Goal: Information Seeking & Learning: Check status

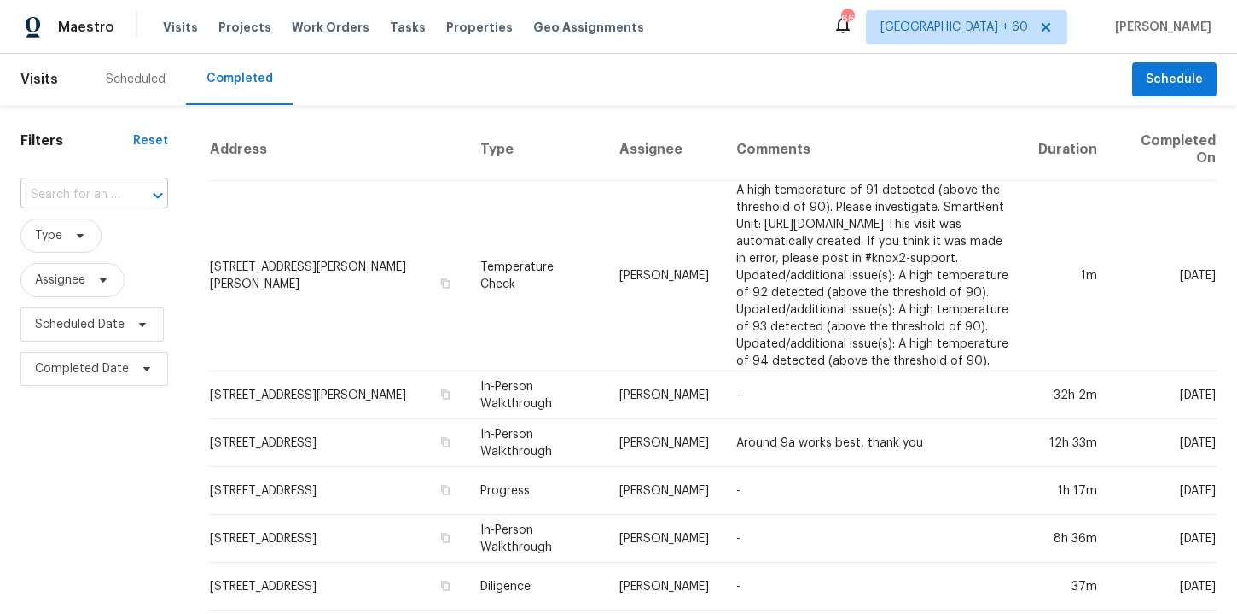
click at [125, 188] on div at bounding box center [146, 195] width 44 height 24
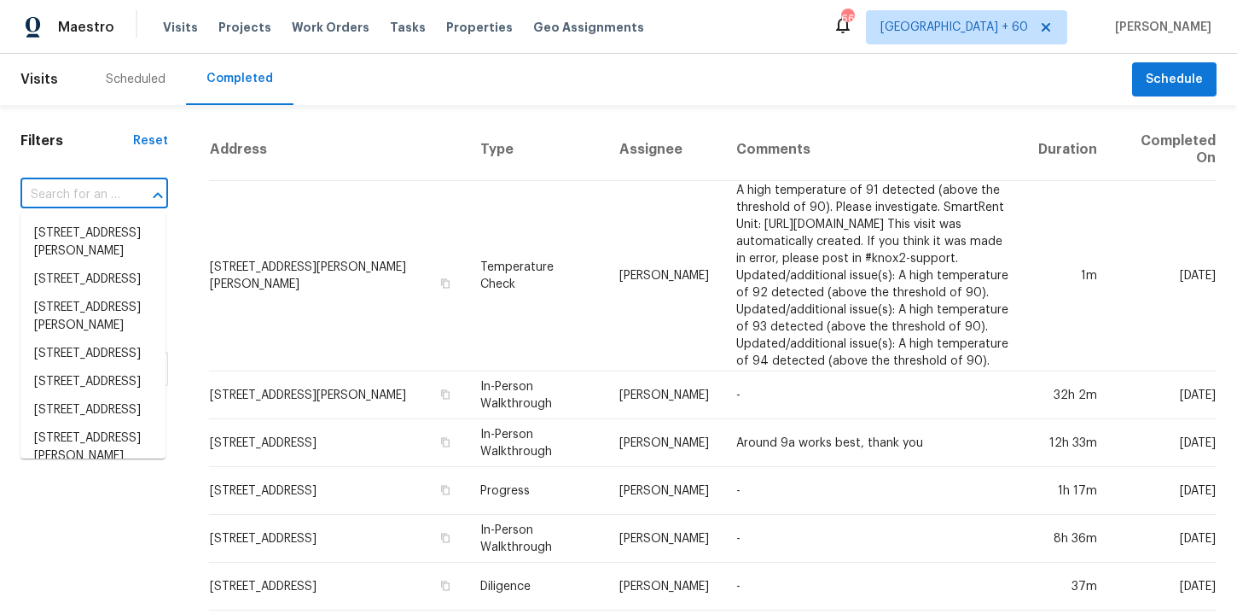
paste input "3671 W 4700 S Roy, UT 84067"
type input "3671 W 4700 S Roy, UT 84067"
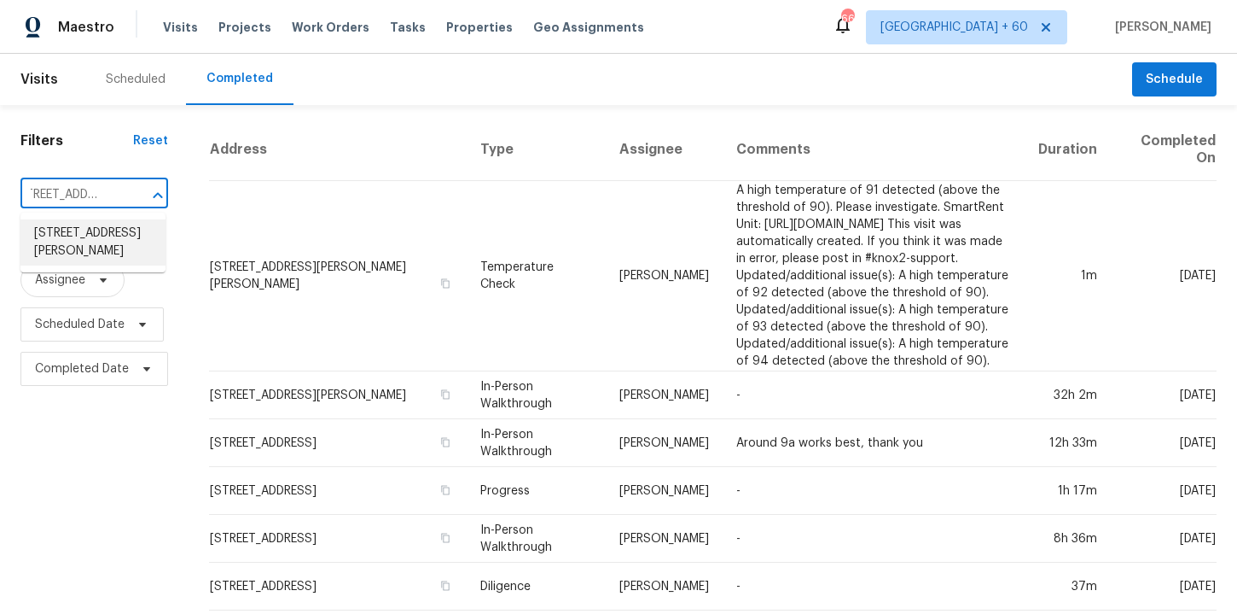
click at [124, 244] on li "3671 W 4700 S, Roy, UT 84067" at bounding box center [92, 242] width 145 height 46
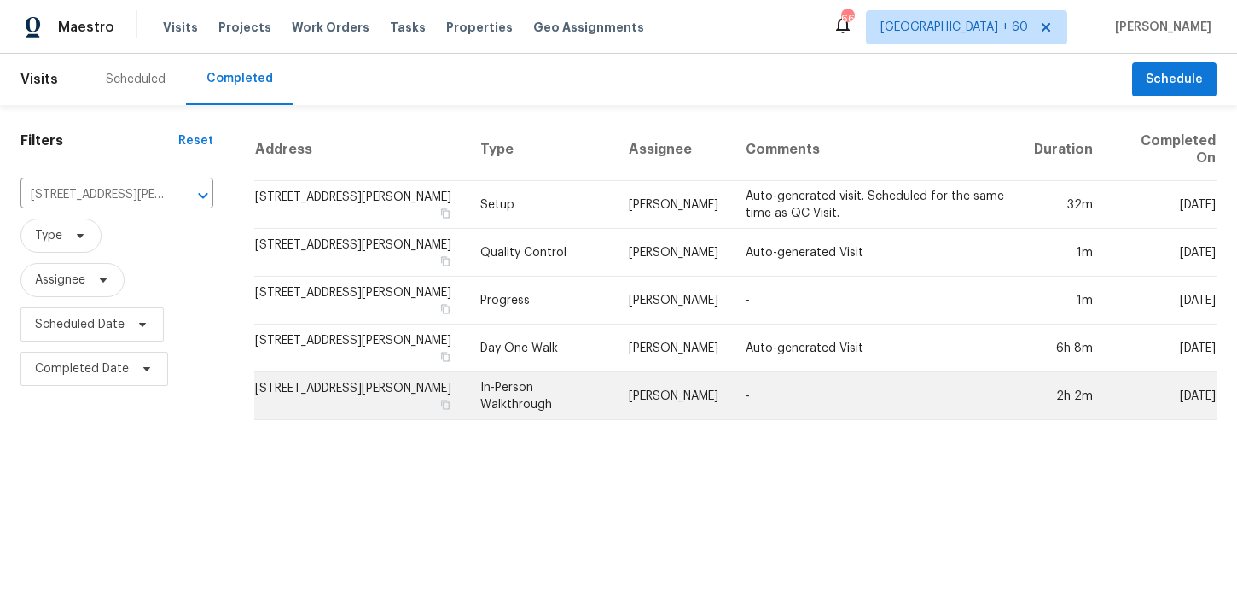
click at [554, 382] on td "In-Person Walkthrough" at bounding box center [541, 396] width 148 height 48
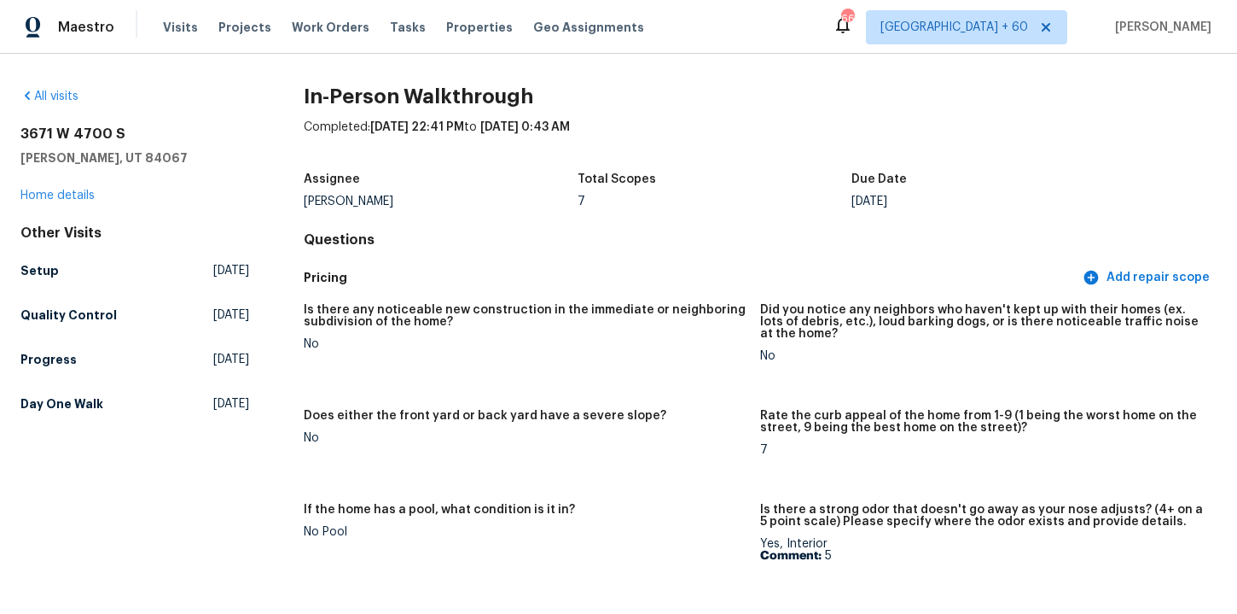
scroll to position [3754, 0]
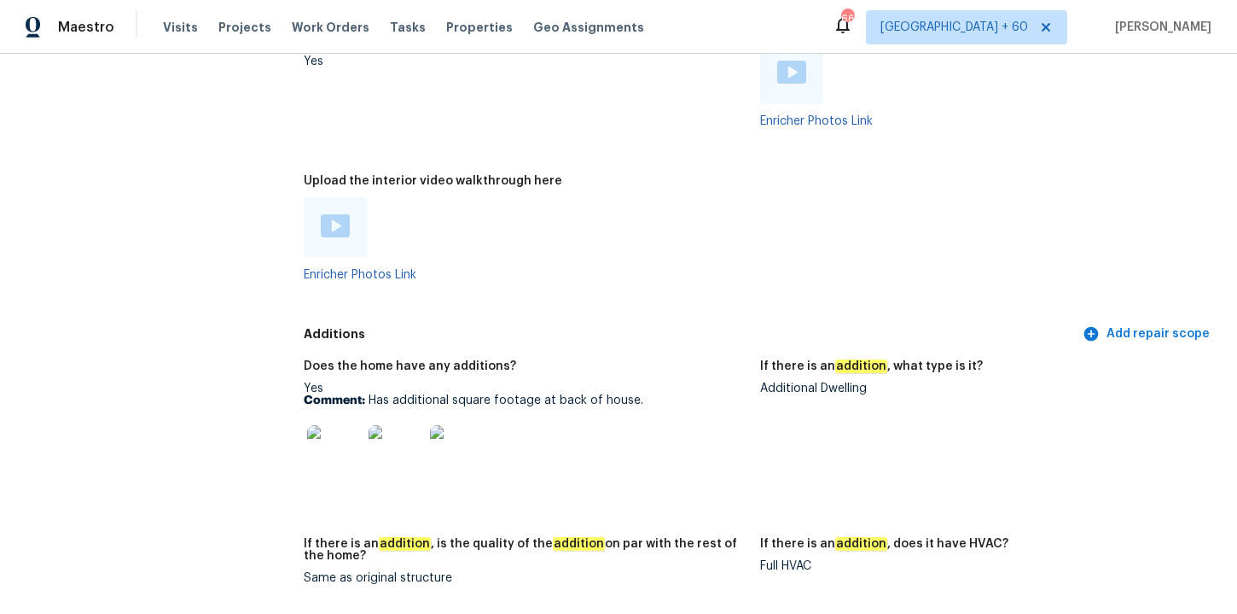
click at [328, 451] on img at bounding box center [334, 452] width 55 height 55
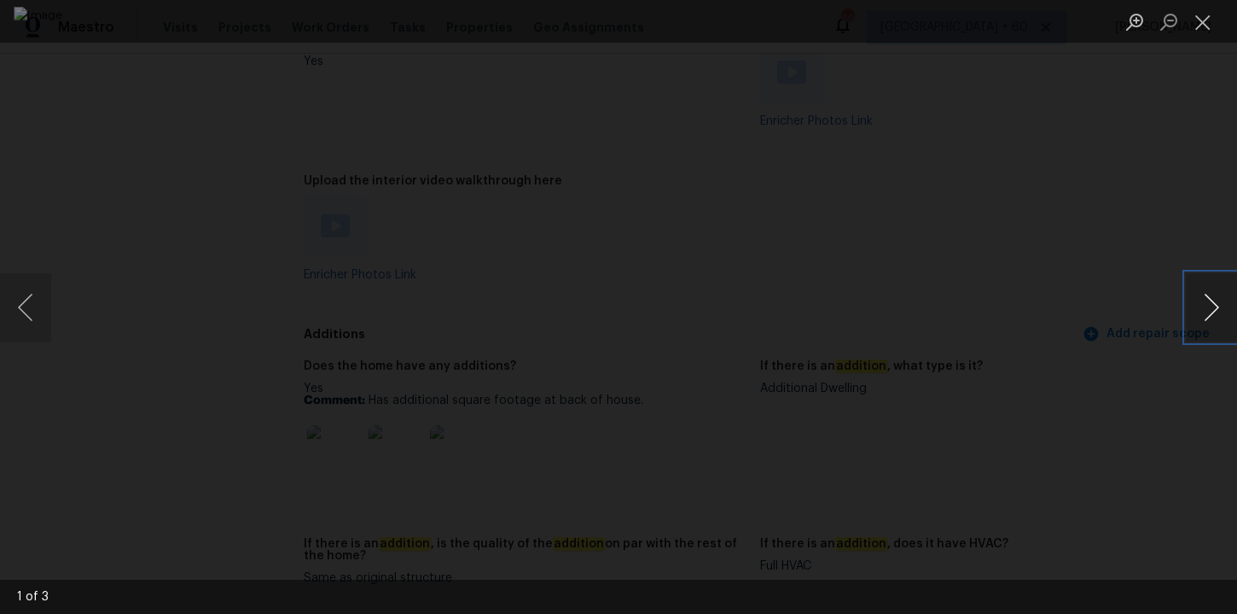
click at [1200, 312] on button "Next image" at bounding box center [1211, 307] width 51 height 68
click at [1144, 230] on div "Lightbox" at bounding box center [618, 307] width 1237 height 614
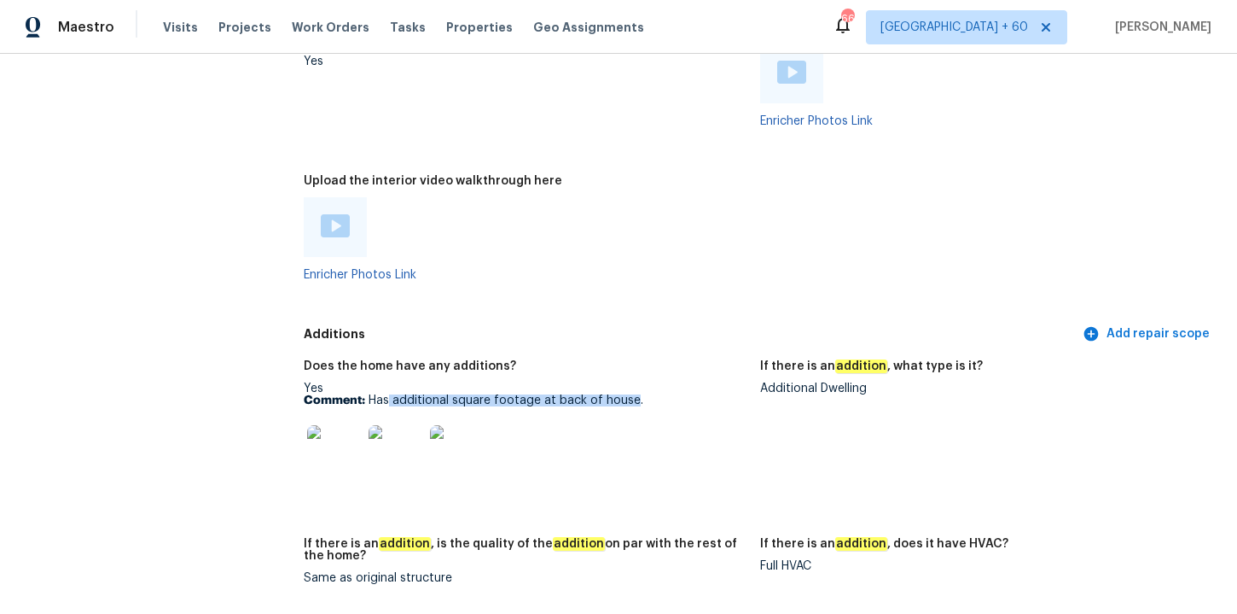
drag, startPoint x: 389, startPoint y: 397, endPoint x: 631, endPoint y: 401, distance: 241.6
click at [631, 401] on p "Comment: Has additional square footage at back of house." at bounding box center [525, 400] width 443 height 12
copy p "additional square footage at back of house"
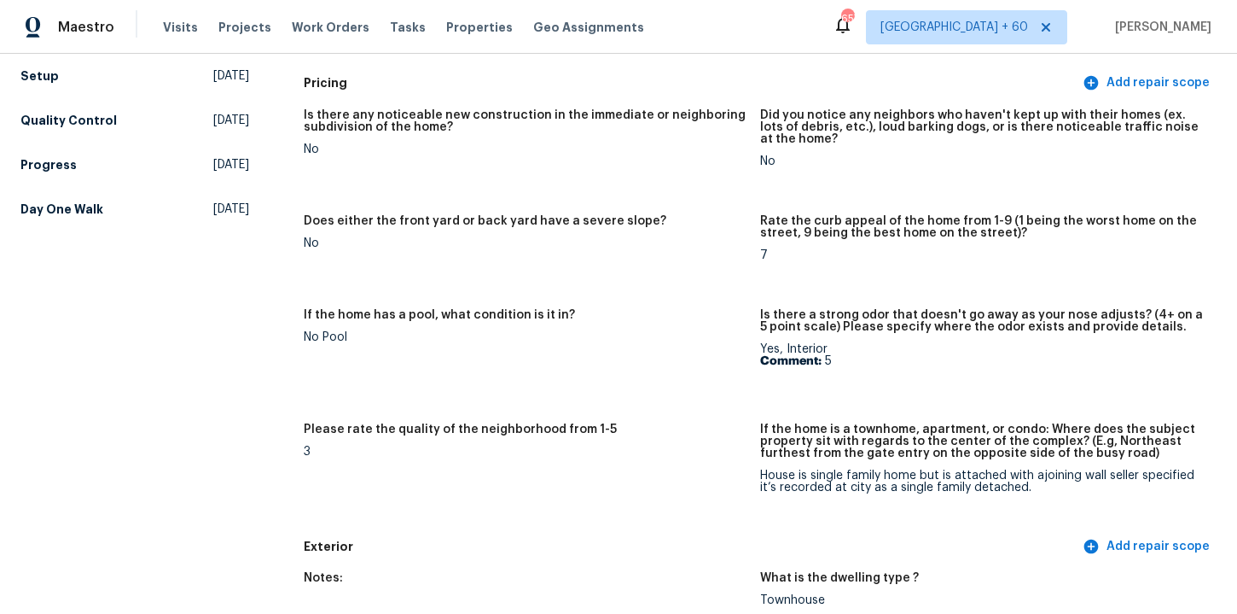
scroll to position [0, 0]
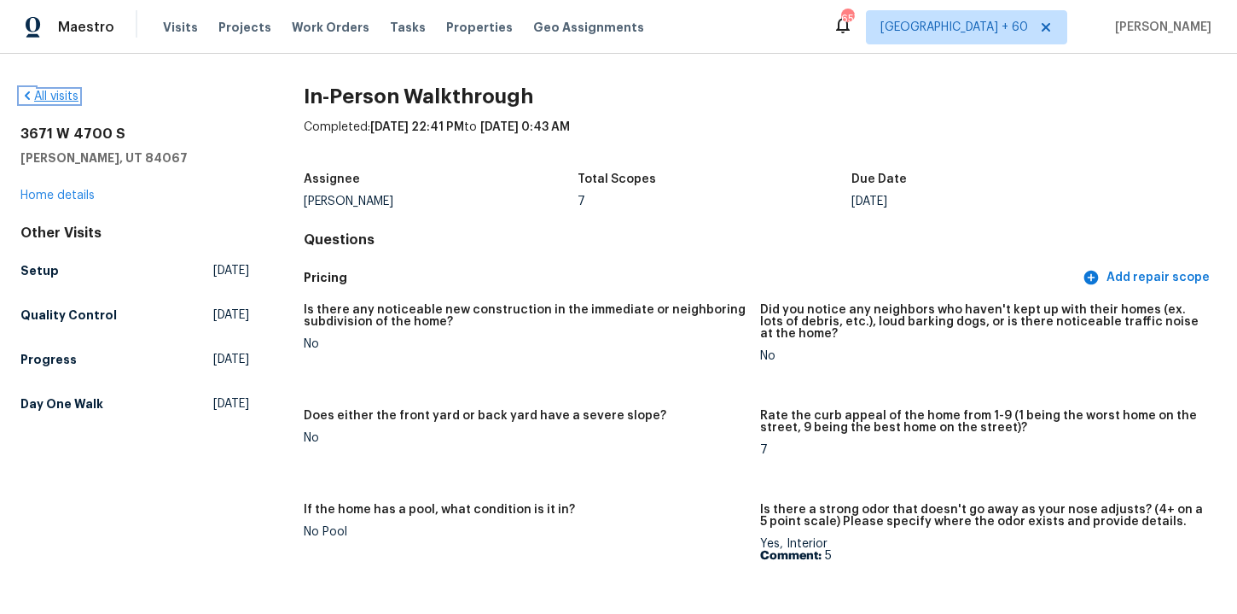
click at [55, 96] on link "All visits" at bounding box center [49, 96] width 58 height 12
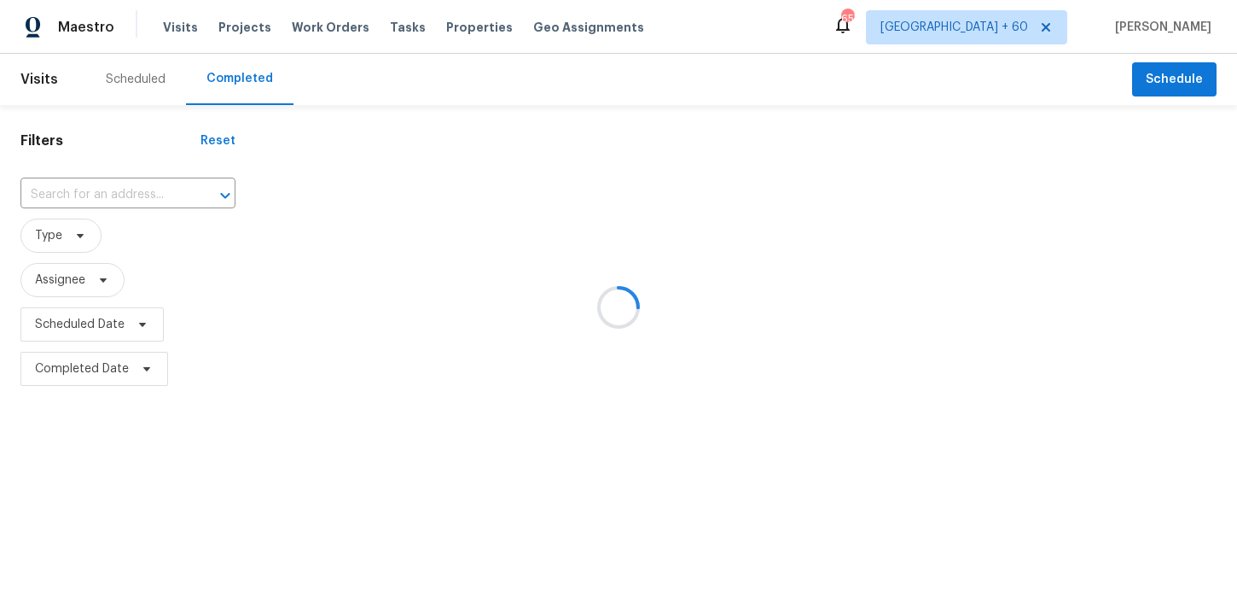
click at [90, 188] on div at bounding box center [618, 307] width 1237 height 614
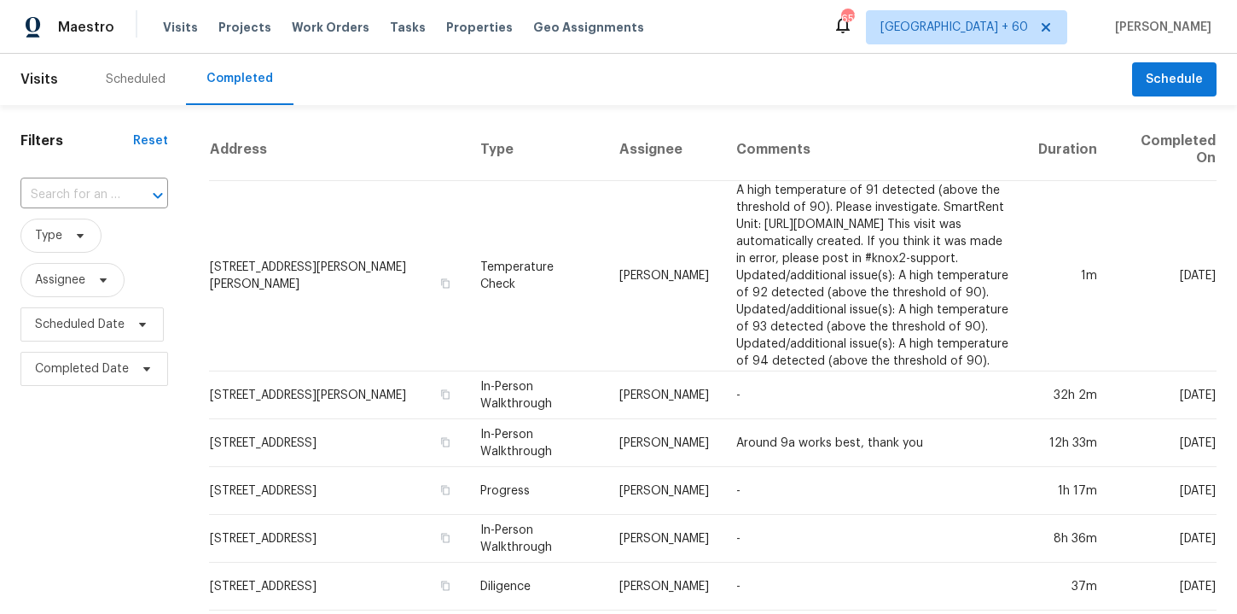
click at [98, 187] on input "text" at bounding box center [70, 195] width 100 height 26
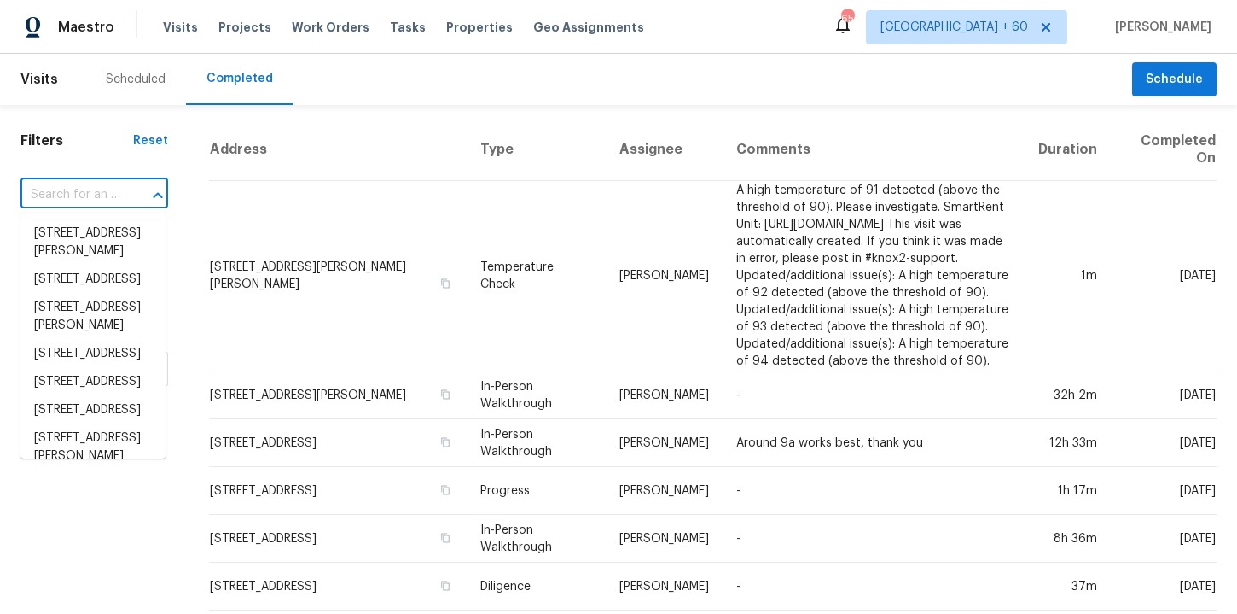
paste input "1747 Baylor Dr Rock Hill, SC 29732"
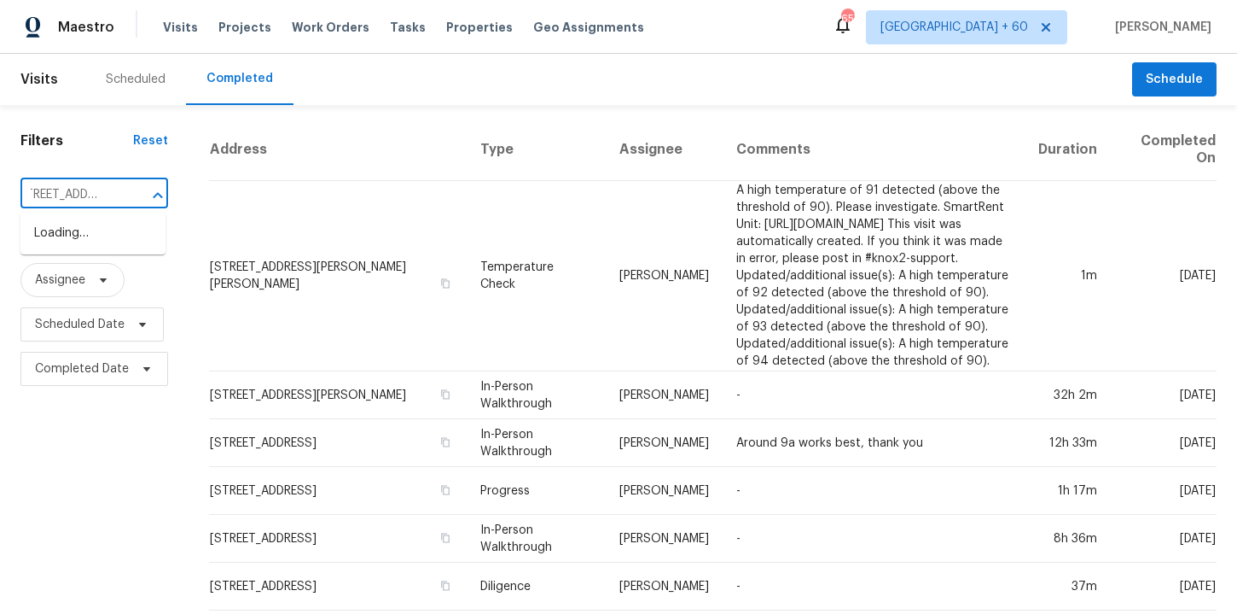
type input "1747 Baylor Dr Rock Hill, SC 29732"
click at [98, 247] on li "1747 Baylor Dr, Rock Hill, SC 29732" at bounding box center [92, 233] width 145 height 28
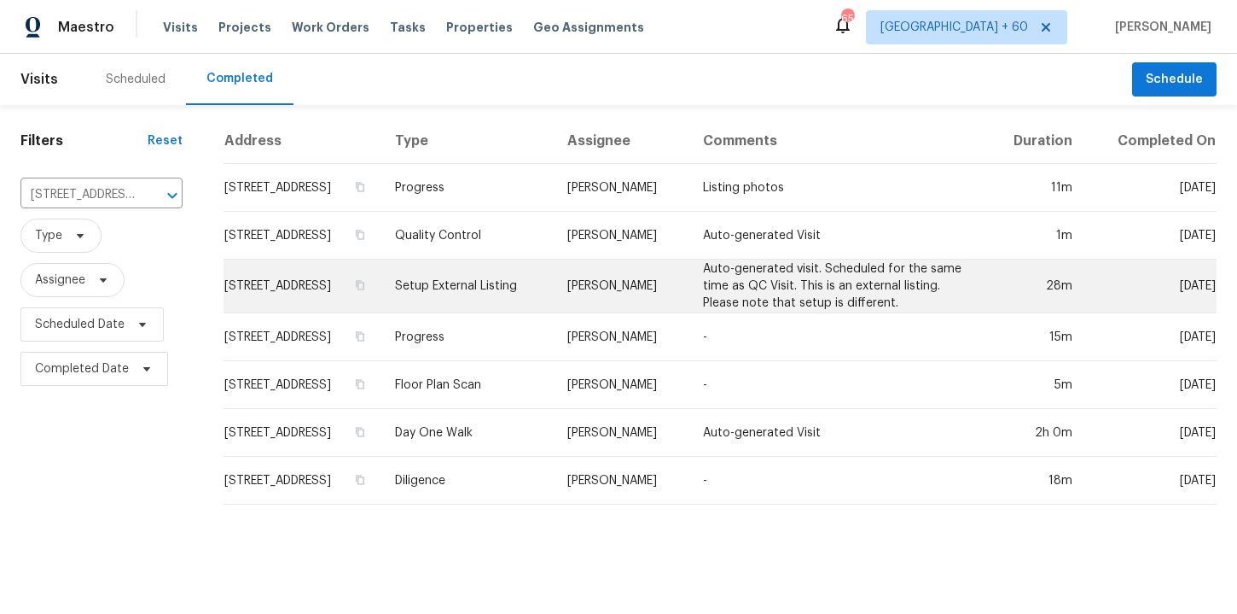
click at [520, 294] on td "Setup External Listing" at bounding box center [467, 286] width 172 height 54
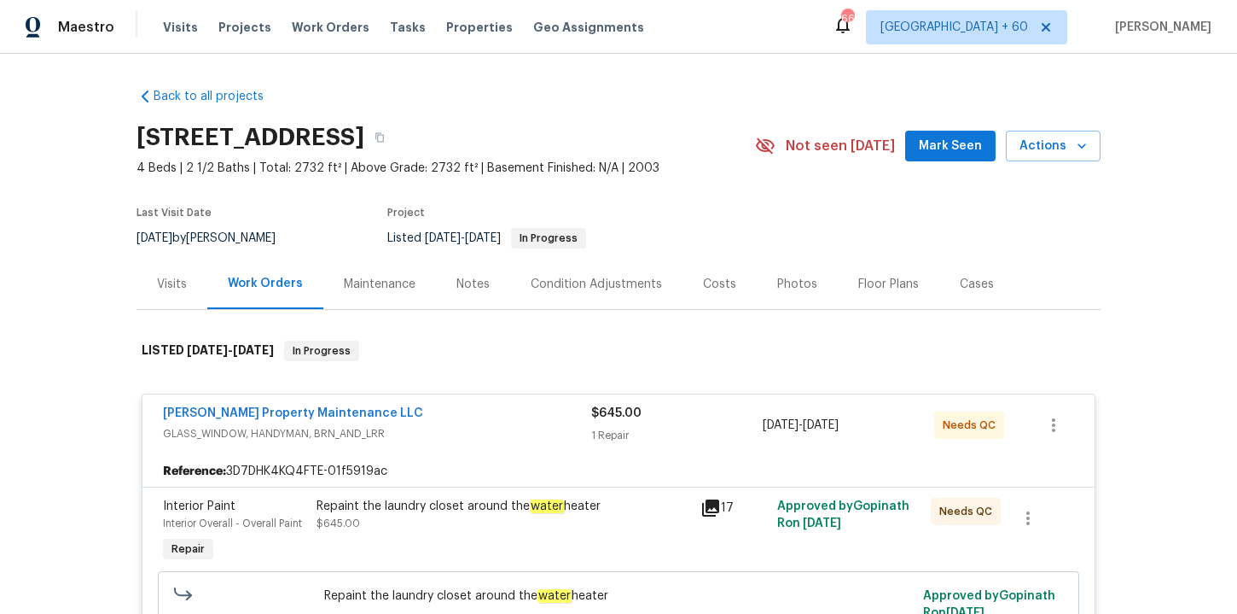
click at [306, 27] on span "Work Orders" at bounding box center [331, 27] width 78 height 17
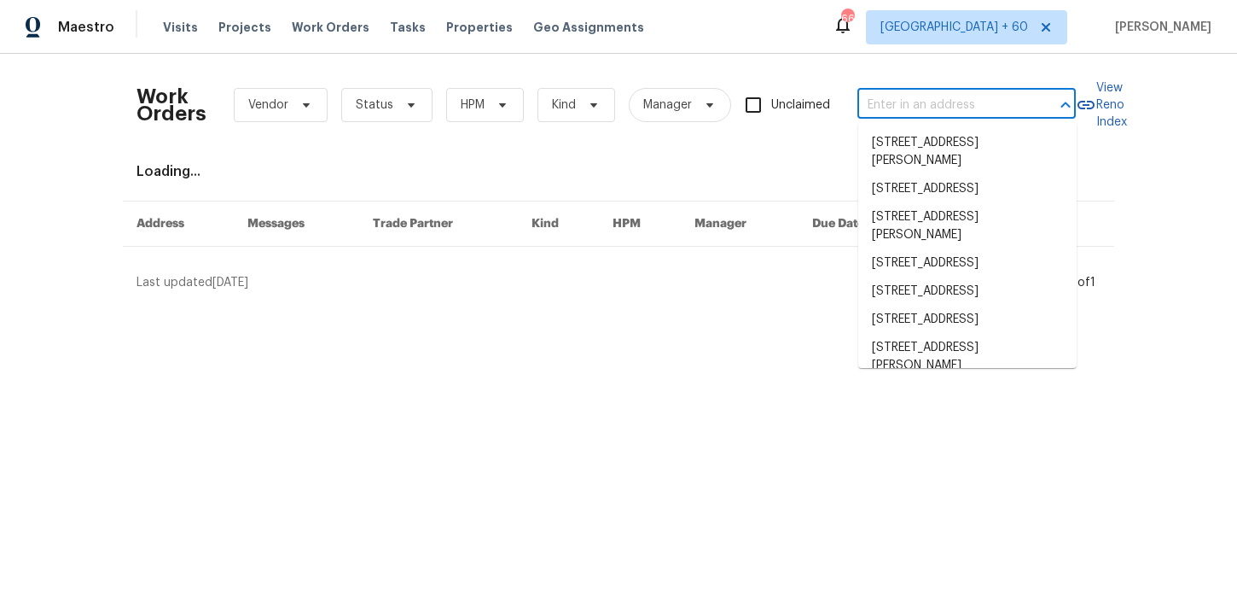
click at [931, 108] on input "text" at bounding box center [943, 105] width 171 height 26
paste input "3671 W 4700 S Roy, UT 84067"
type input "3671 W 4700 S Roy, UT 84067"
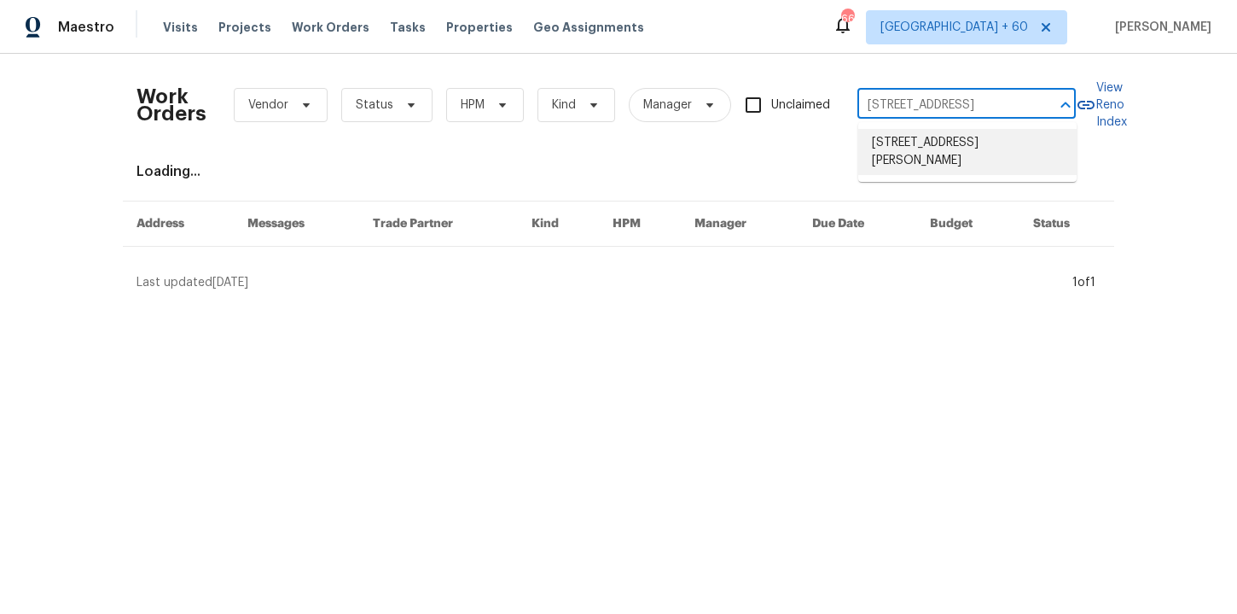
click at [943, 139] on li "3671 W 4700 S, Roy, UT 84067" at bounding box center [968, 152] width 218 height 46
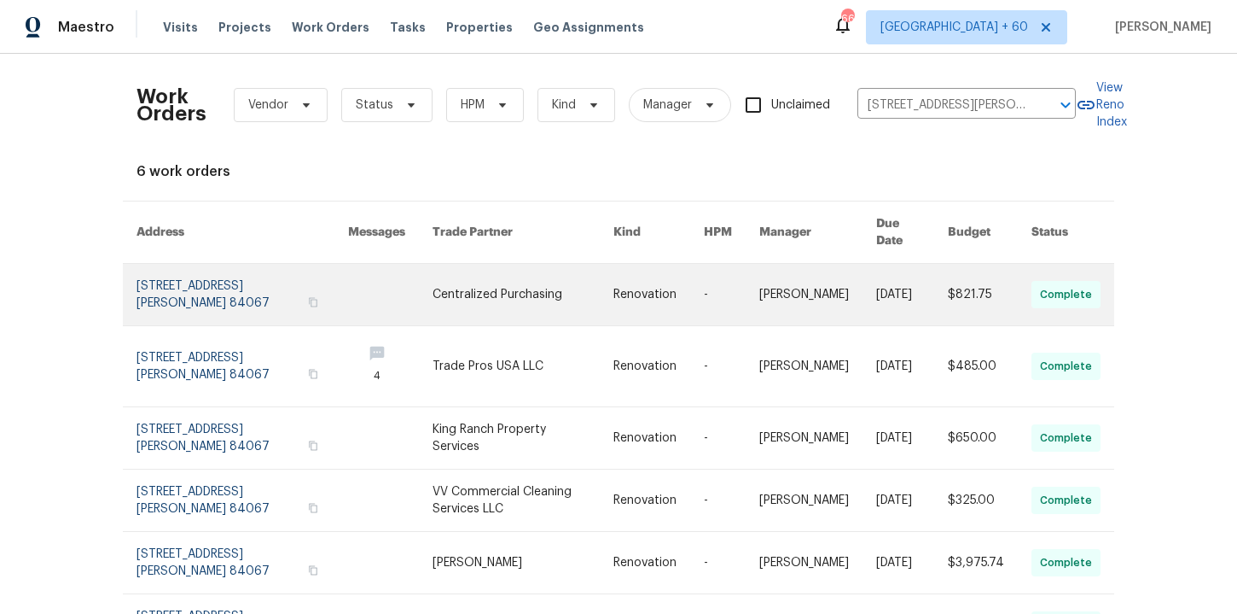
click at [224, 264] on link at bounding box center [243, 294] width 212 height 61
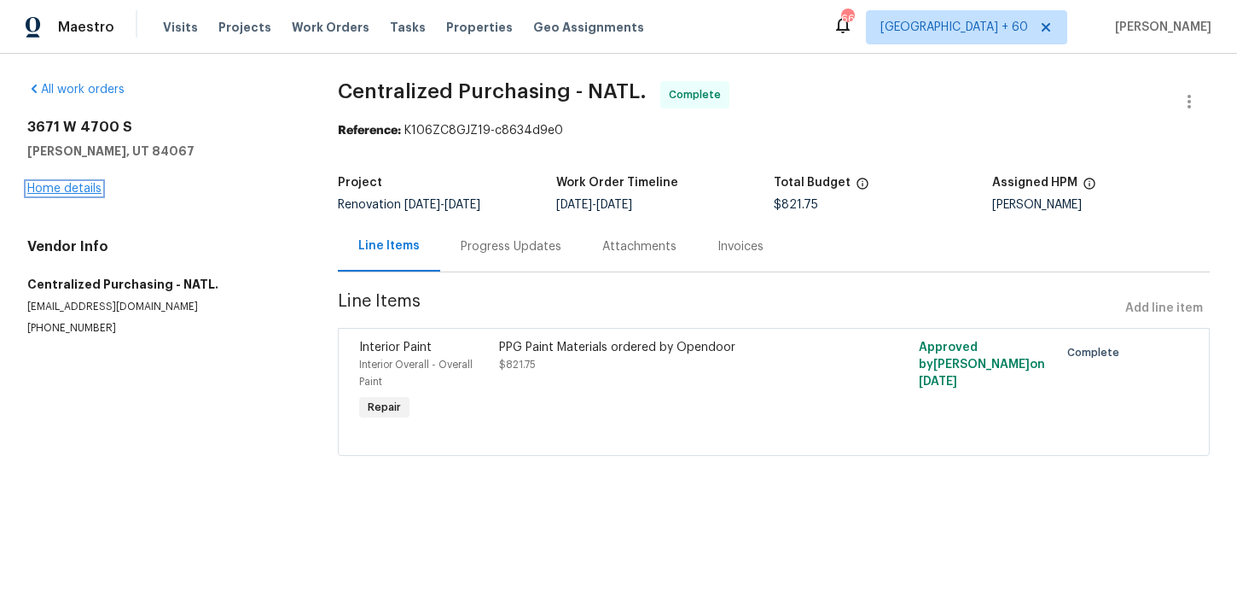
click at [76, 190] on link "Home details" at bounding box center [64, 189] width 74 height 12
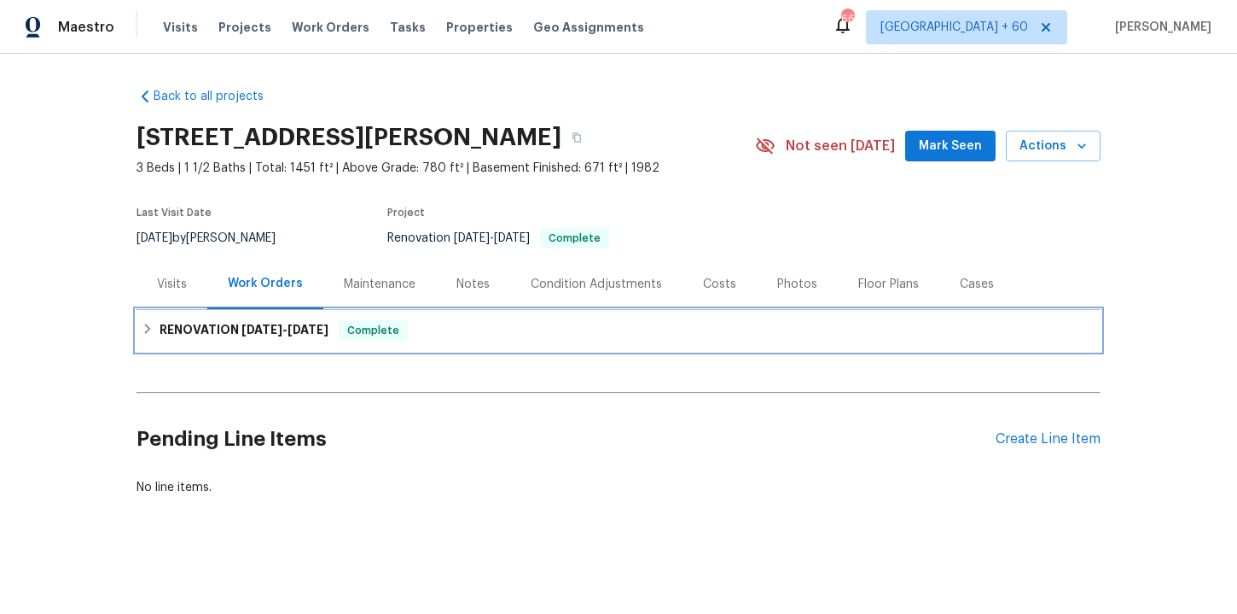
click at [329, 335] on span "9/4/25" at bounding box center [308, 329] width 41 height 12
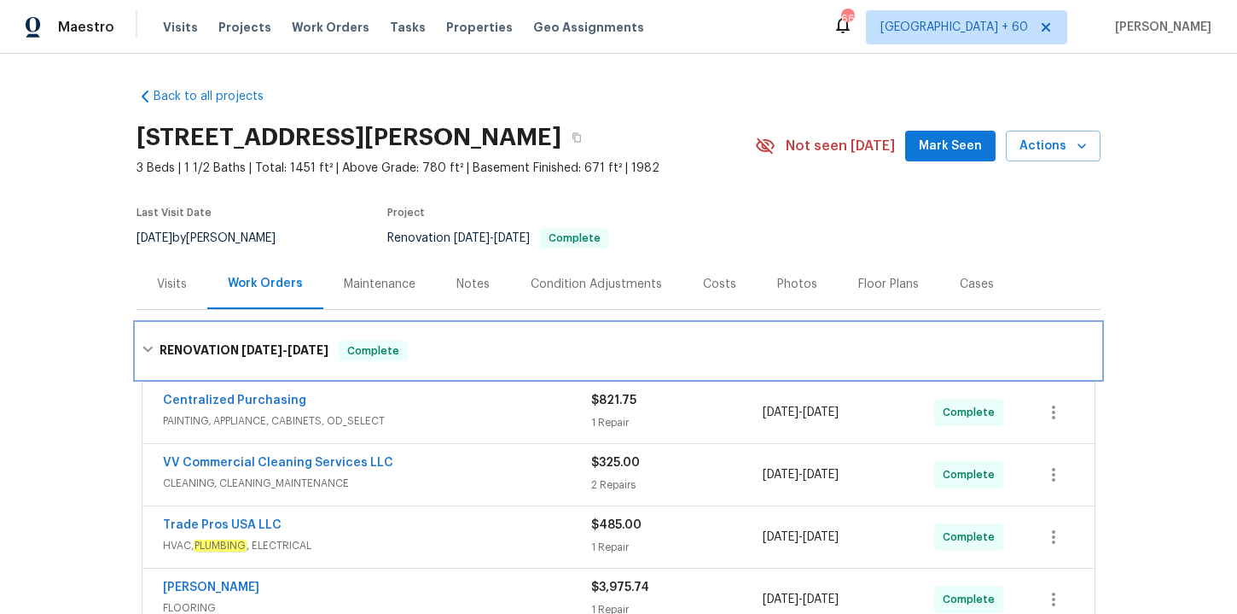
scroll to position [265, 0]
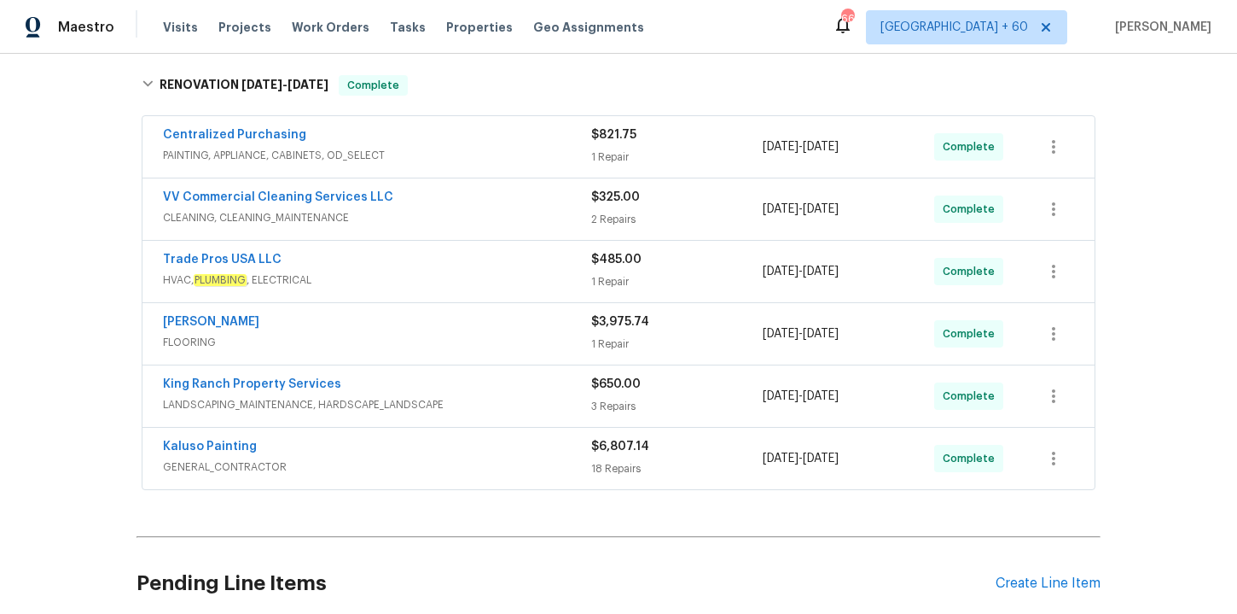
click at [472, 447] on div "Kaluso Painting" at bounding box center [377, 448] width 428 height 20
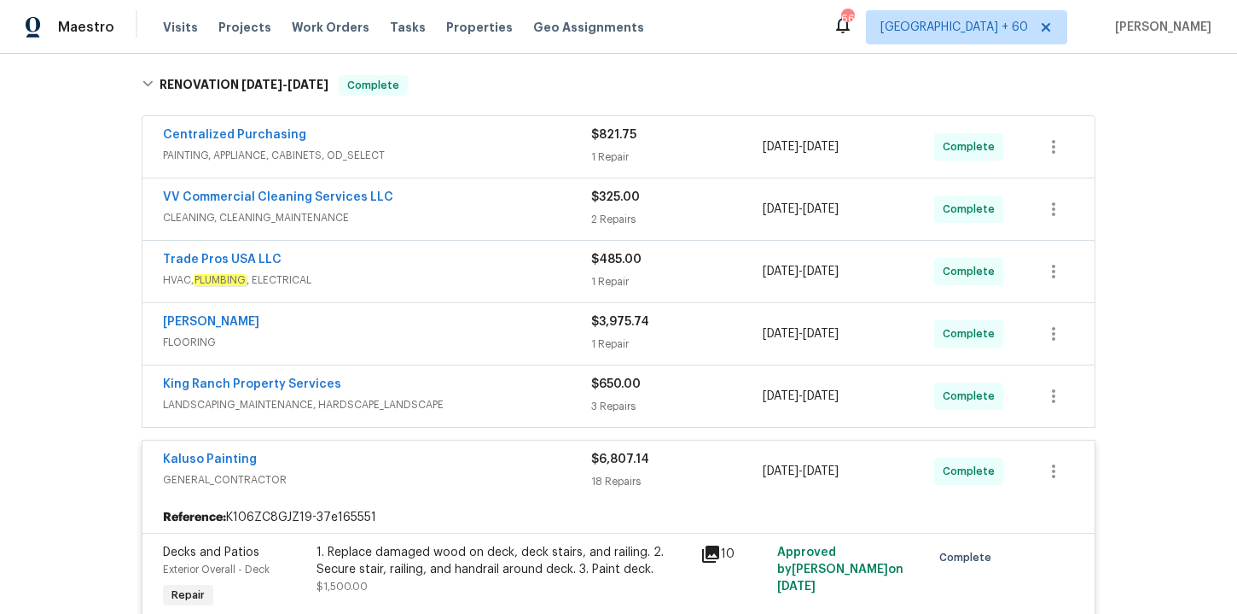
click at [476, 426] on div "King Ranch Property Services LANDSCAPING_MAINTENANCE, HARDSCAPE_LANDSCAPE $650.…" at bounding box center [619, 395] width 952 height 61
click at [482, 414] on div "King Ranch Property Services LANDSCAPING_MAINTENANCE, HARDSCAPE_LANDSCAPE" at bounding box center [377, 396] width 428 height 41
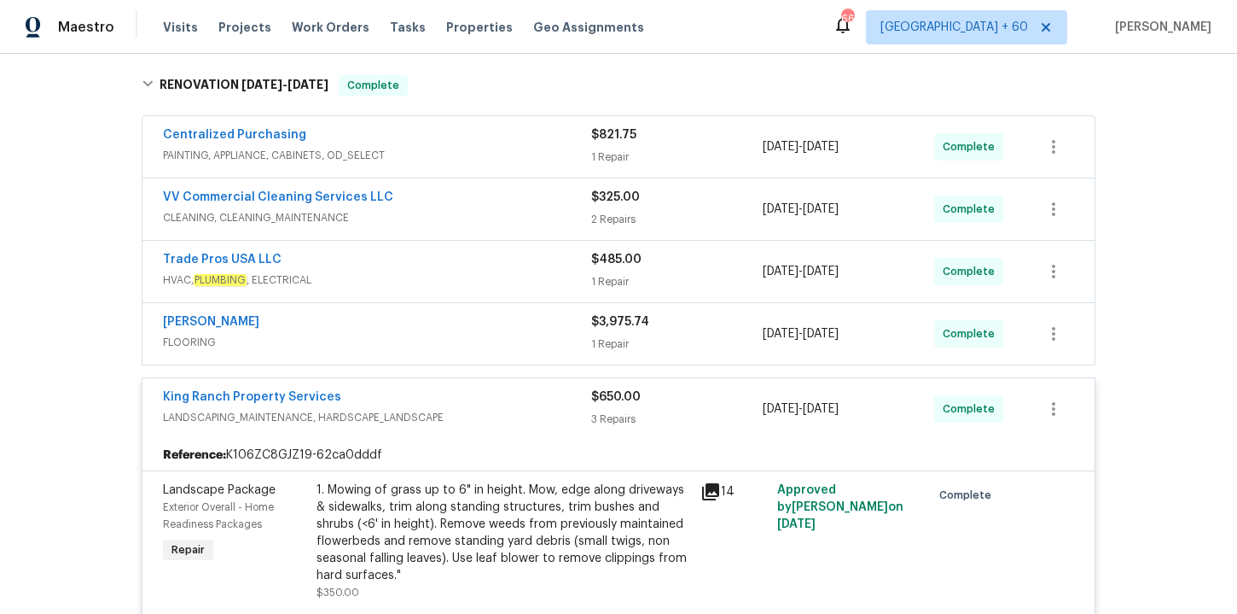
click at [472, 339] on span "FLOORING" at bounding box center [377, 342] width 428 height 17
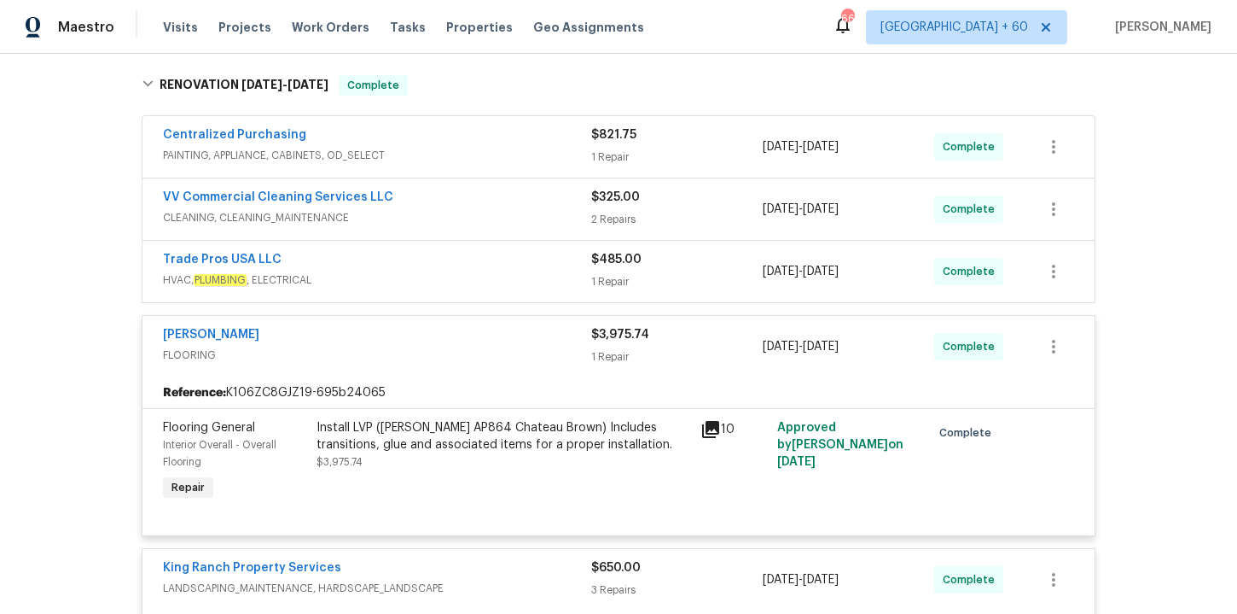
click at [460, 269] on div "Trade Pros USA LLC" at bounding box center [377, 261] width 428 height 20
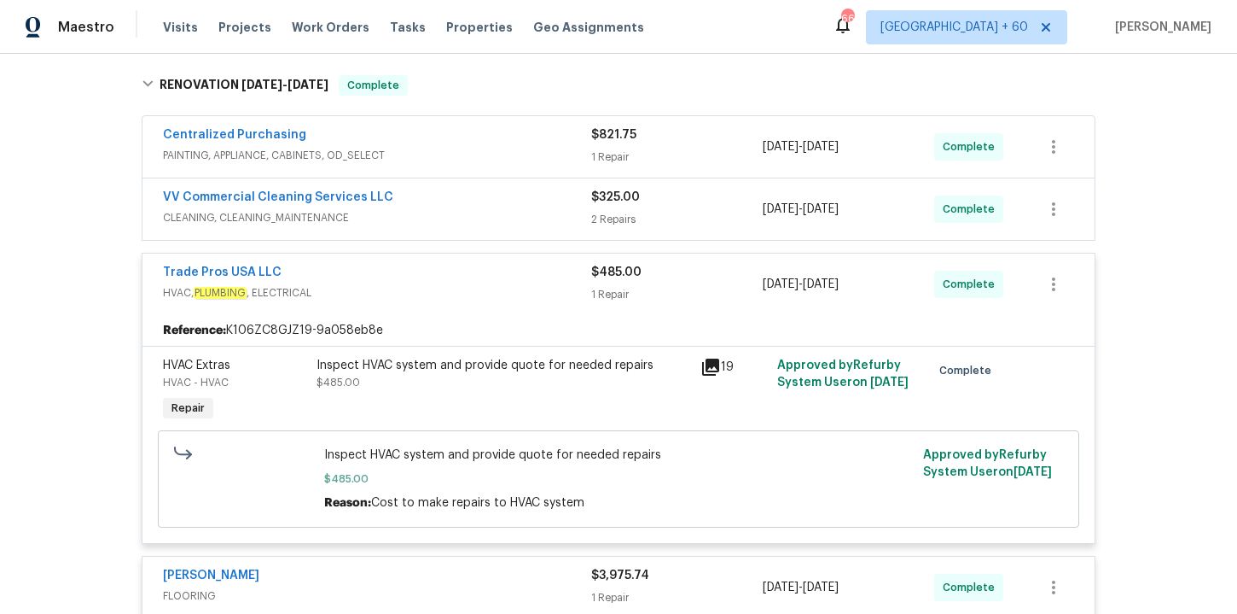
click at [470, 209] on span "CLEANING, CLEANING_MAINTENANCE" at bounding box center [377, 217] width 428 height 17
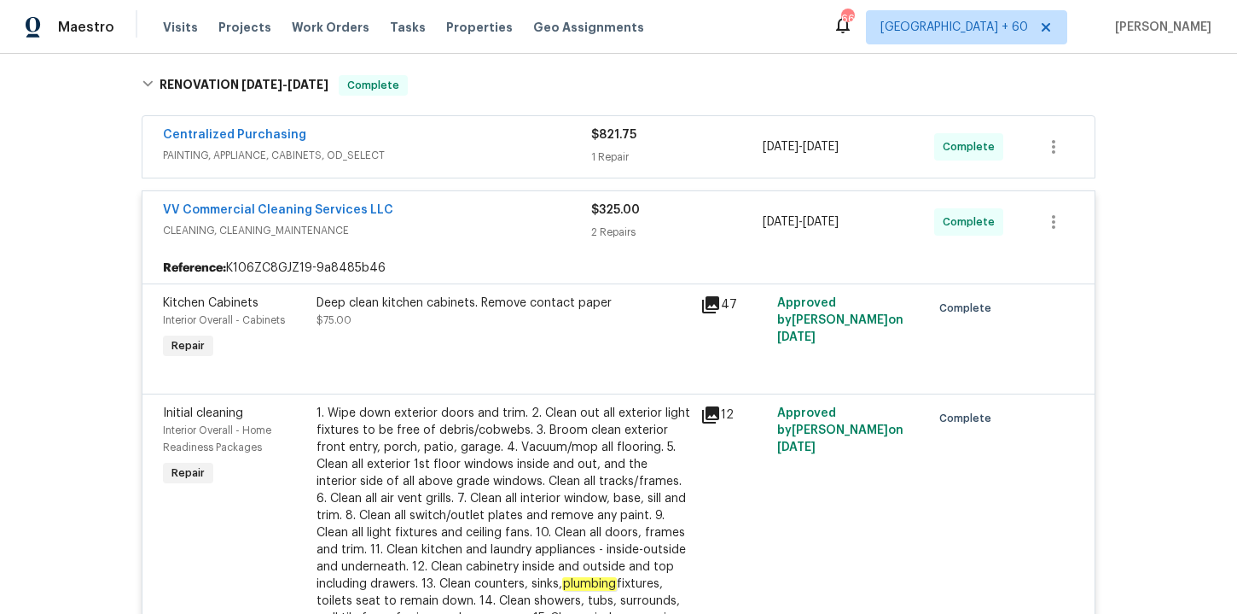
click at [476, 148] on span "PAINTING, APPLIANCE, CABINETS, OD_SELECT" at bounding box center [377, 155] width 428 height 17
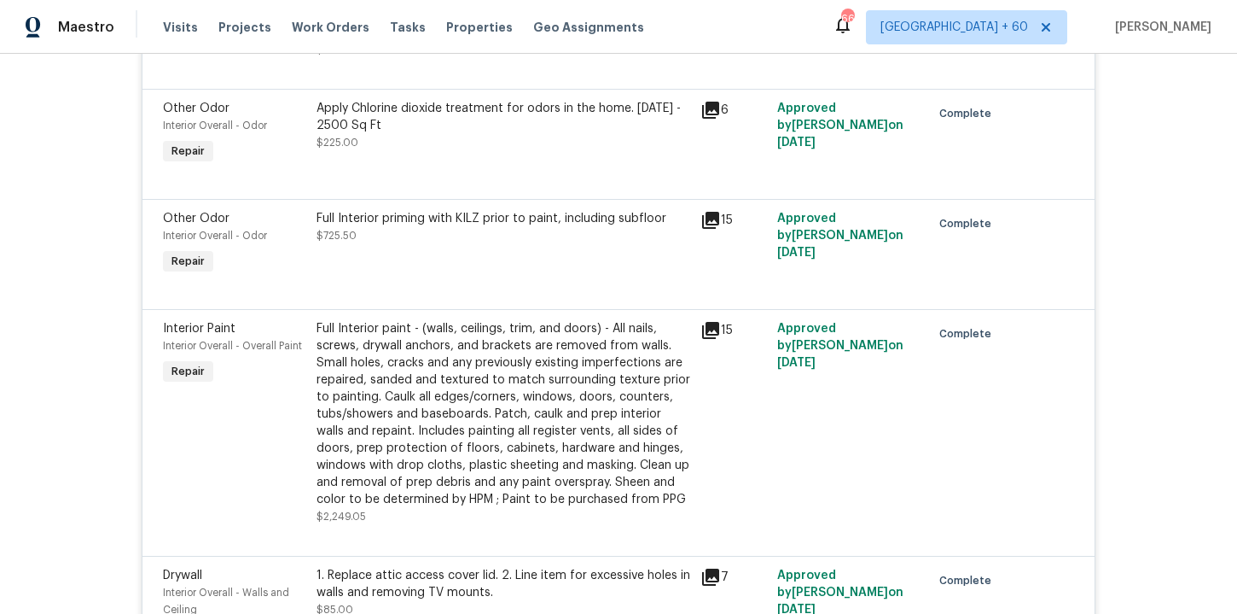
scroll to position [4362, 0]
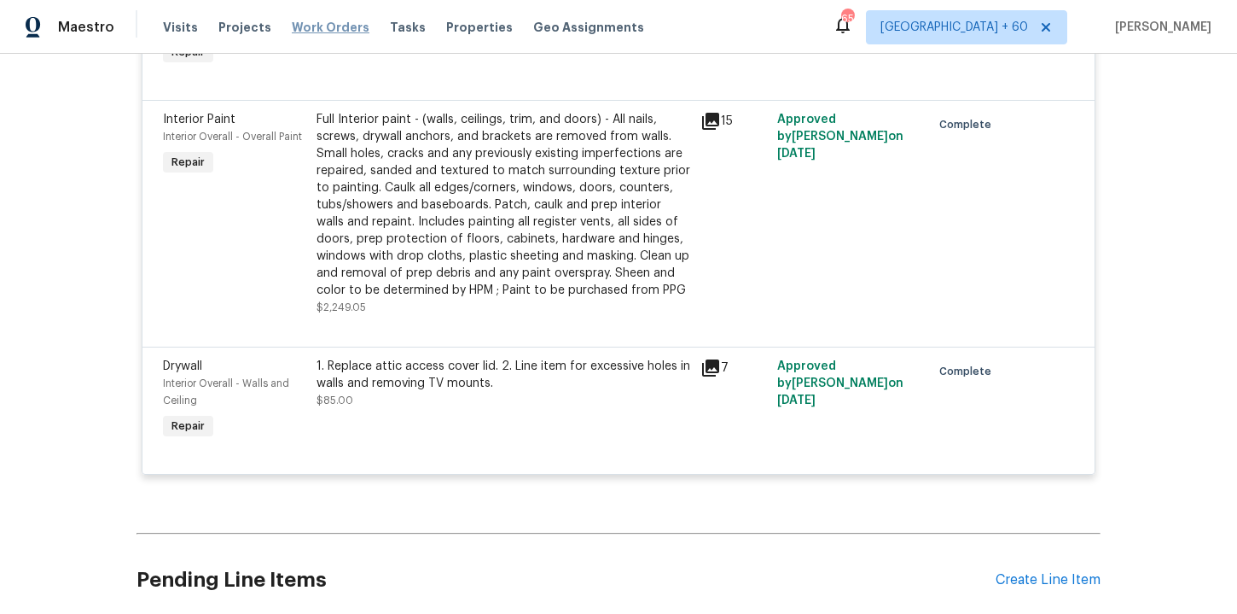
click at [319, 26] on span "Work Orders" at bounding box center [331, 27] width 78 height 17
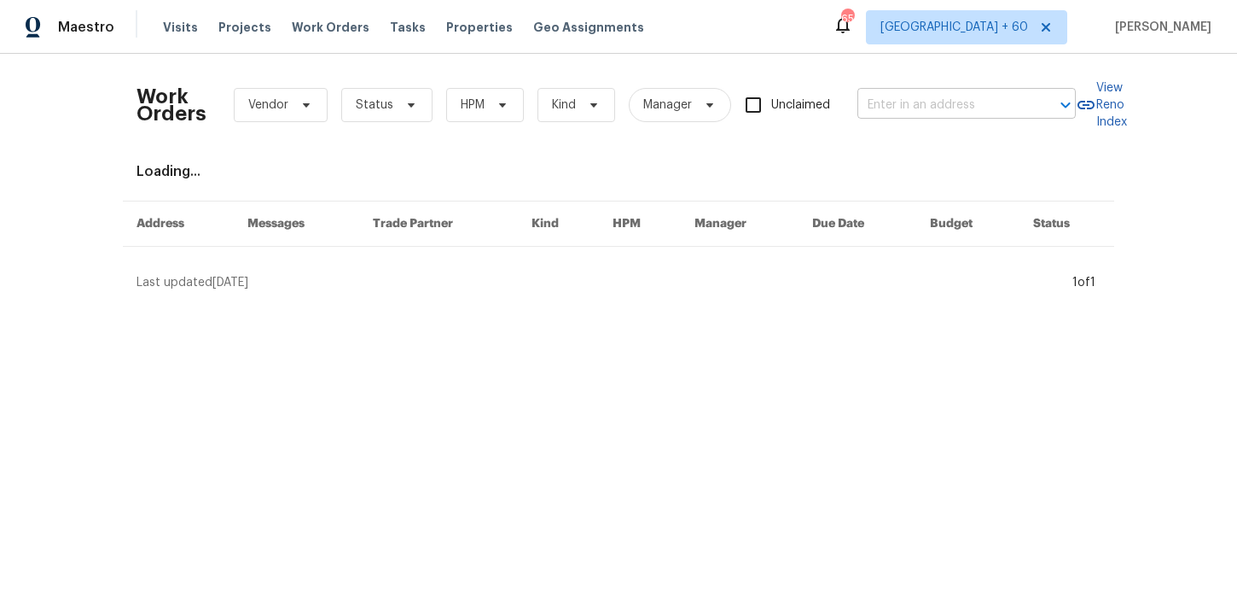
click at [911, 107] on input "text" at bounding box center [943, 105] width 171 height 26
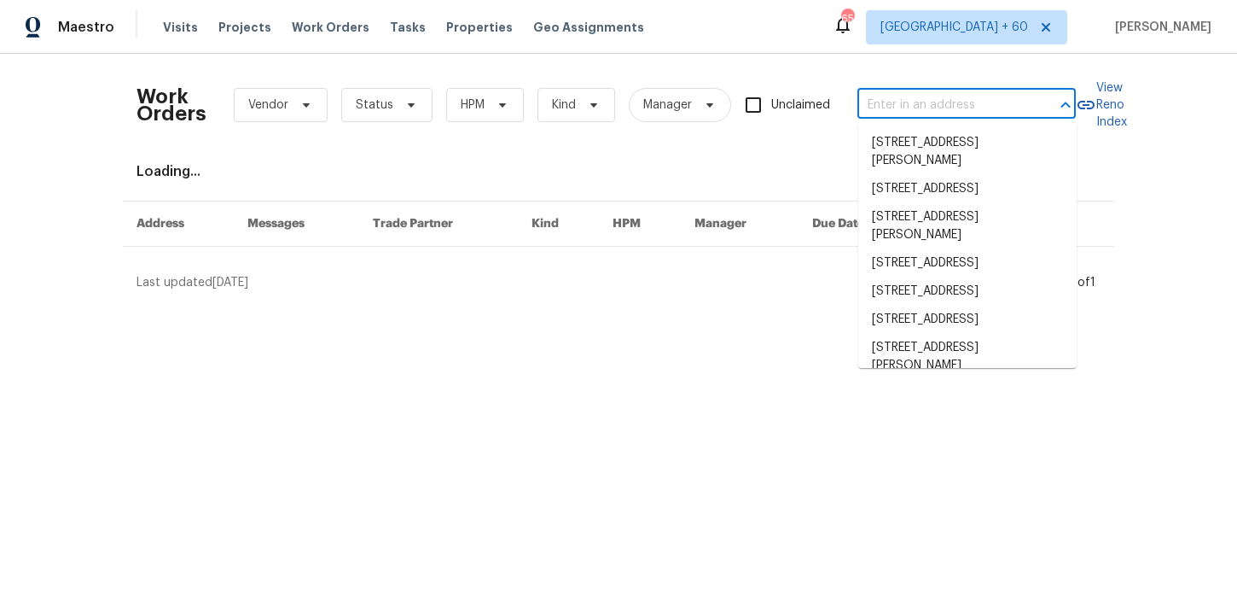
paste input "276 Ariel Dr NE Leesburg, VA 20176"
type input "276 Ariel Dr NE Leesburg, VA 20176"
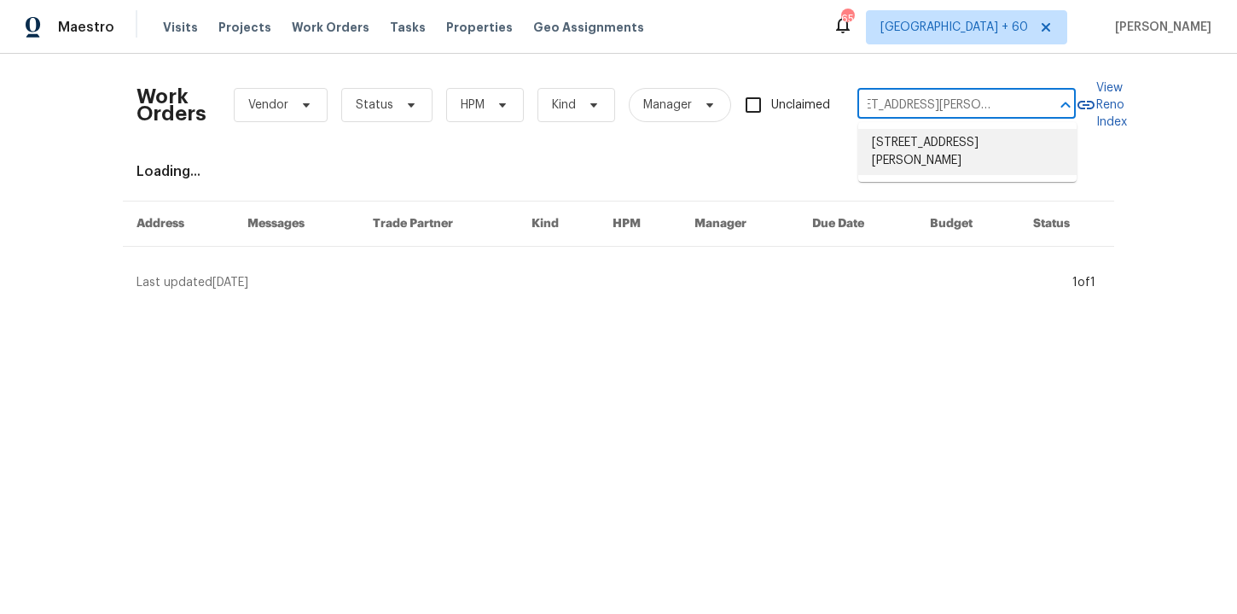
click at [936, 152] on li "276 Ariel Dr NE, Leesburg, VA 20176" at bounding box center [968, 152] width 218 height 46
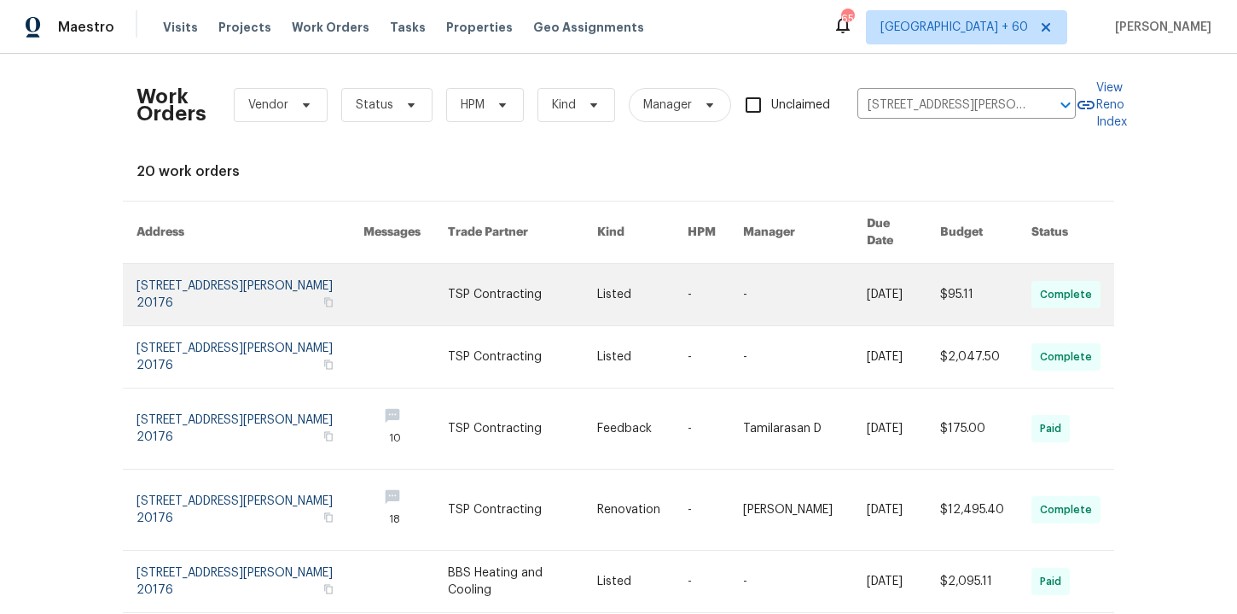
click at [201, 291] on link at bounding box center [250, 294] width 227 height 61
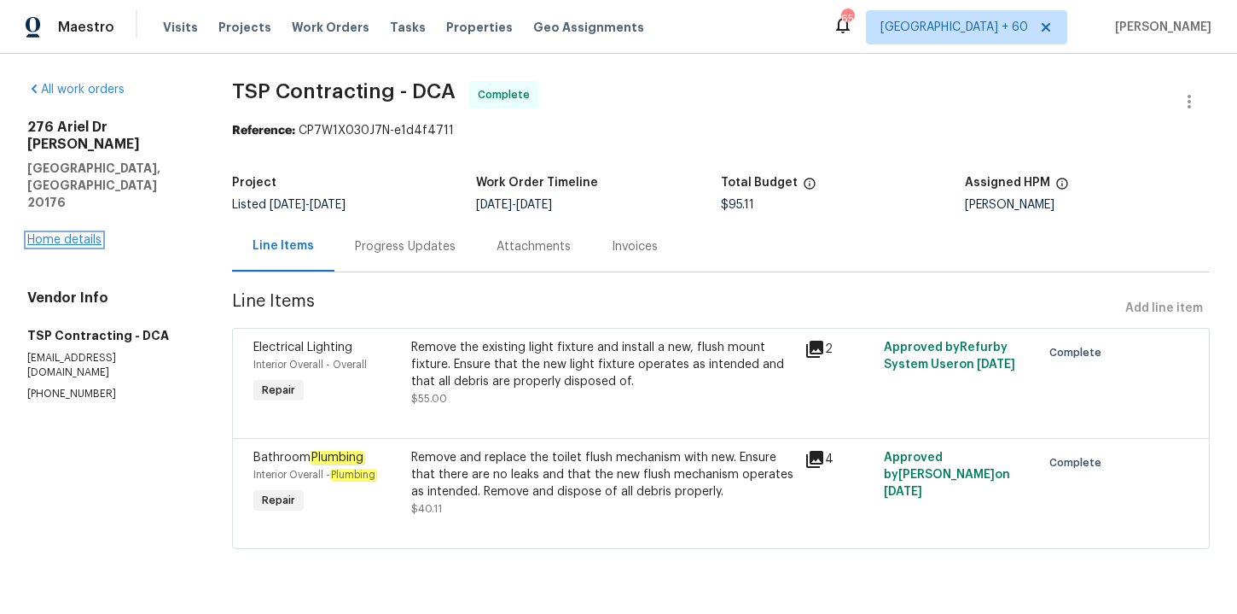
click at [86, 234] on link "Home details" at bounding box center [64, 240] width 74 height 12
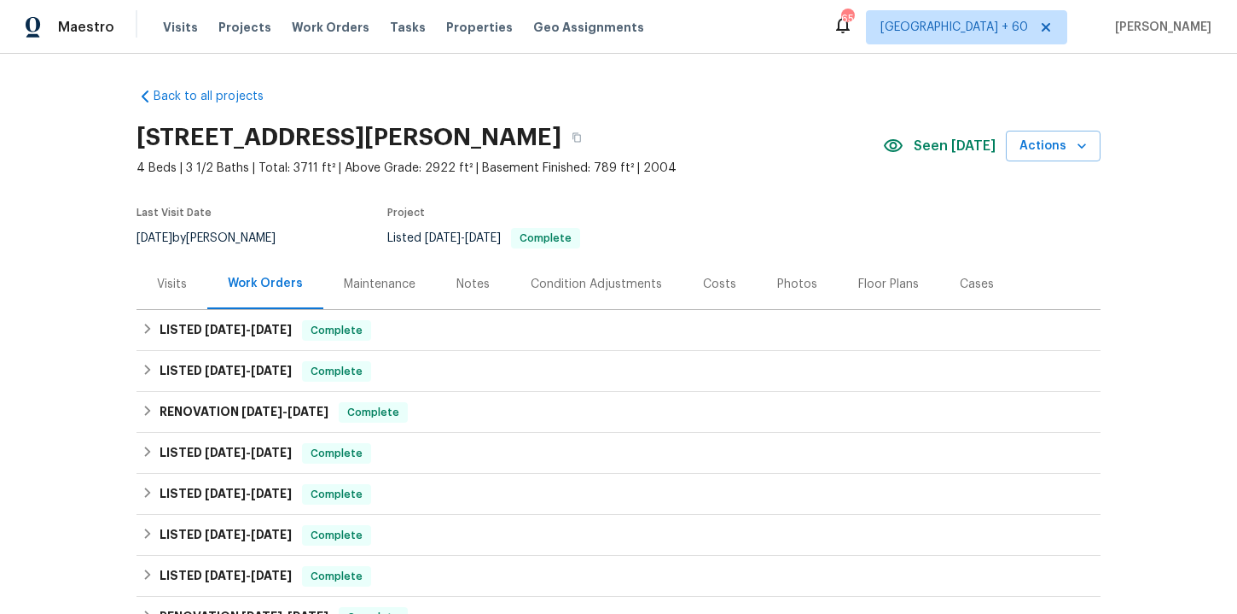
scroll to position [54, 0]
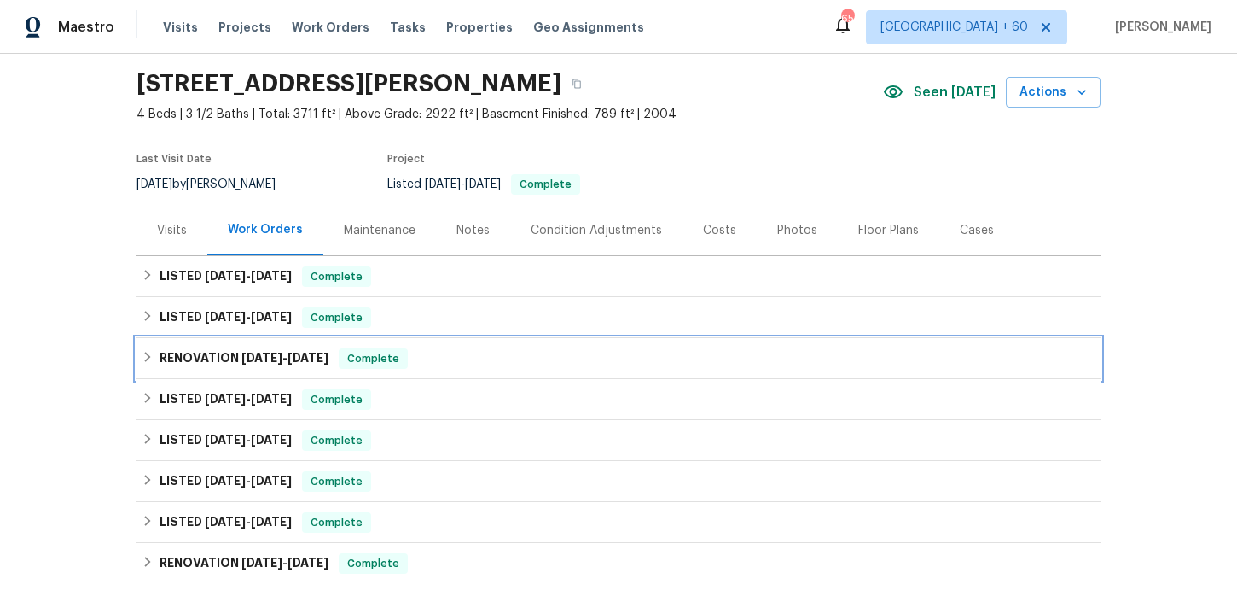
click at [467, 358] on div "RENOVATION 7/9/25 - 7/16/25 Complete" at bounding box center [619, 358] width 954 height 20
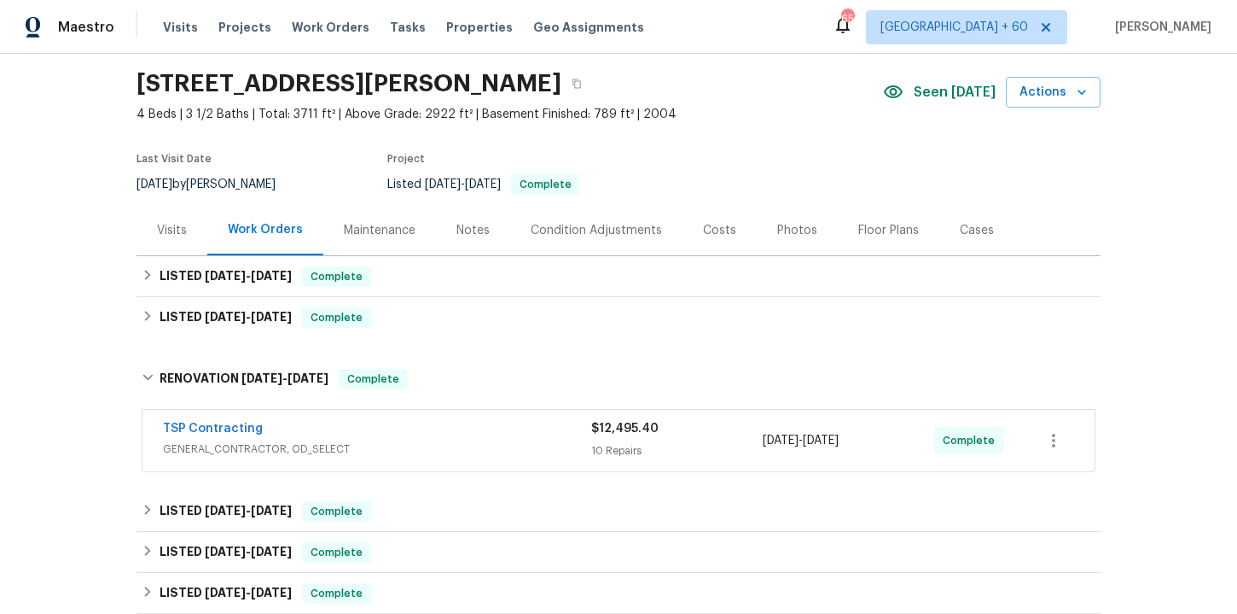
click at [479, 439] on div "TSP Contracting" at bounding box center [377, 430] width 428 height 20
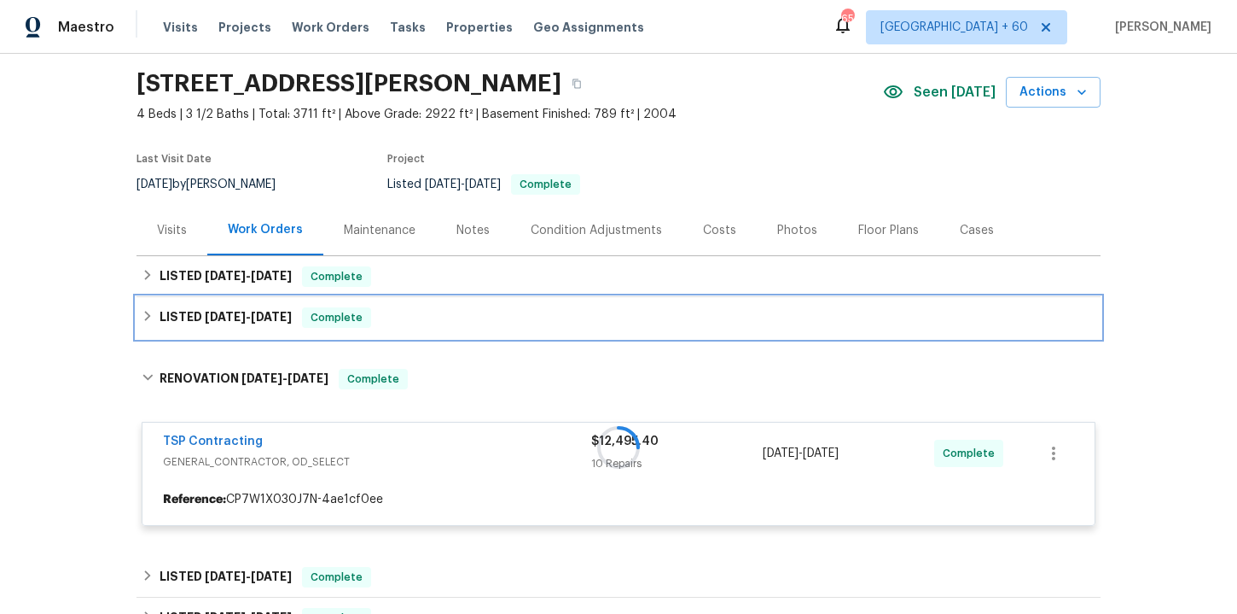
click at [459, 324] on div "LISTED 7/21/25 - 8/1/25 Complete" at bounding box center [619, 317] width 954 height 20
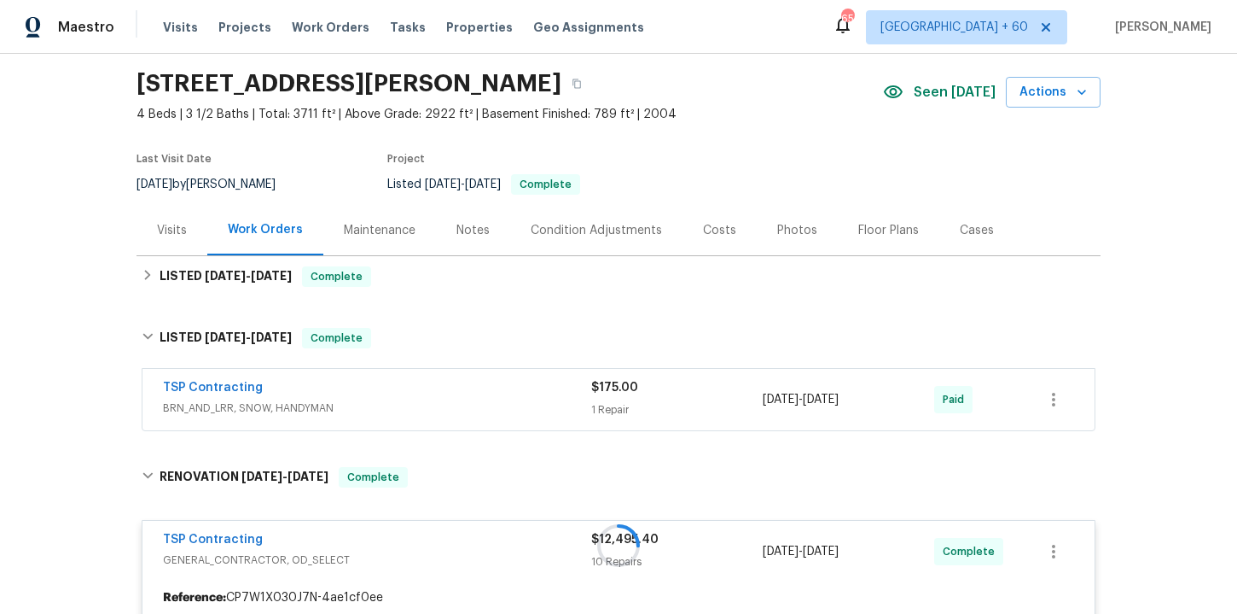
click at [475, 389] on div "TSP Contracting" at bounding box center [377, 389] width 428 height 20
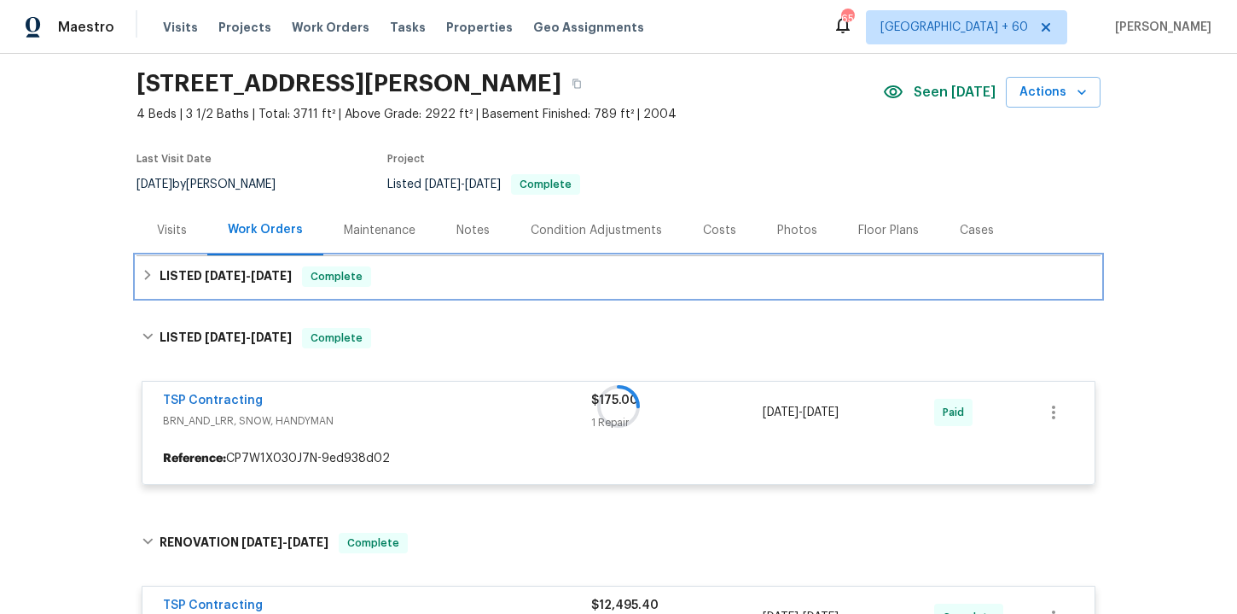
click at [450, 282] on div "LISTED 8/25/25 - 8/27/25 Complete" at bounding box center [619, 276] width 954 height 20
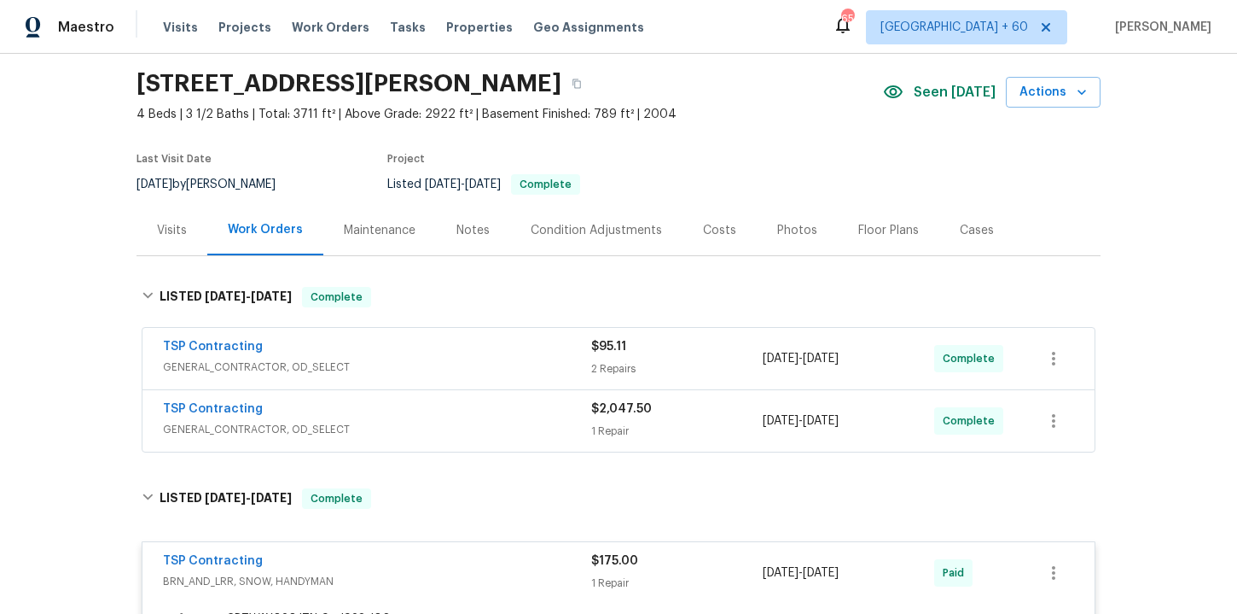
click at [489, 428] on span "GENERAL_CONTRACTOR, OD_SELECT" at bounding box center [377, 429] width 428 height 17
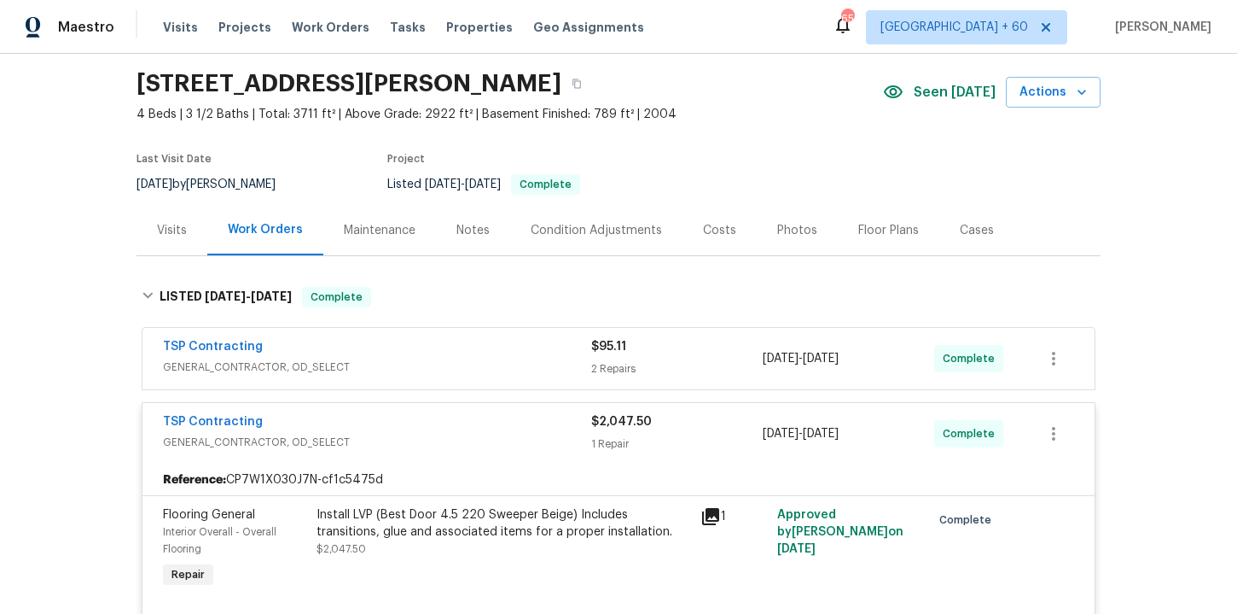
click at [476, 351] on div "TSP Contracting" at bounding box center [377, 348] width 428 height 20
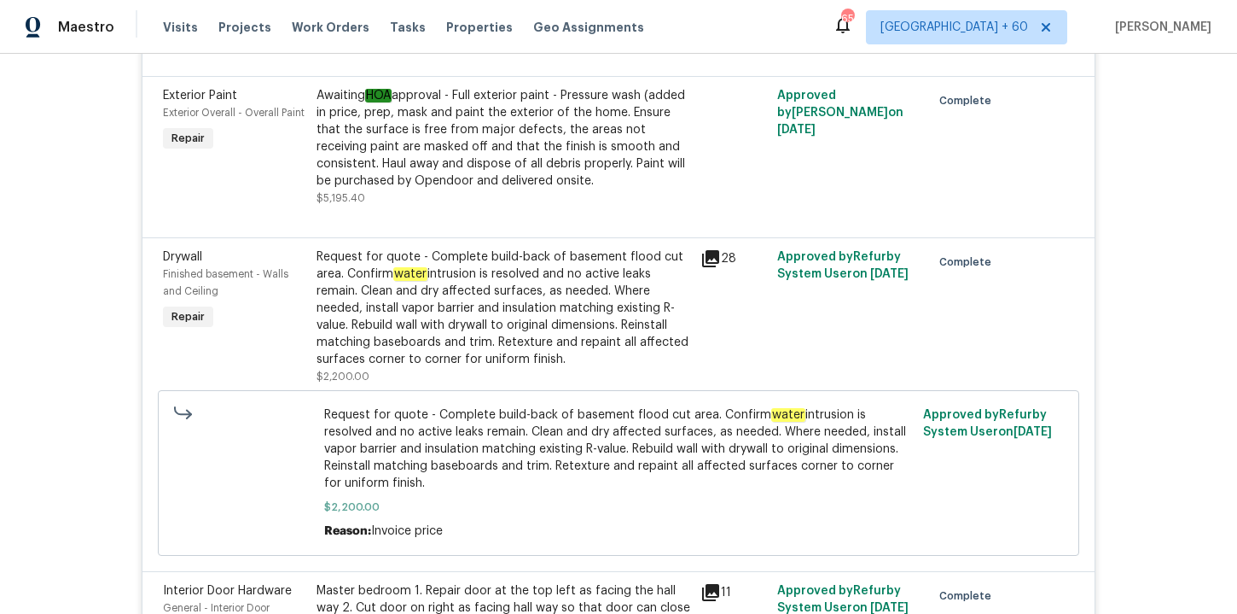
scroll to position [1647, 0]
click at [585, 291] on div "Request for quote - Complete build-back of basement flood cut area. Confirm wat…" at bounding box center [504, 306] width 374 height 119
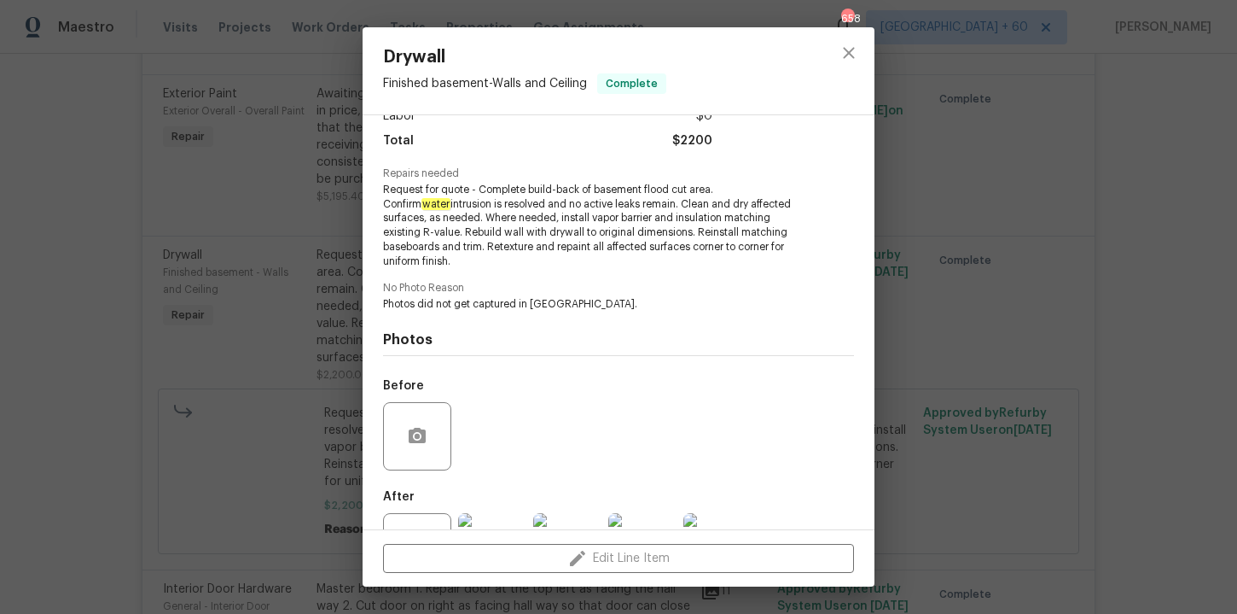
scroll to position [186, 0]
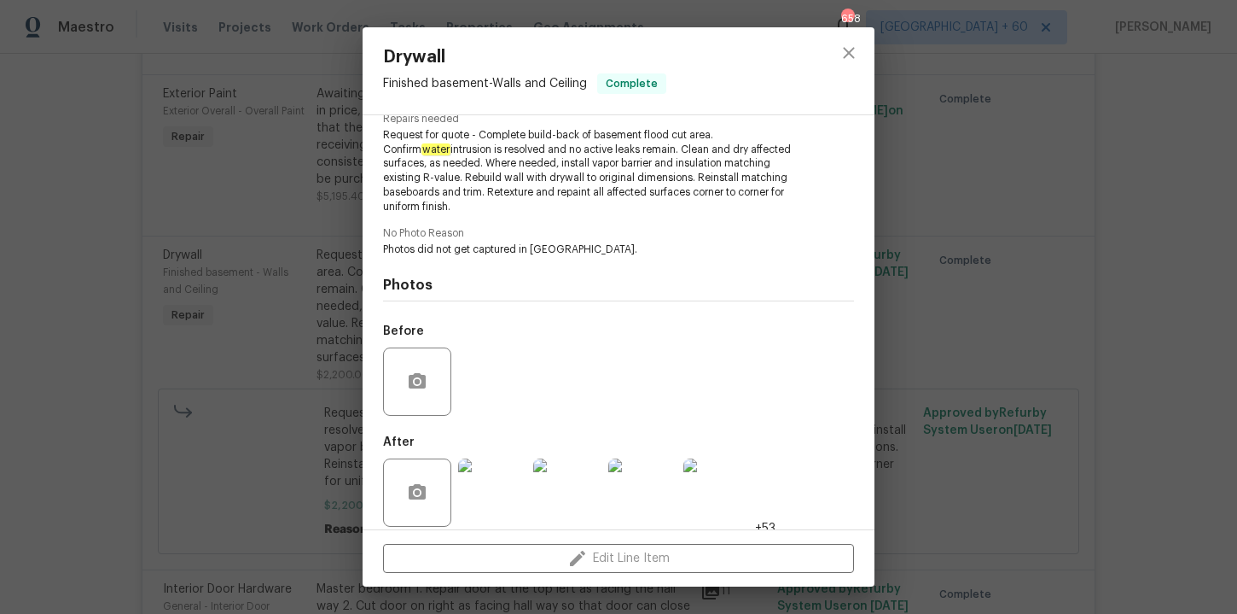
click at [492, 485] on img at bounding box center [492, 492] width 68 height 68
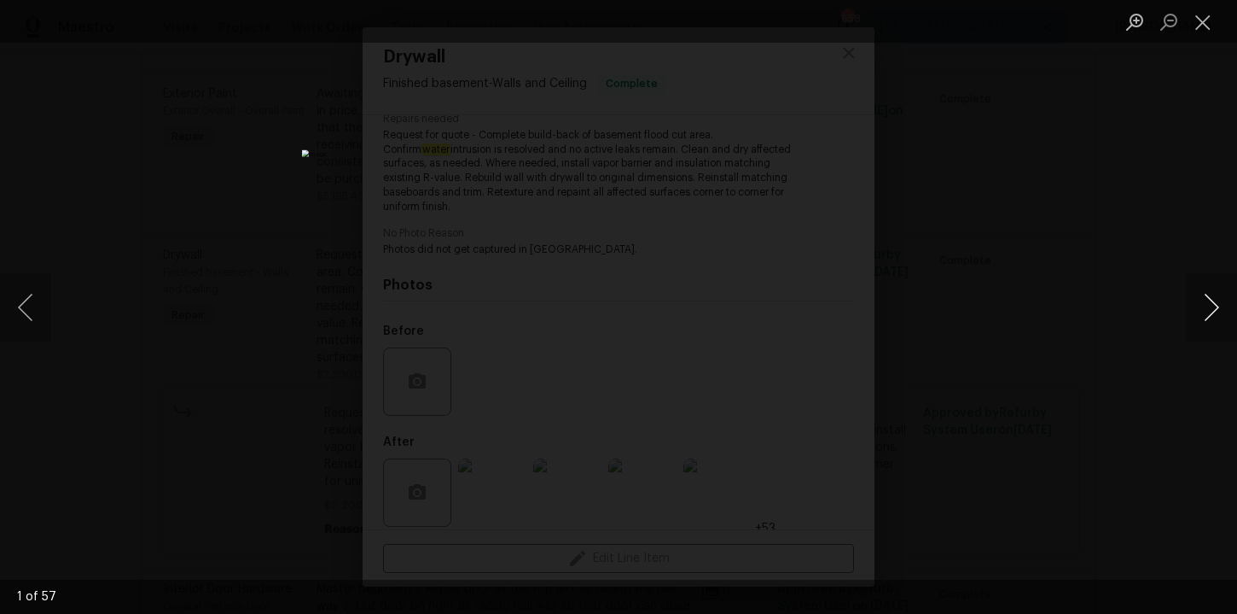
click at [1229, 314] on button "Next image" at bounding box center [1211, 307] width 51 height 68
click at [1227, 310] on button "Next image" at bounding box center [1211, 307] width 51 height 68
click at [1167, 215] on div "Lightbox" at bounding box center [618, 307] width 1237 height 614
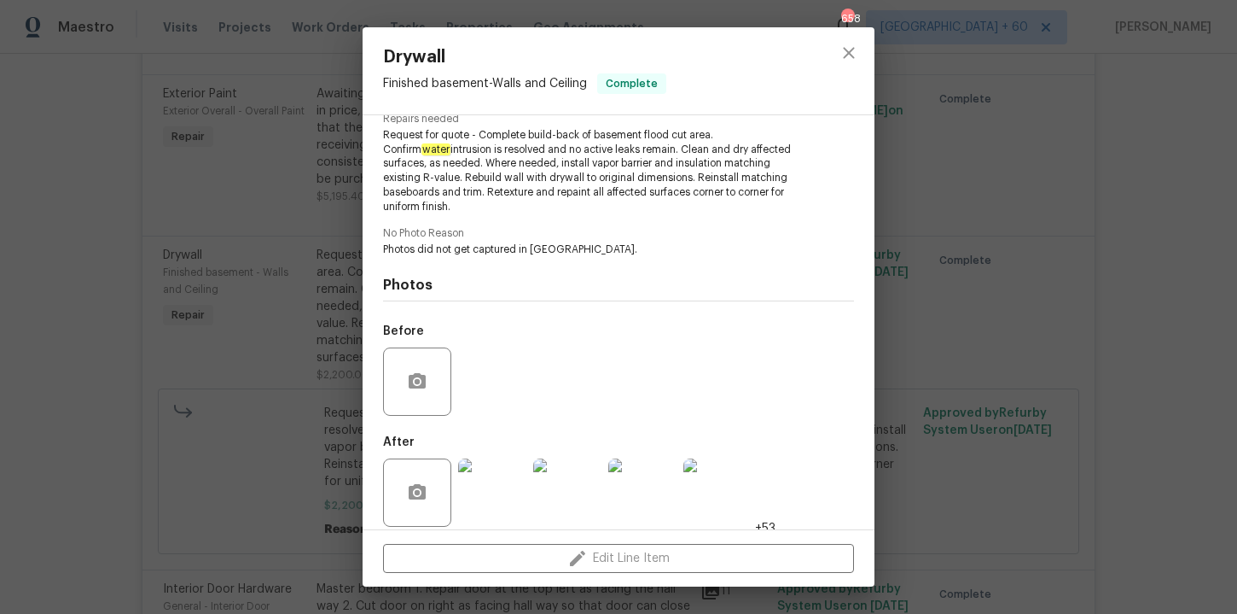
click at [1127, 260] on div "Drywall Finished basement - Walls and Ceiling Complete Vendor TSP Contracting A…" at bounding box center [618, 307] width 1237 height 614
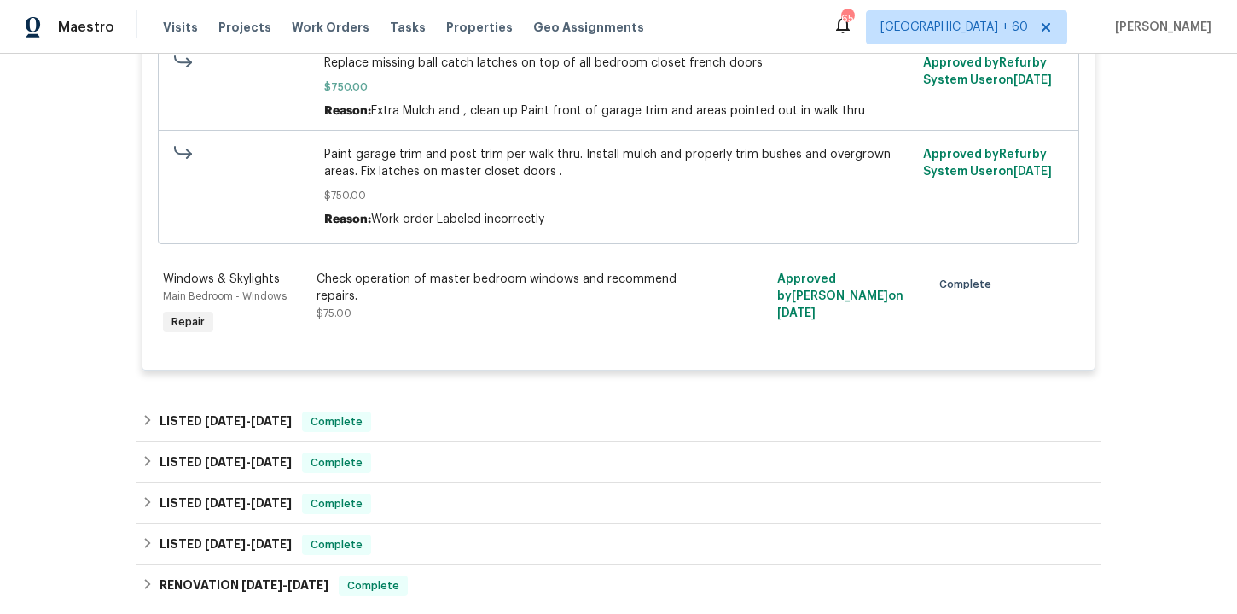
scroll to position [3054, 0]
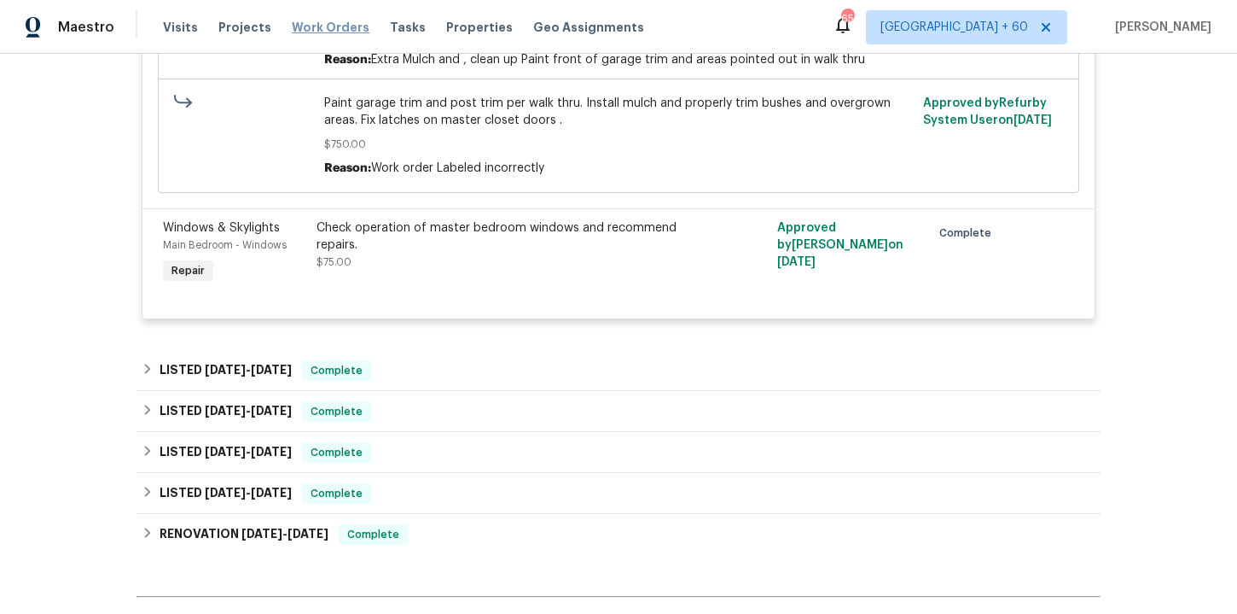
click at [338, 29] on span "Work Orders" at bounding box center [331, 27] width 78 height 17
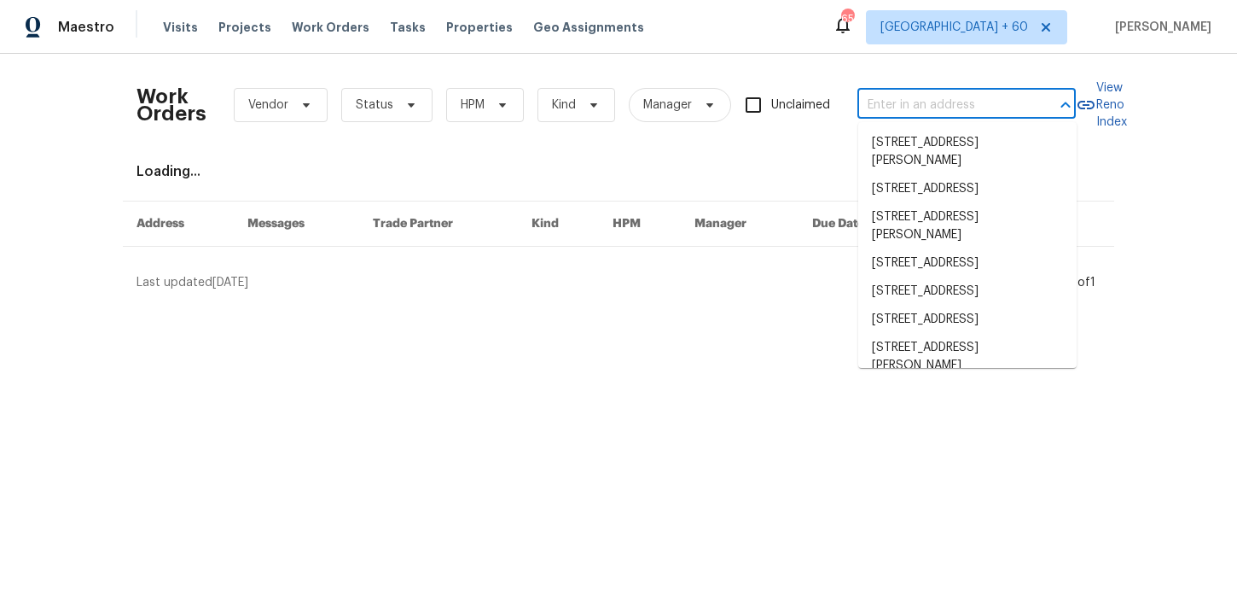
click at [907, 97] on input "text" at bounding box center [943, 105] width 171 height 26
paste input "136 Victor Cir NW Atlanta, GA 30314"
type input "136 Victor Cir NW Atlanta, GA 30314"
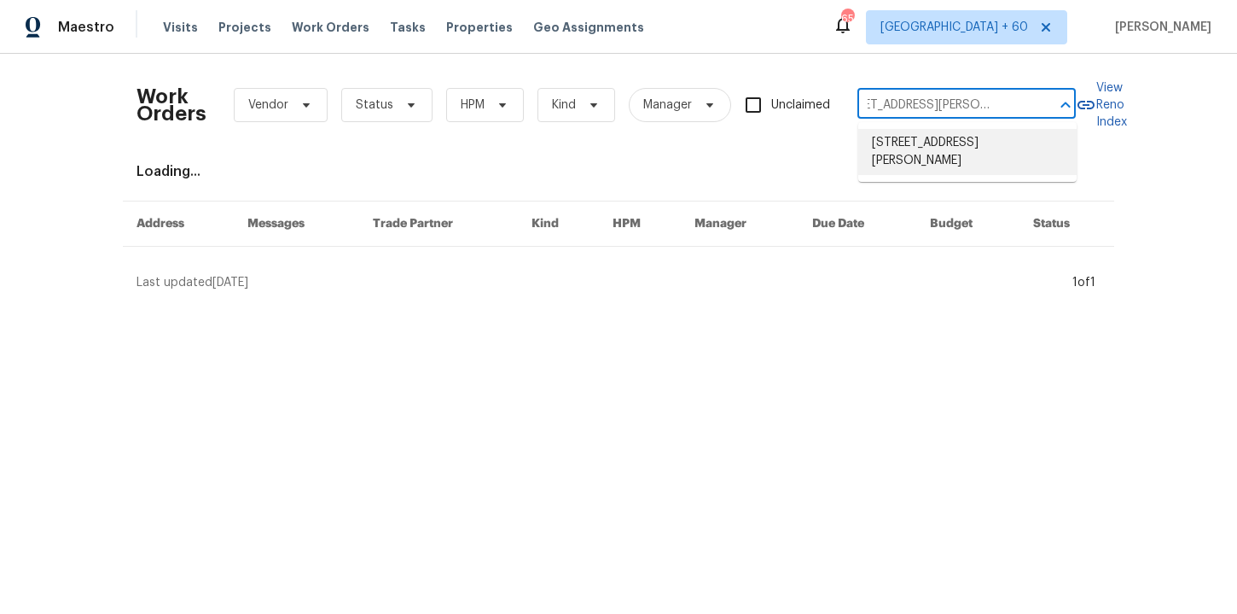
click at [922, 151] on li "136 Victor Cir NW, Atlanta, GA 30314" at bounding box center [968, 152] width 218 height 46
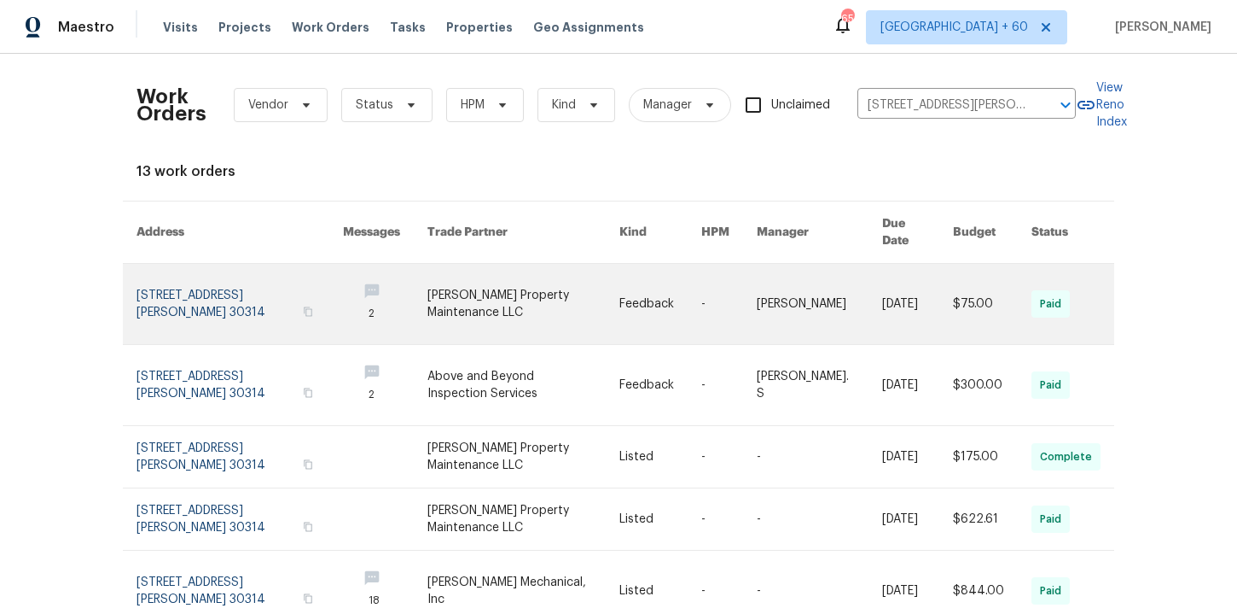
click at [230, 281] on link at bounding box center [240, 304] width 207 height 80
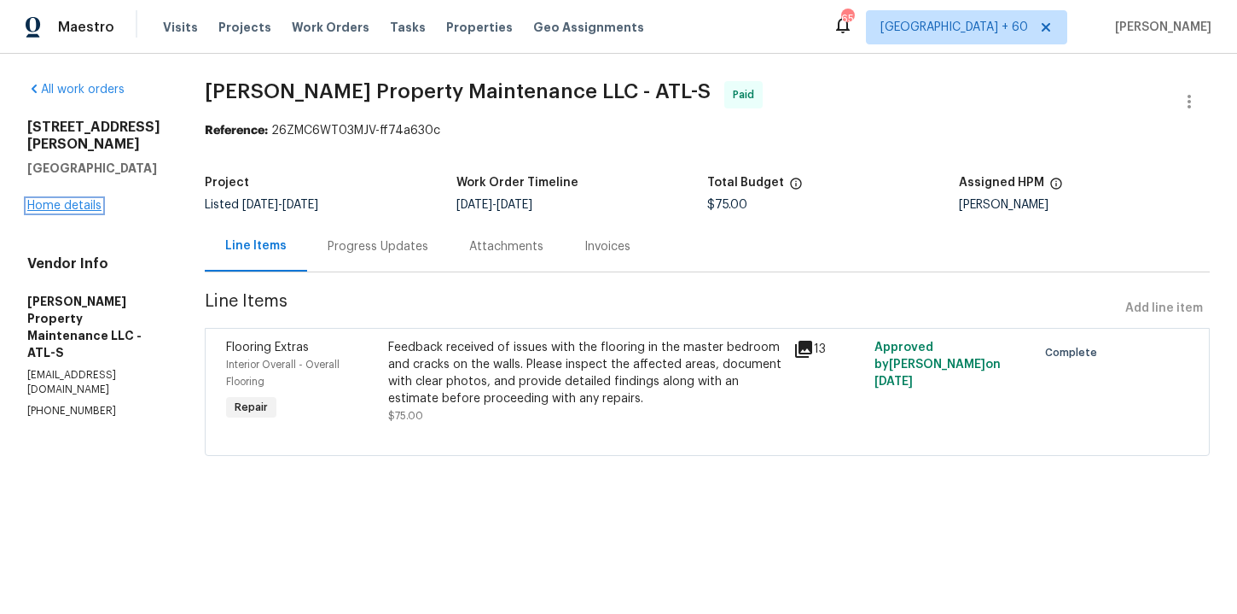
click at [68, 200] on link "Home details" at bounding box center [64, 206] width 74 height 12
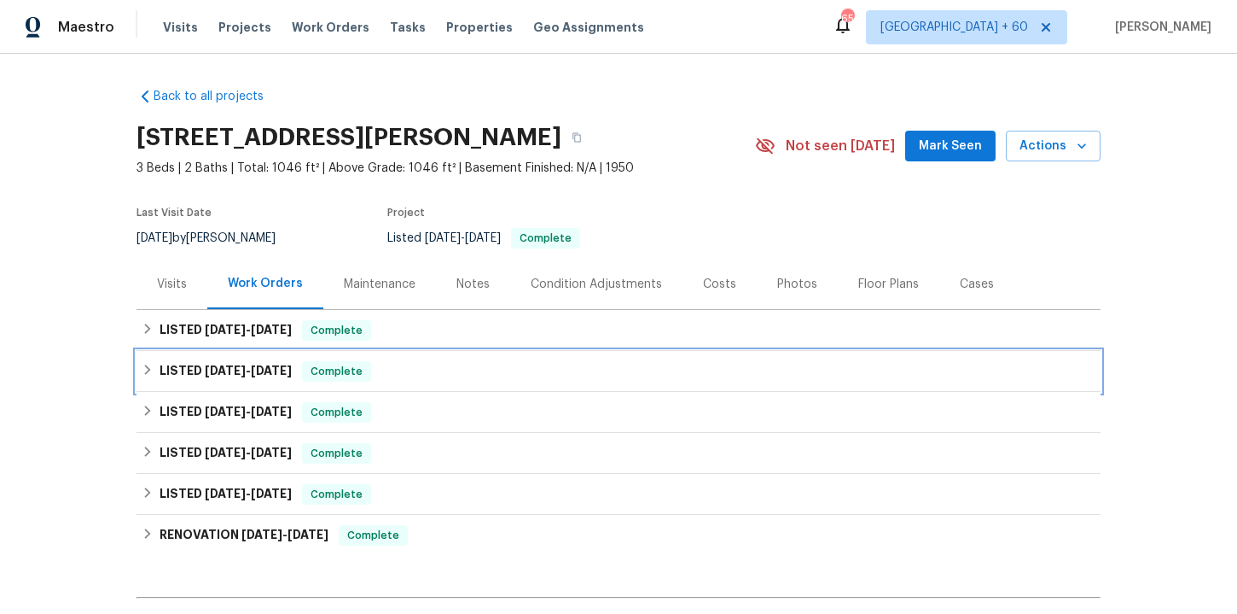
click at [521, 370] on div "LISTED 5/14/25 - 5/16/25 Complete" at bounding box center [619, 371] width 954 height 20
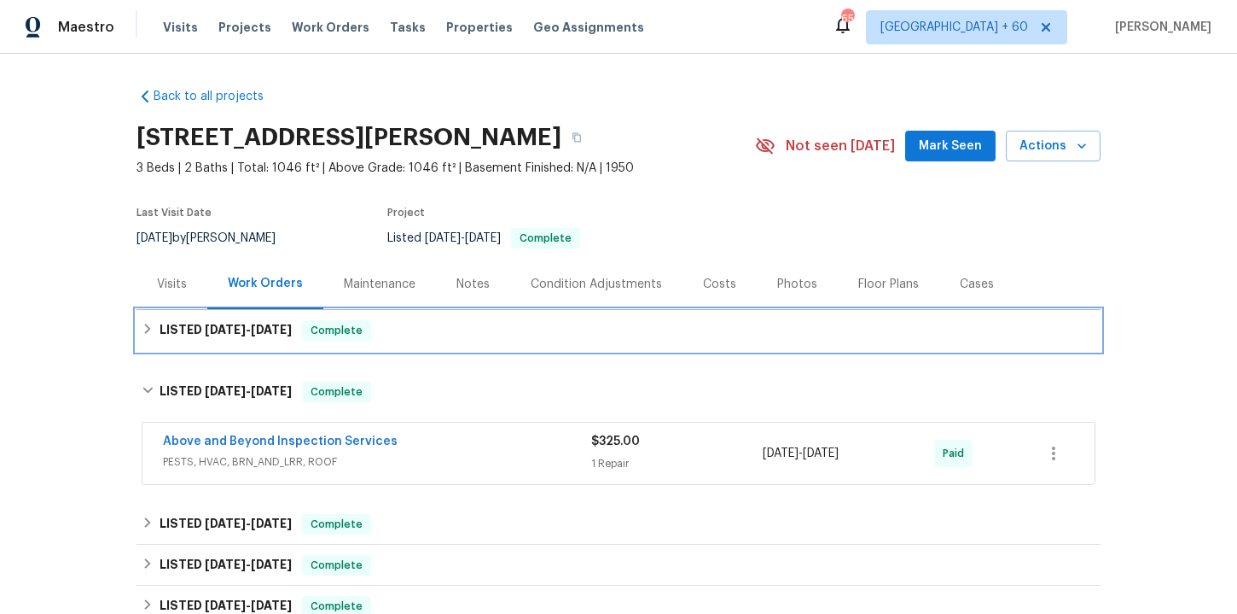
click at [498, 327] on div "LISTED 6/26/25 - 8/18/25 Complete" at bounding box center [619, 330] width 954 height 20
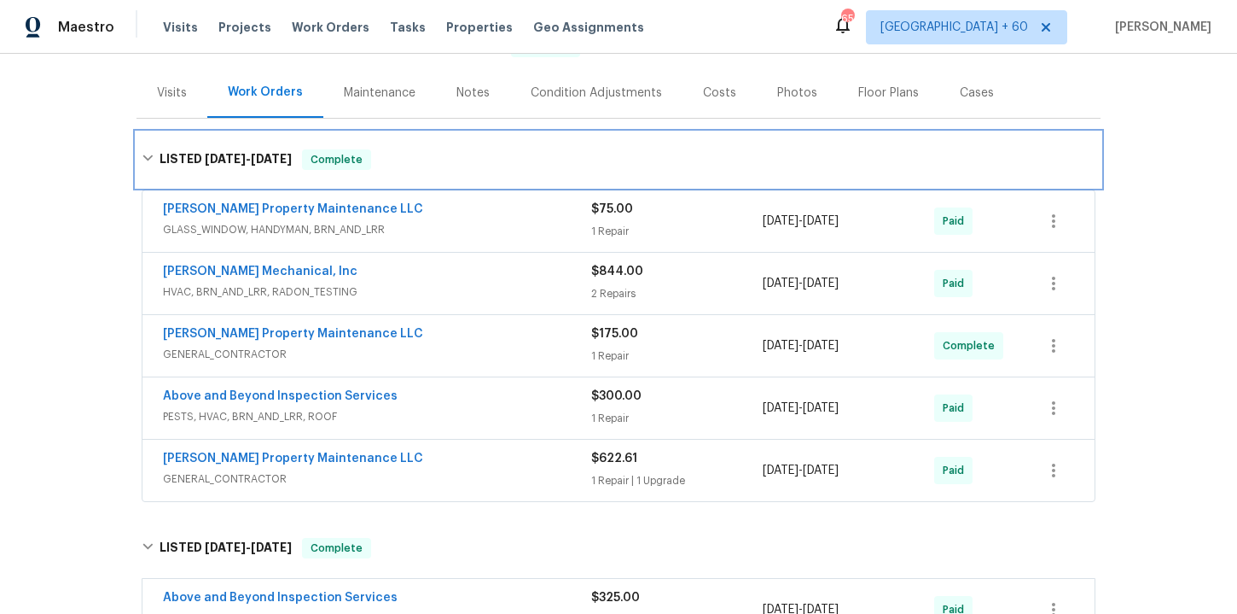
scroll to position [261, 0]
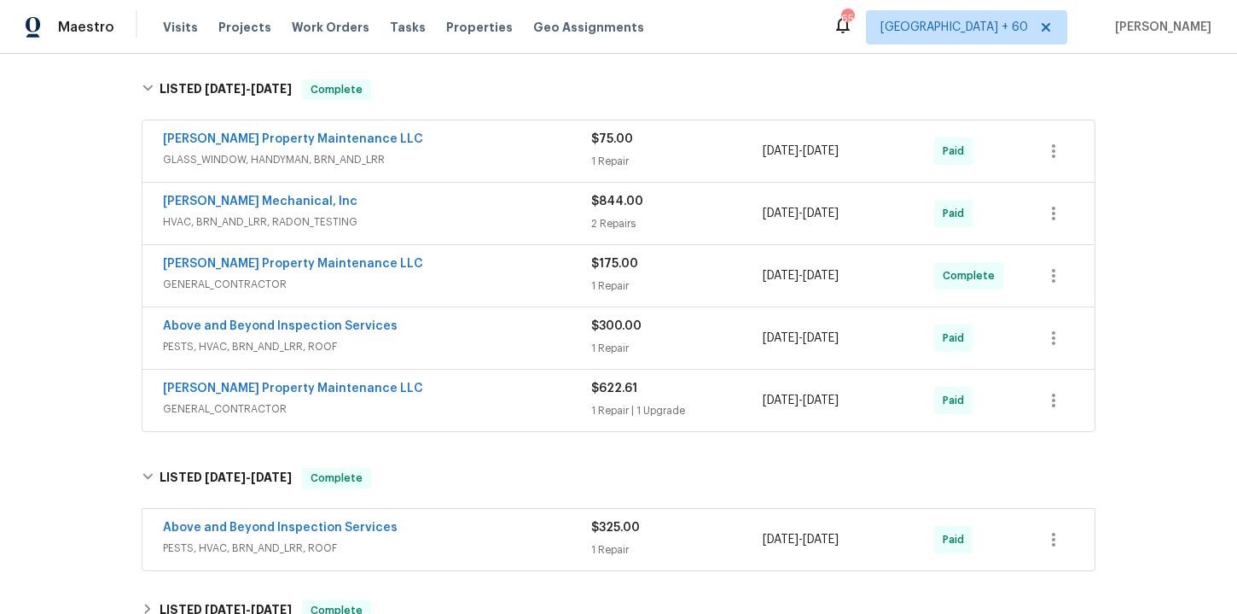
click at [488, 405] on span "GENERAL_CONTRACTOR" at bounding box center [377, 408] width 428 height 17
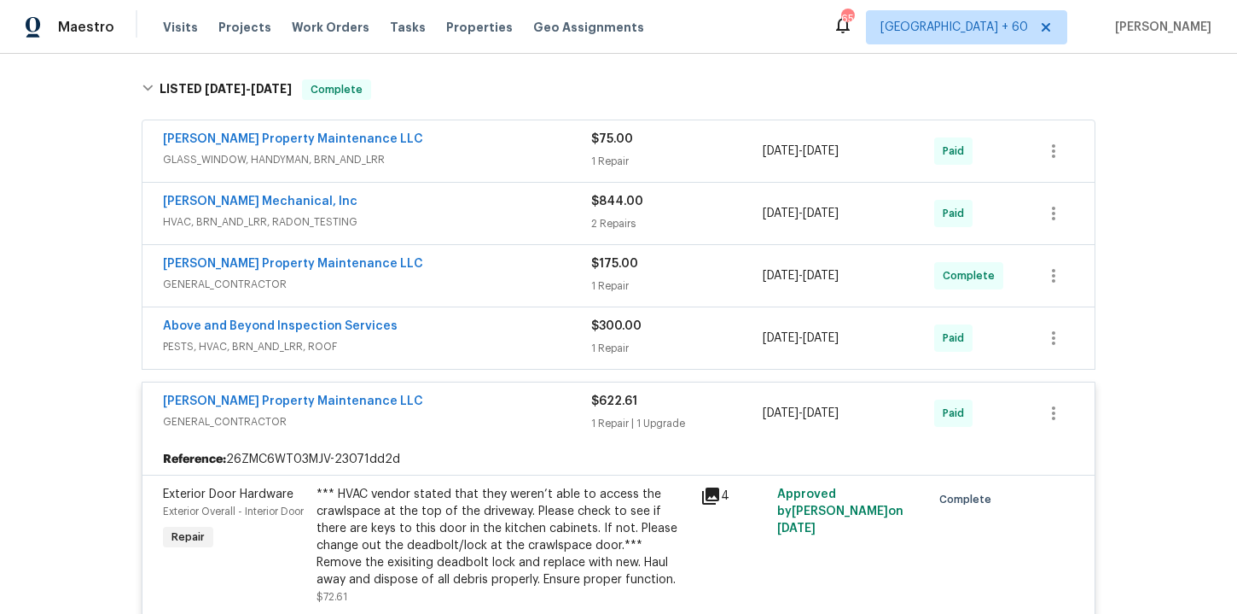
click at [469, 342] on span "PESTS, HVAC, BRN_AND_LRR, ROOF" at bounding box center [377, 346] width 428 height 17
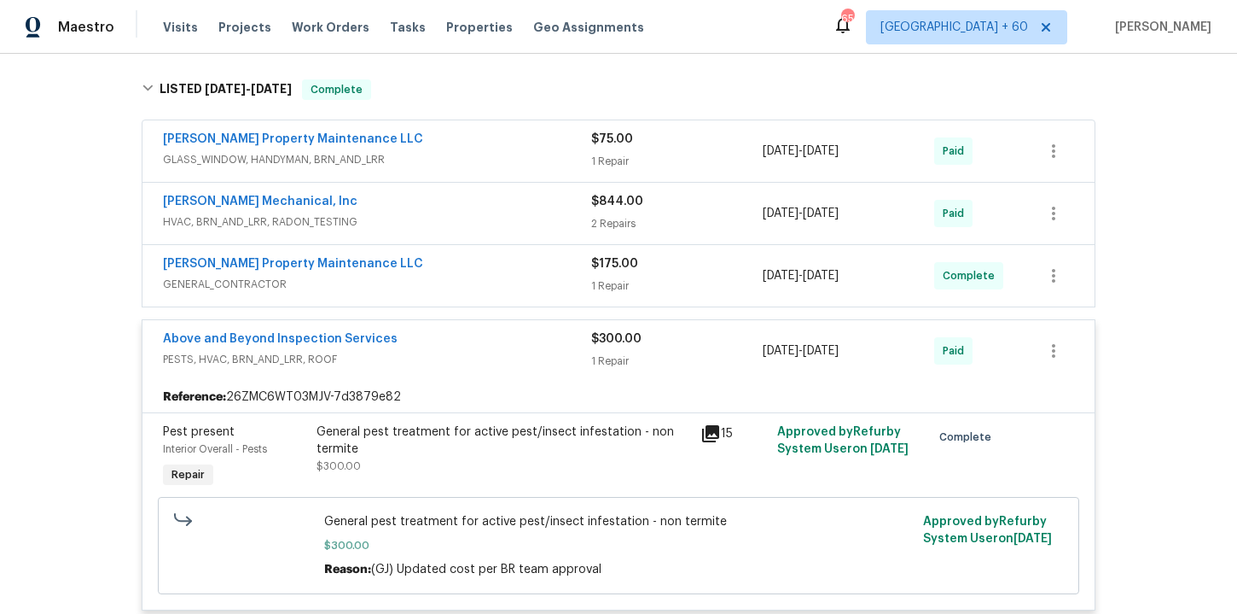
click at [445, 269] on div "Glen Property Maintenance LLC" at bounding box center [377, 265] width 428 height 20
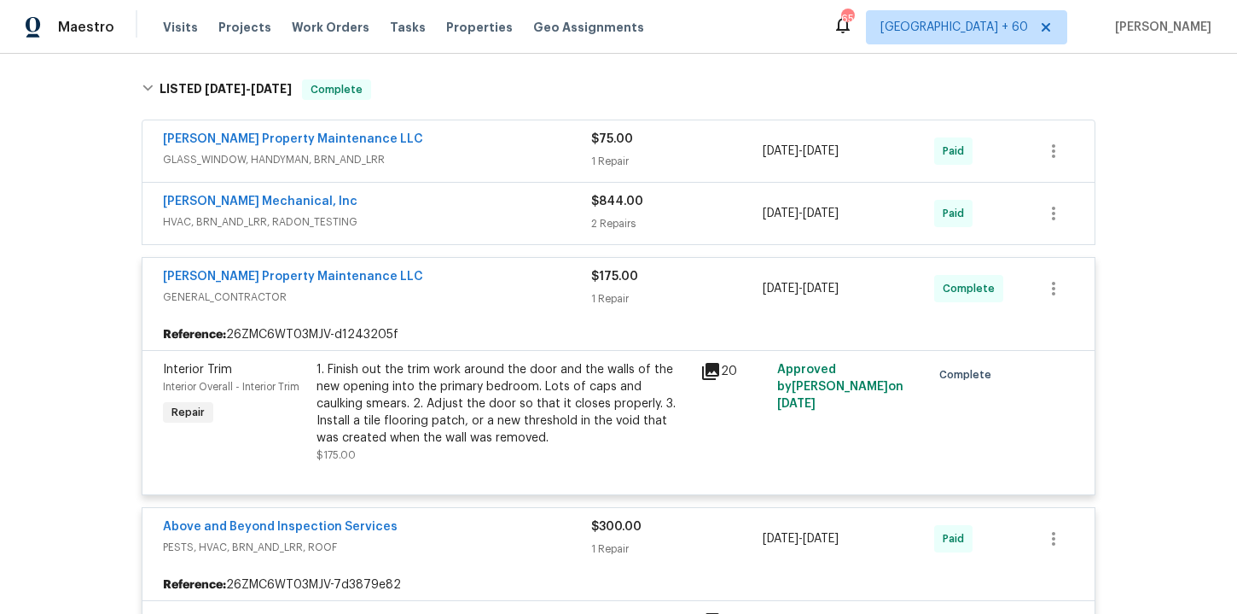
scroll to position [250, 0]
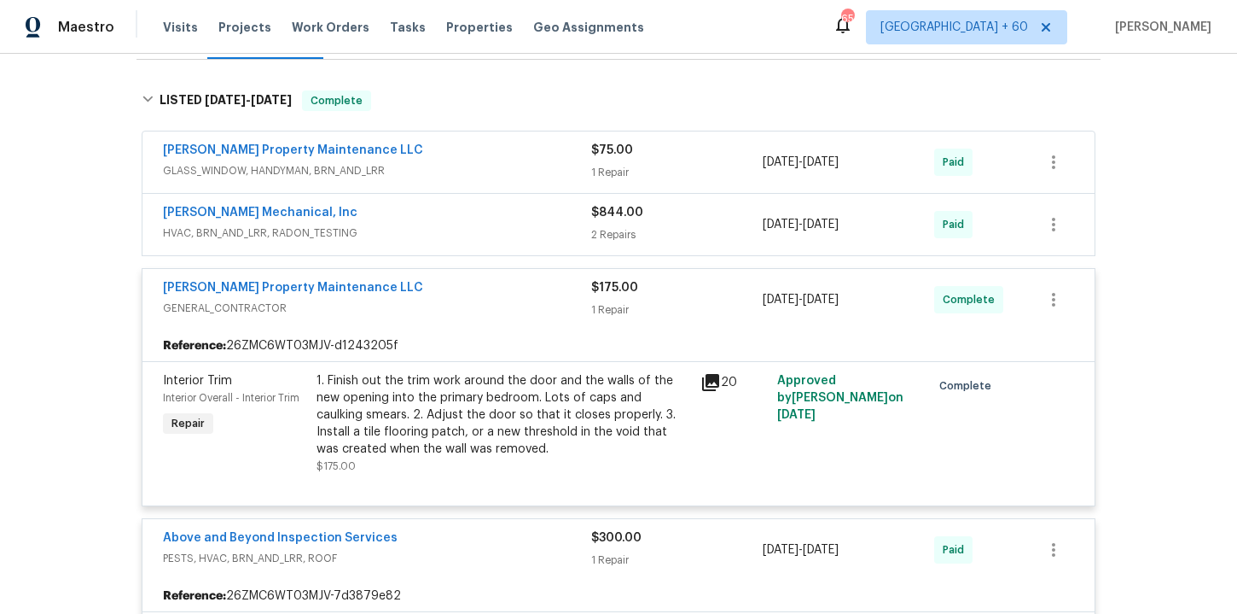
click at [443, 229] on span "HVAC, BRN_AND_LRR, RADON_TESTING" at bounding box center [377, 232] width 428 height 17
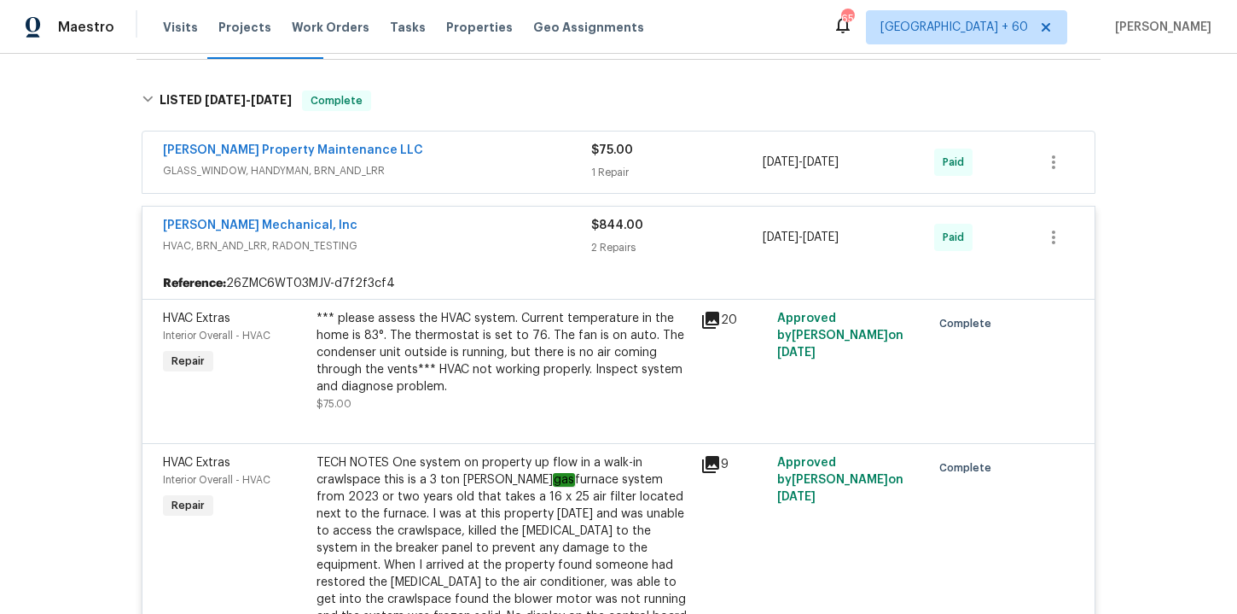
click at [431, 153] on div "Glen Property Maintenance LLC" at bounding box center [377, 152] width 428 height 20
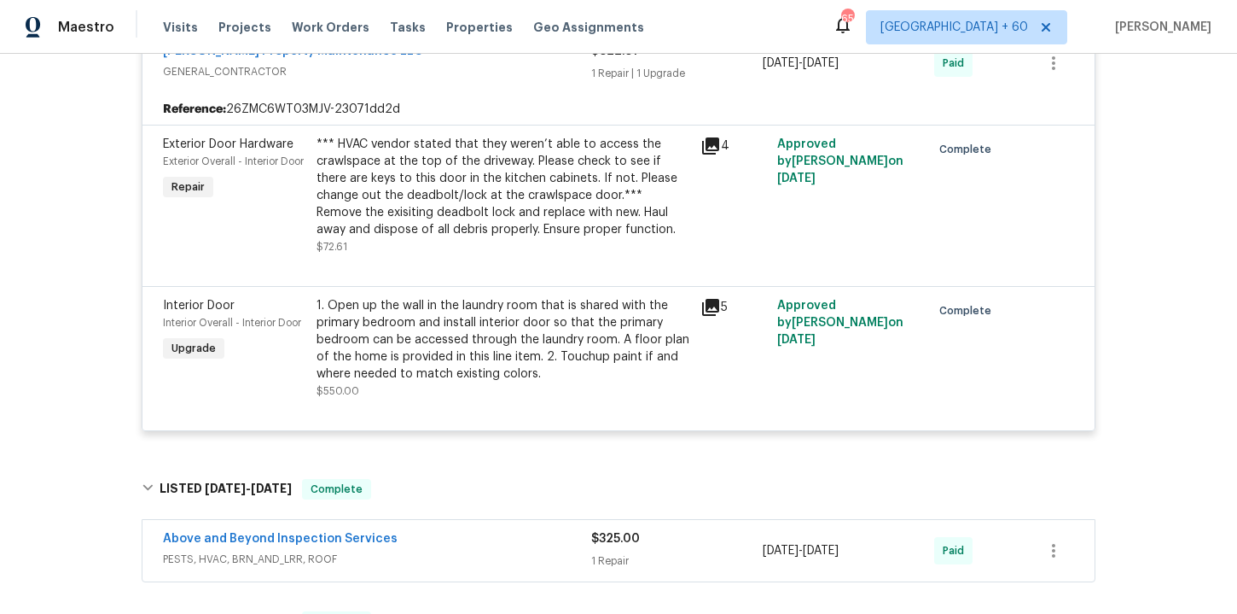
scroll to position [2050, 0]
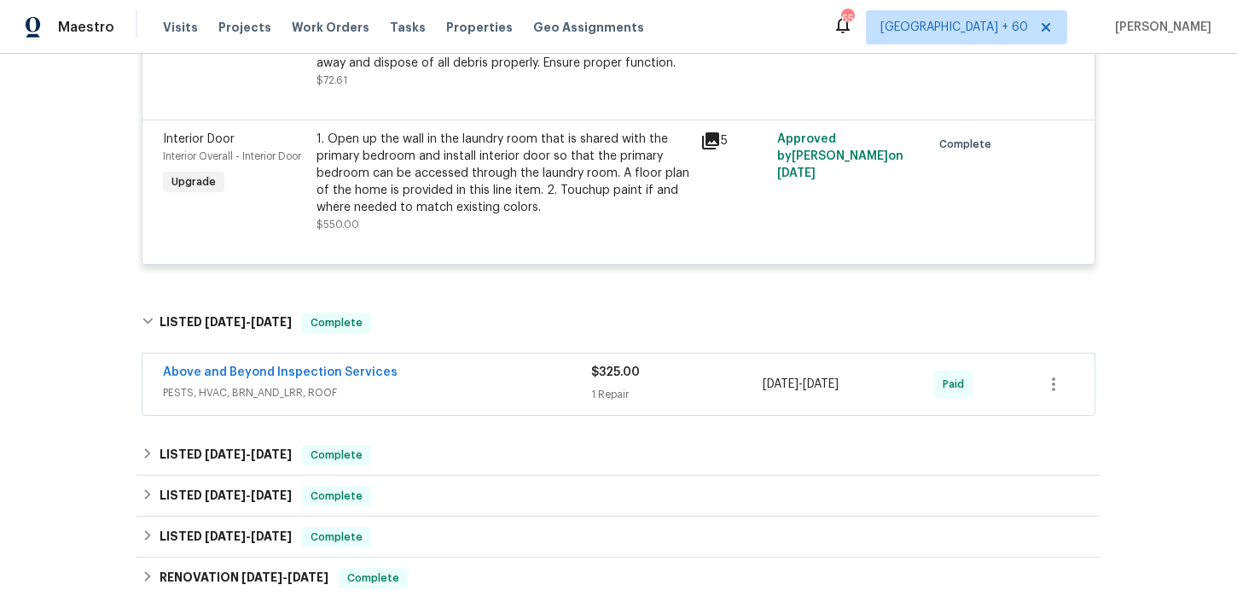
click at [489, 384] on div "Above and Beyond Inspection Services" at bounding box center [377, 374] width 428 height 20
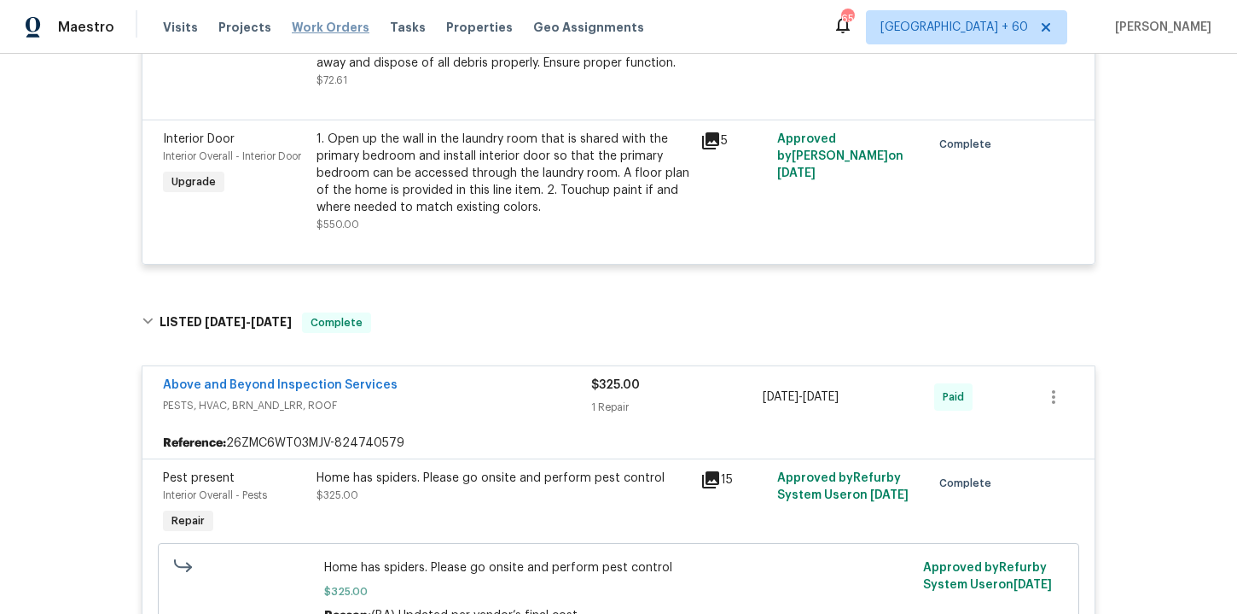
click at [340, 22] on span "Work Orders" at bounding box center [331, 27] width 78 height 17
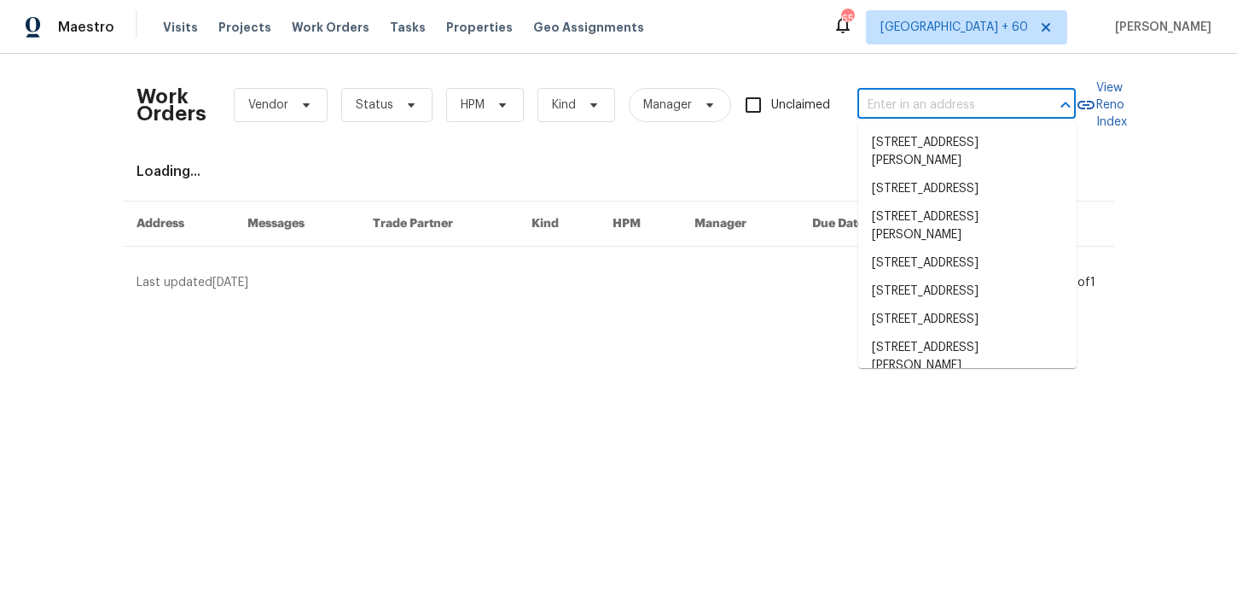
click at [882, 108] on input "text" at bounding box center [943, 105] width 171 height 26
paste input "9948 Red Clover Ave Orlando, FL 32824"
type input "9948 Red Clover Ave Orlando, FL 32824"
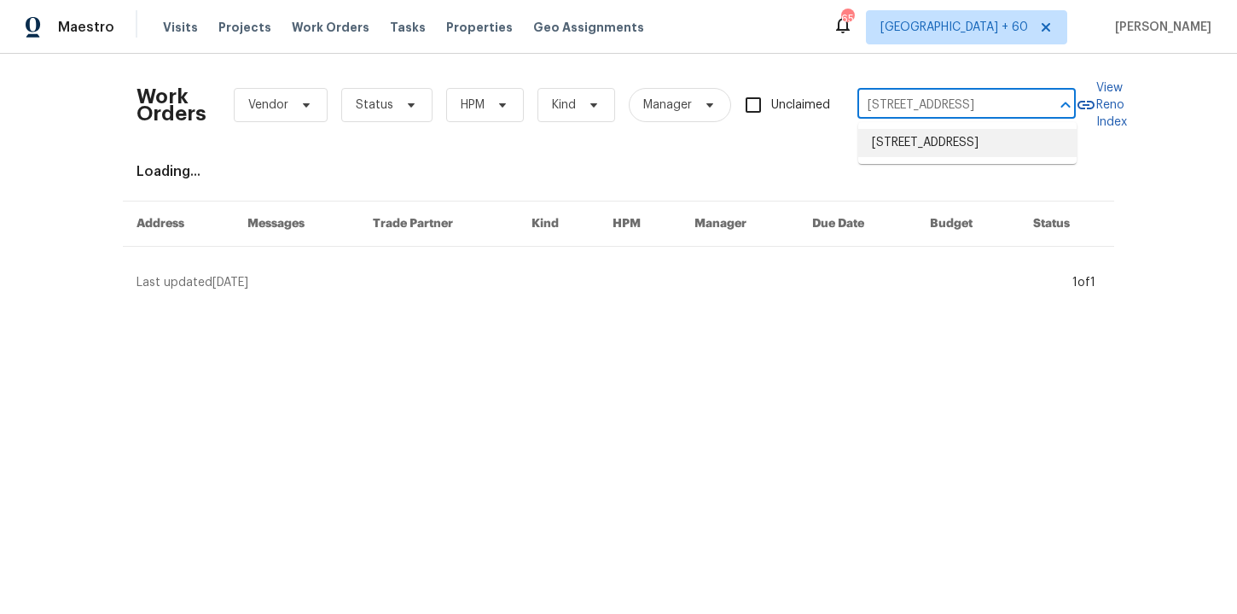
click at [928, 133] on li "9948 Red Clover Ave, Orlando, FL 32824" at bounding box center [968, 143] width 218 height 28
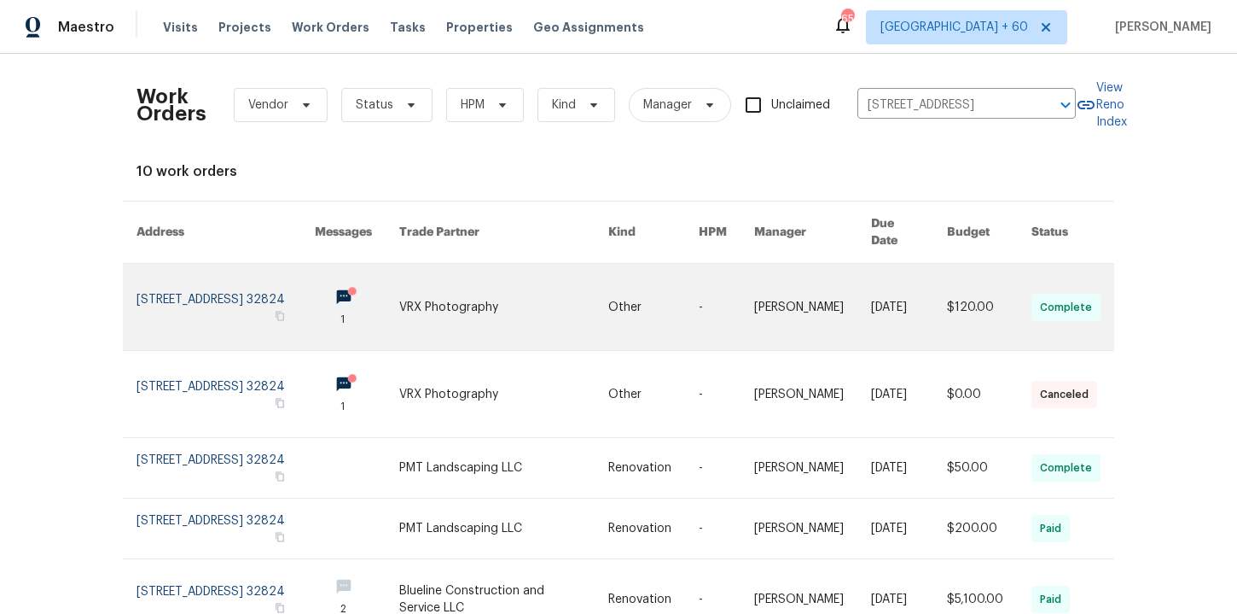
click at [178, 284] on link at bounding box center [226, 307] width 178 height 86
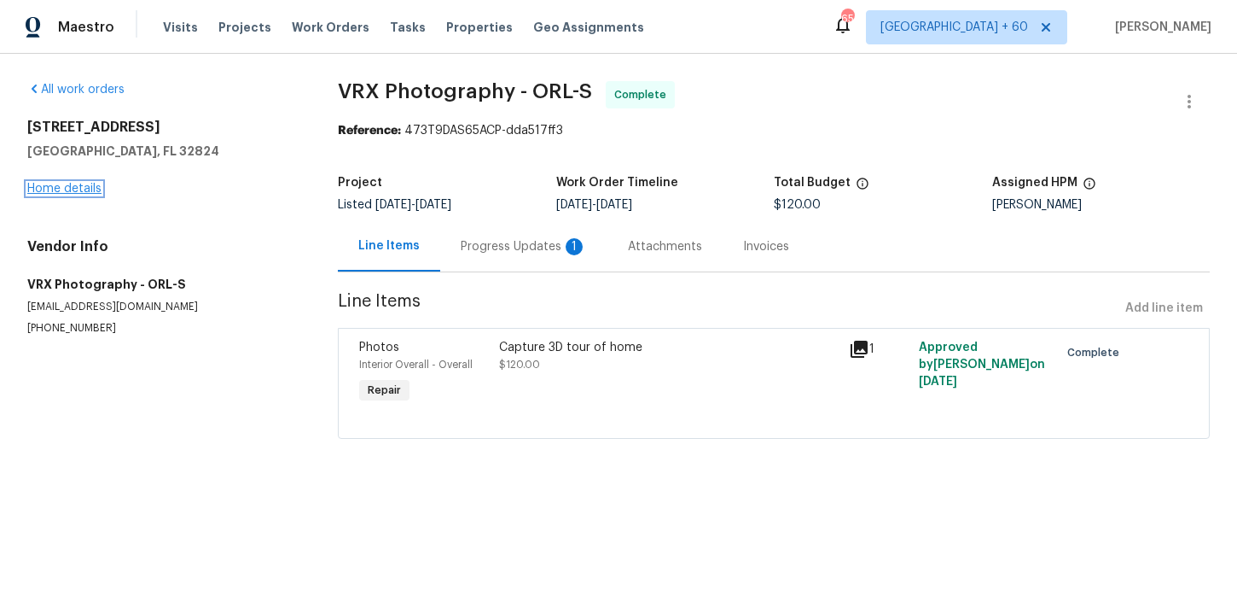
click at [83, 189] on link "Home details" at bounding box center [64, 189] width 74 height 12
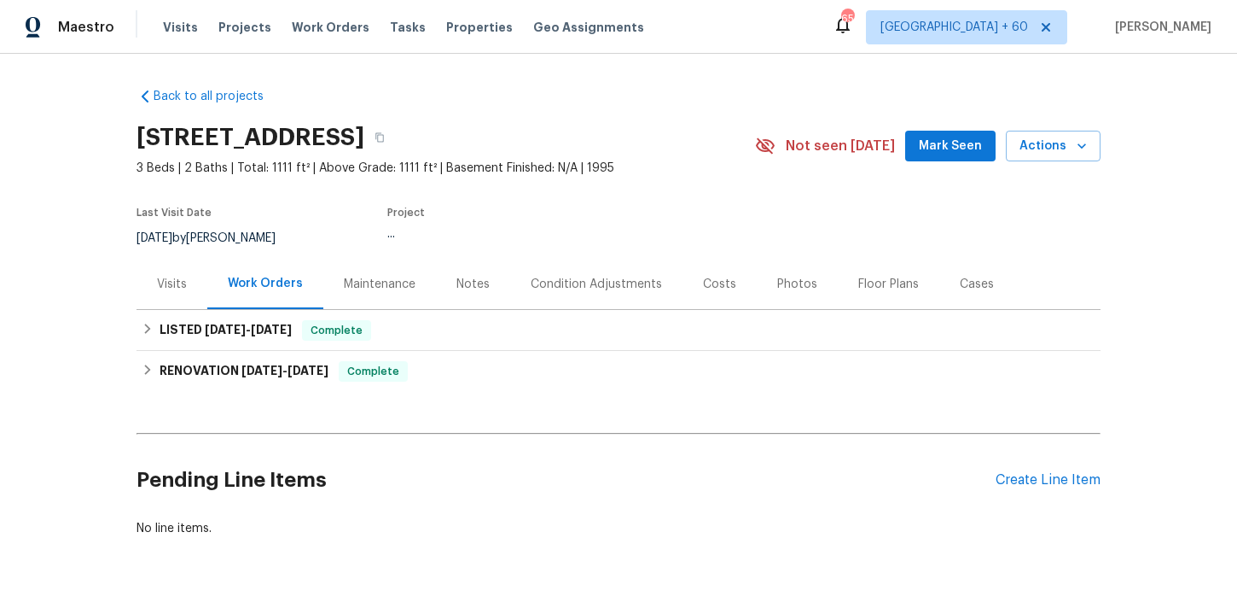
scroll to position [39, 0]
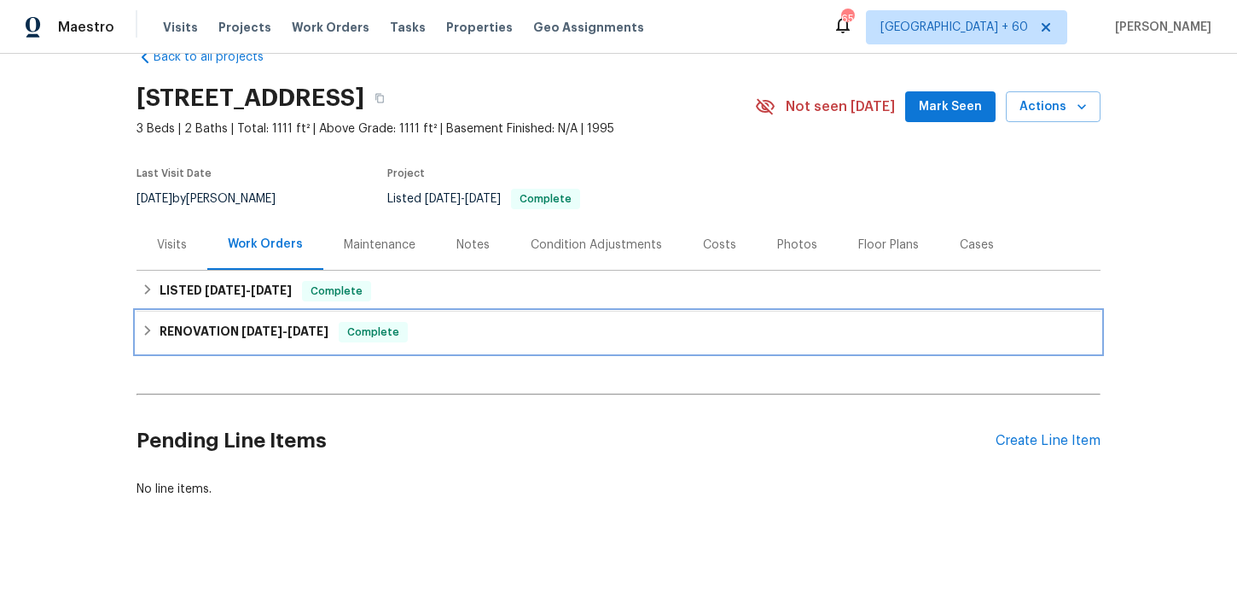
click at [425, 329] on div "RENOVATION 7/15/25 - 8/29/25 Complete" at bounding box center [619, 332] width 954 height 20
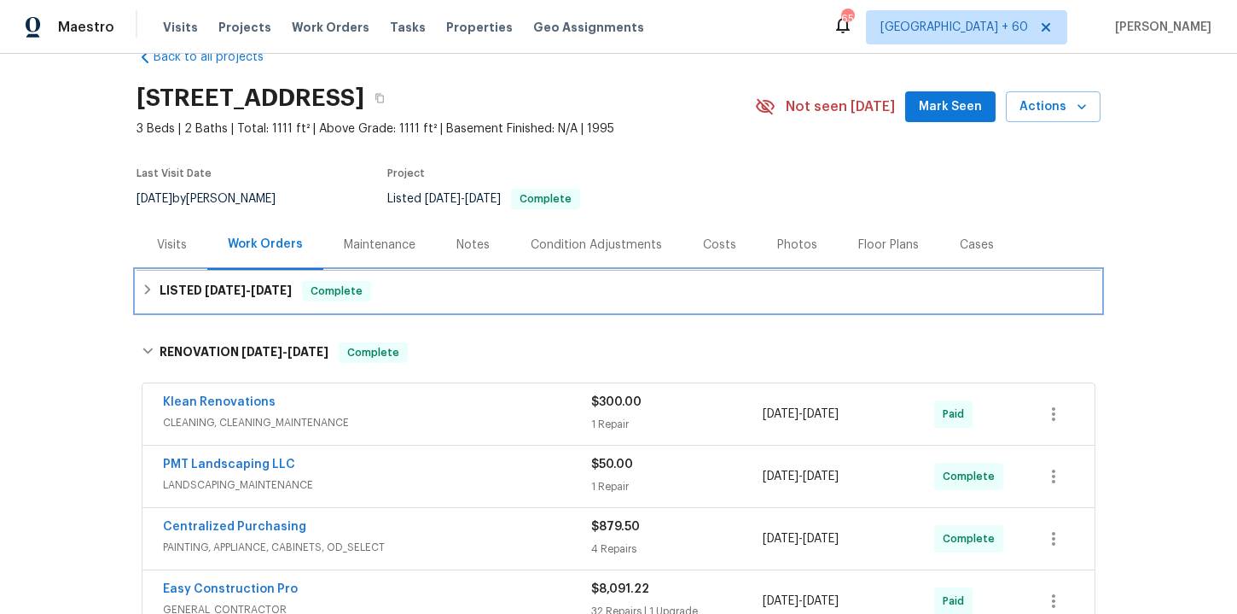
click at [427, 296] on div "LISTED 7/31/25 - 8/6/25 Complete" at bounding box center [619, 291] width 954 height 20
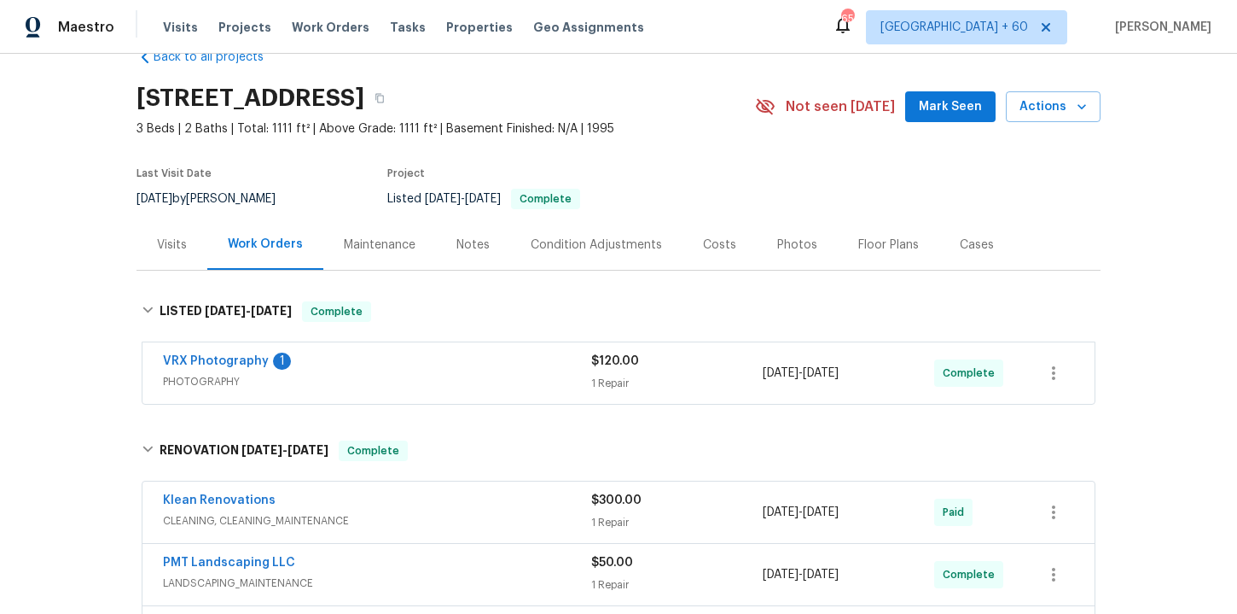
click at [460, 374] on span "PHOTOGRAPHY" at bounding box center [377, 381] width 428 height 17
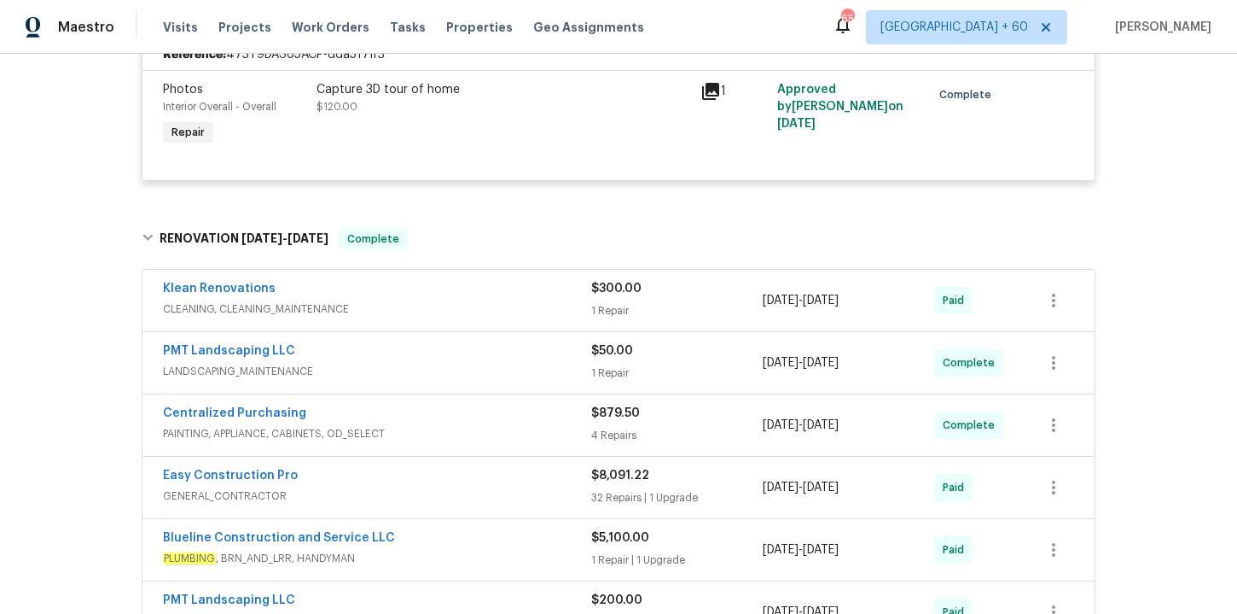
scroll to position [524, 0]
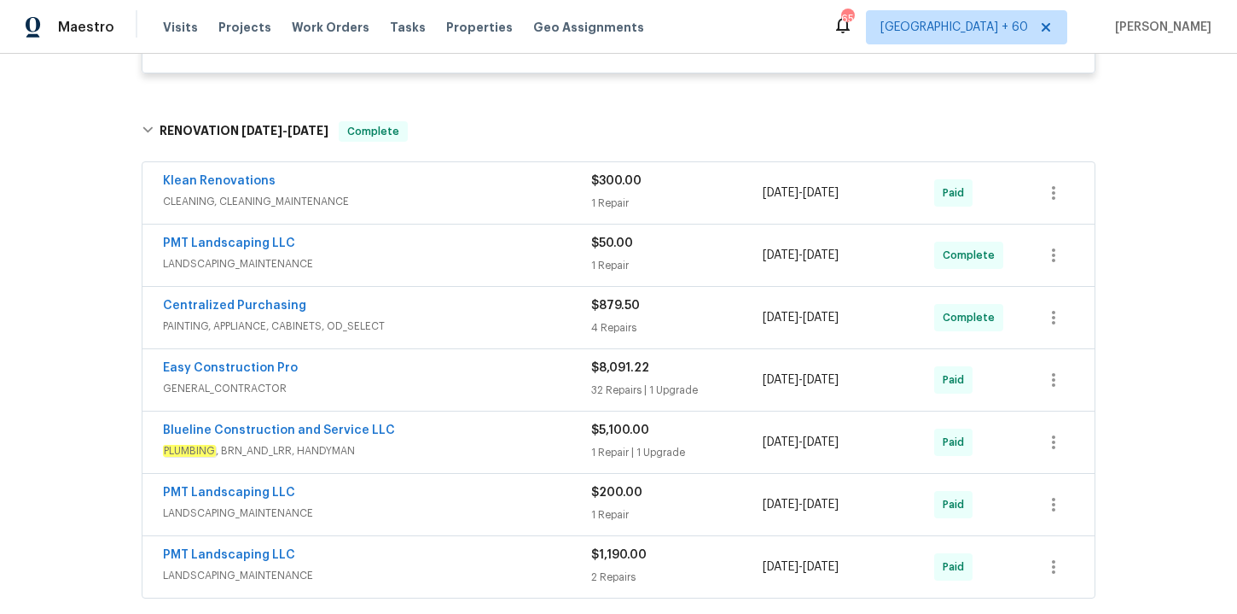
click at [457, 261] on span "LANDSCAPING_MAINTENANCE" at bounding box center [377, 263] width 428 height 17
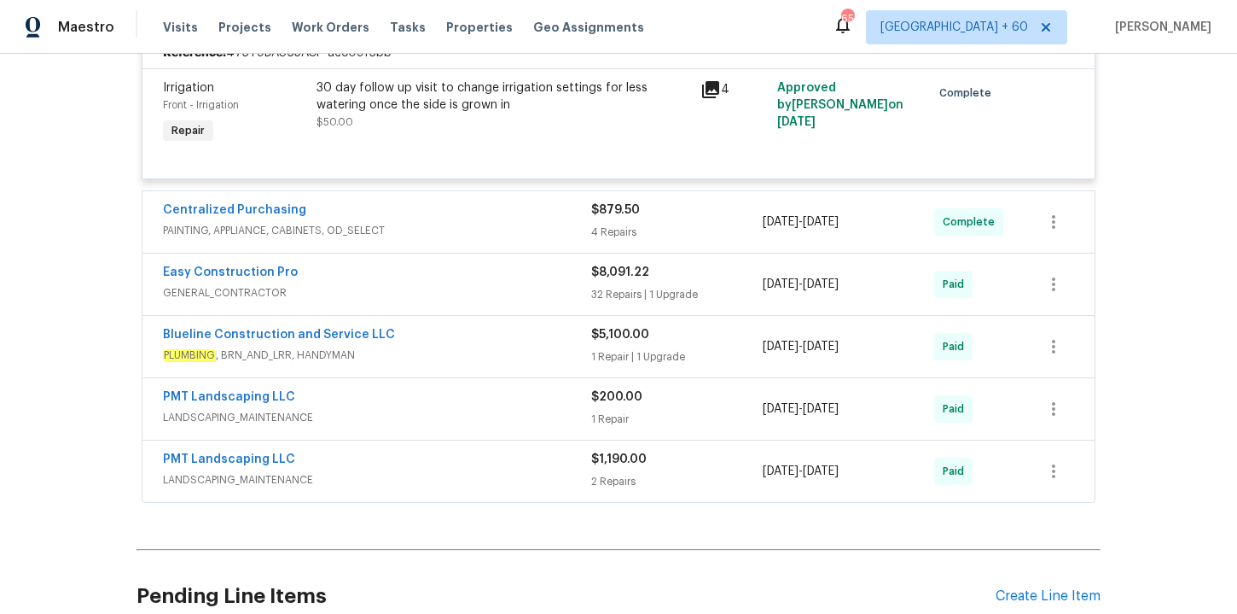
scroll to position [888, 0]
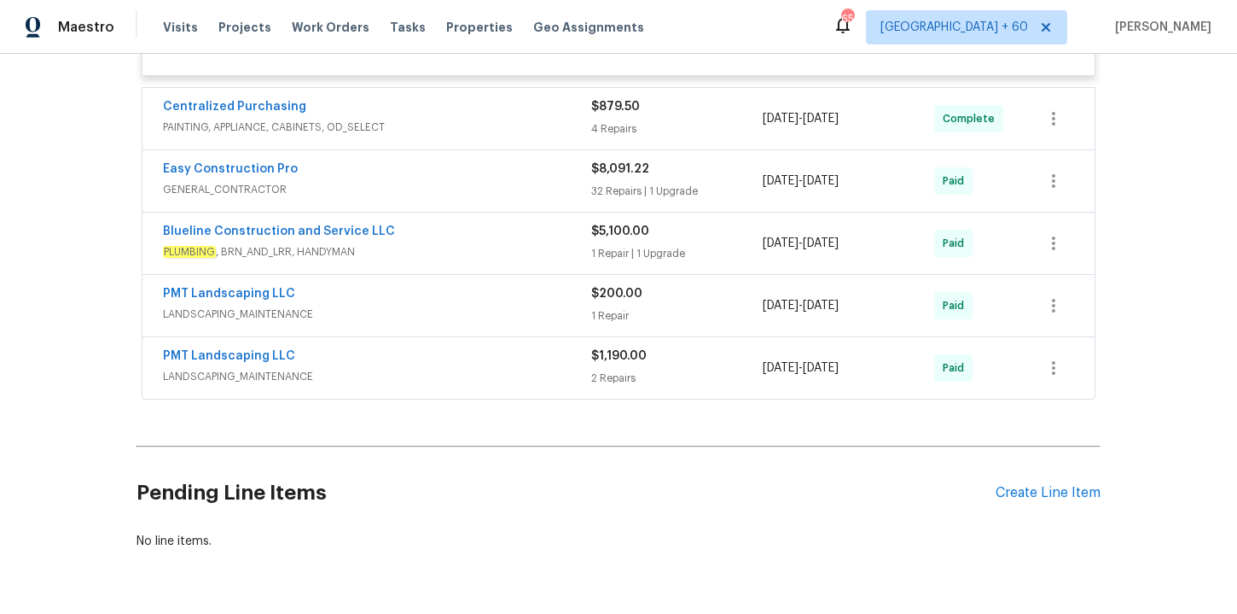
click at [453, 242] on div "Blueline Construction and Service LLC" at bounding box center [377, 233] width 428 height 20
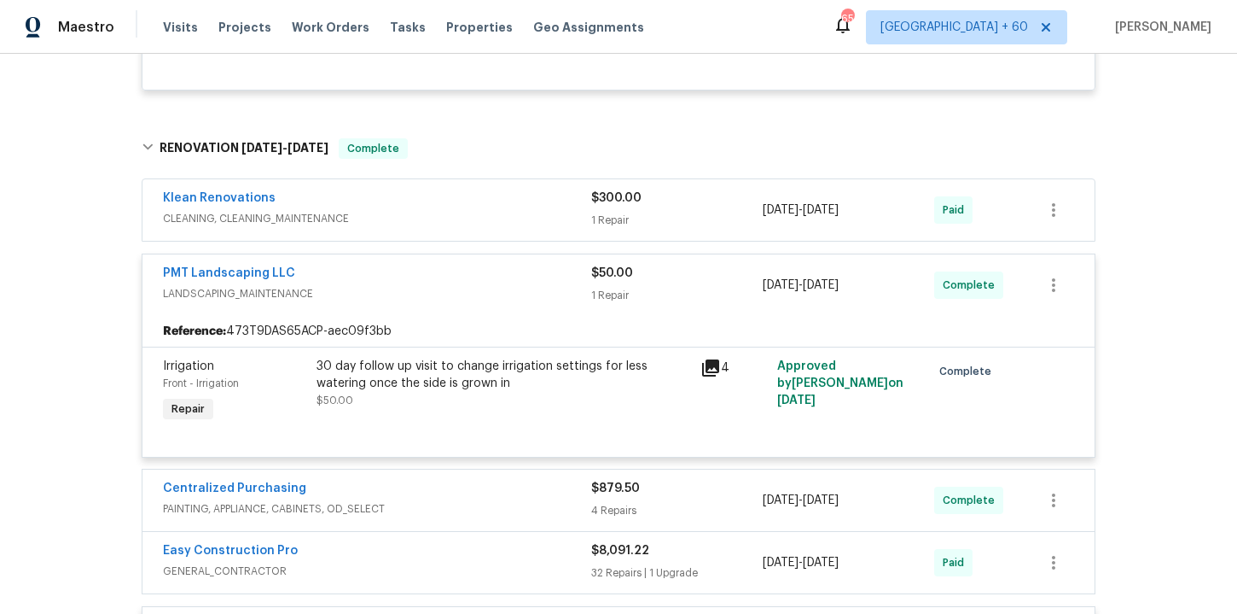
scroll to position [491, 0]
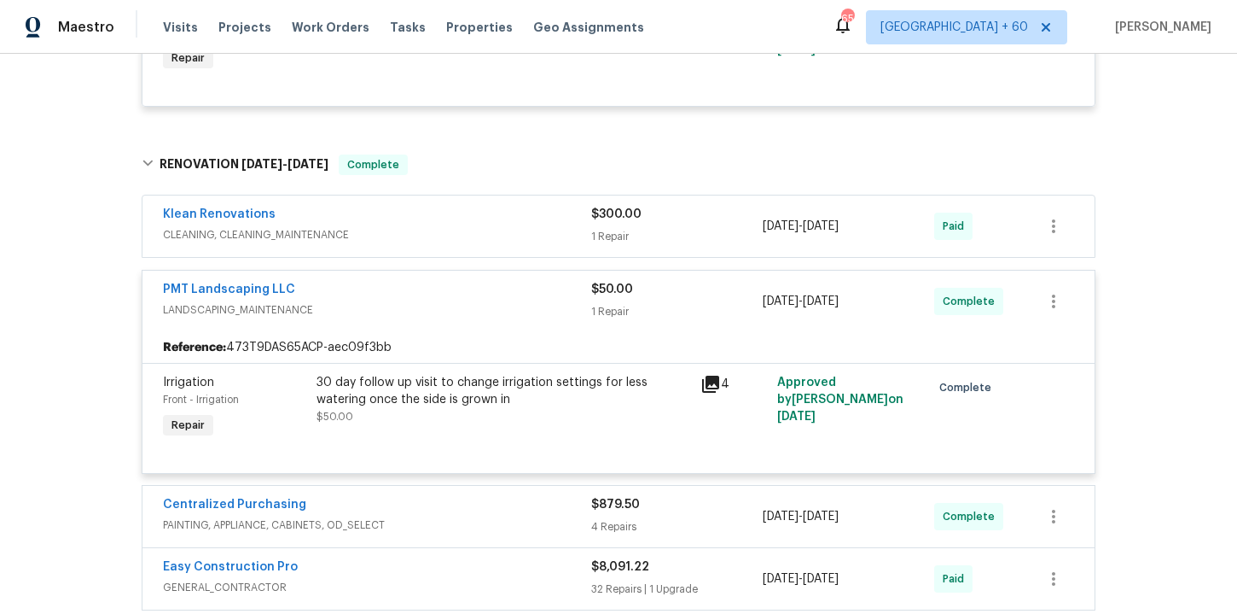
click at [503, 230] on span "CLEANING, CLEANING_MAINTENANCE" at bounding box center [377, 234] width 428 height 17
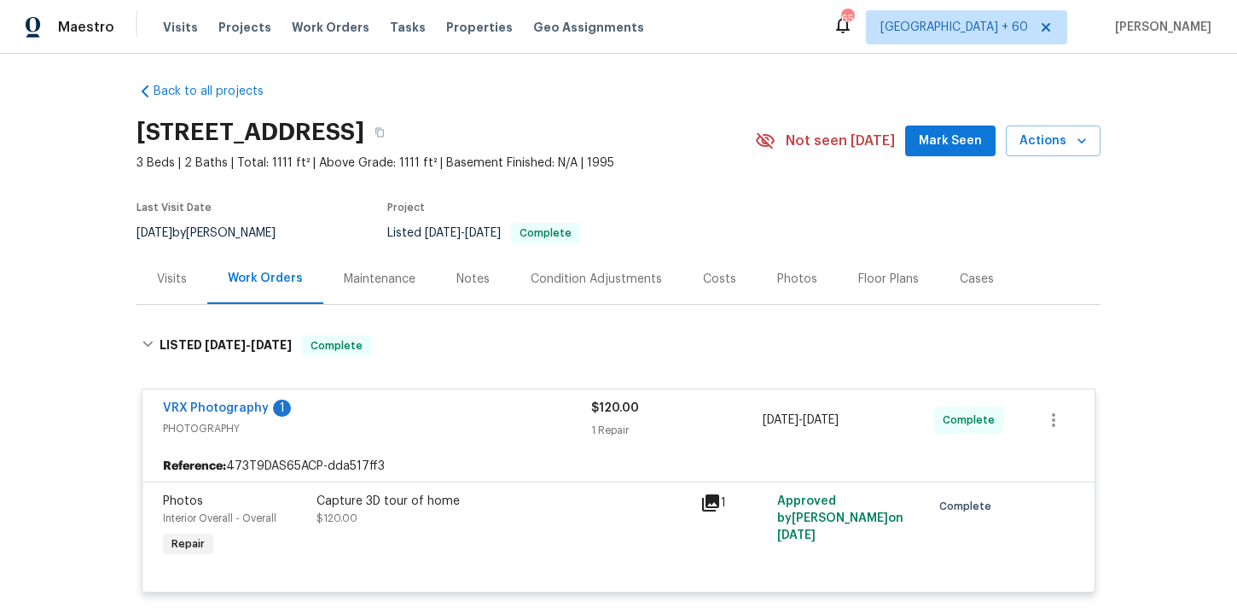
scroll to position [0, 0]
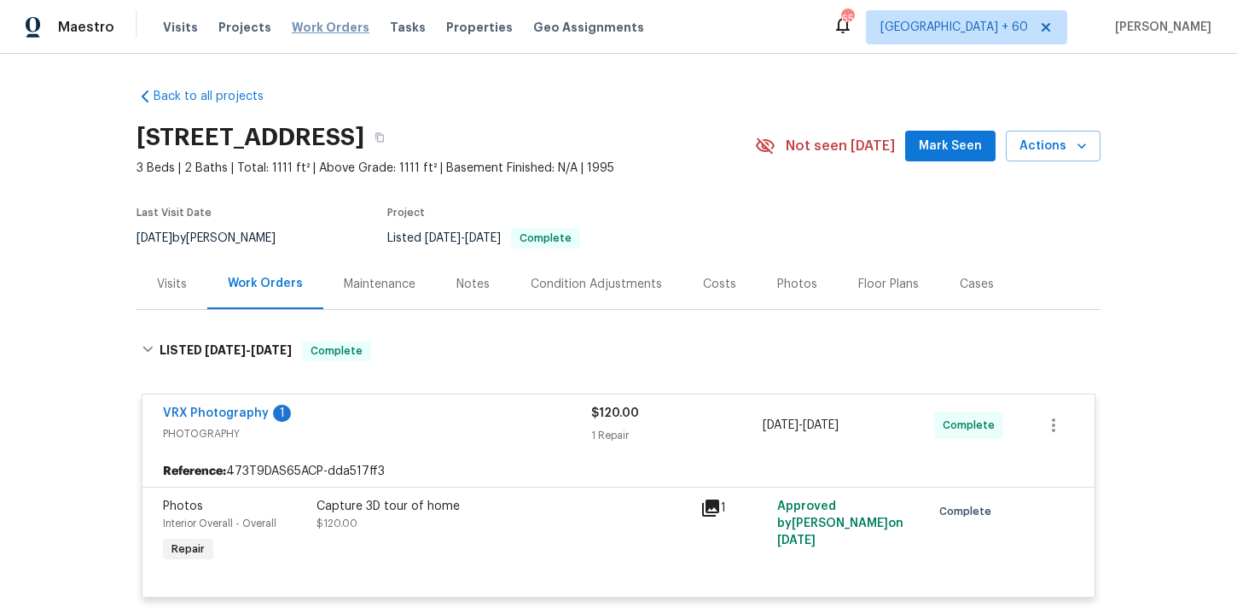
click at [312, 29] on span "Work Orders" at bounding box center [331, 27] width 78 height 17
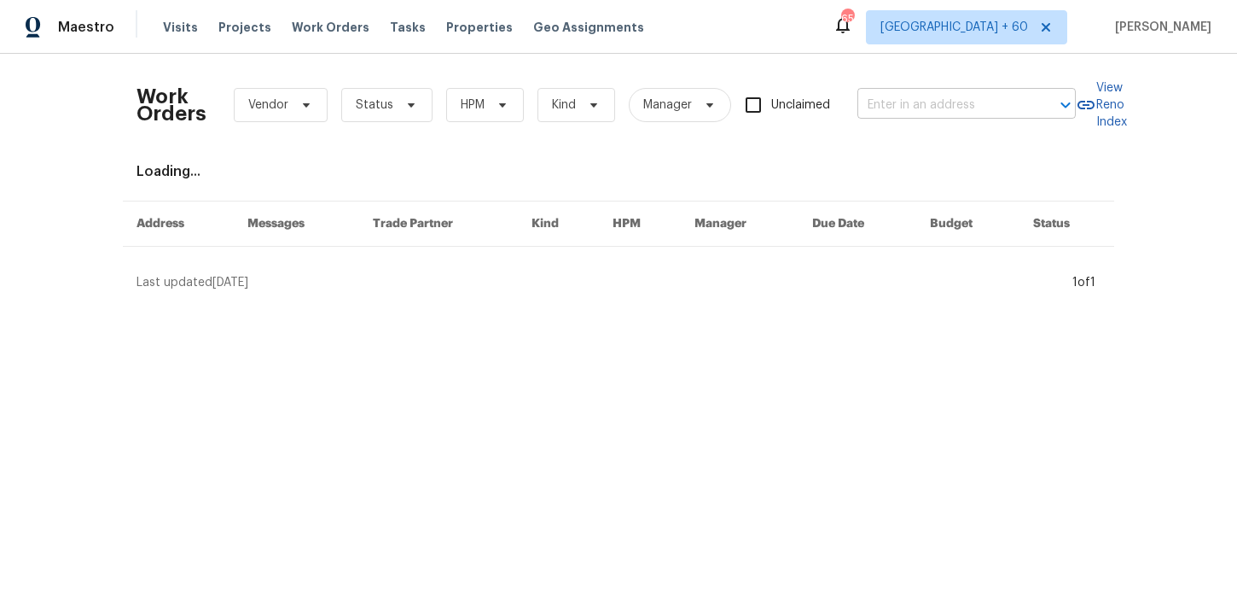
click at [922, 107] on input "text" at bounding box center [943, 105] width 171 height 26
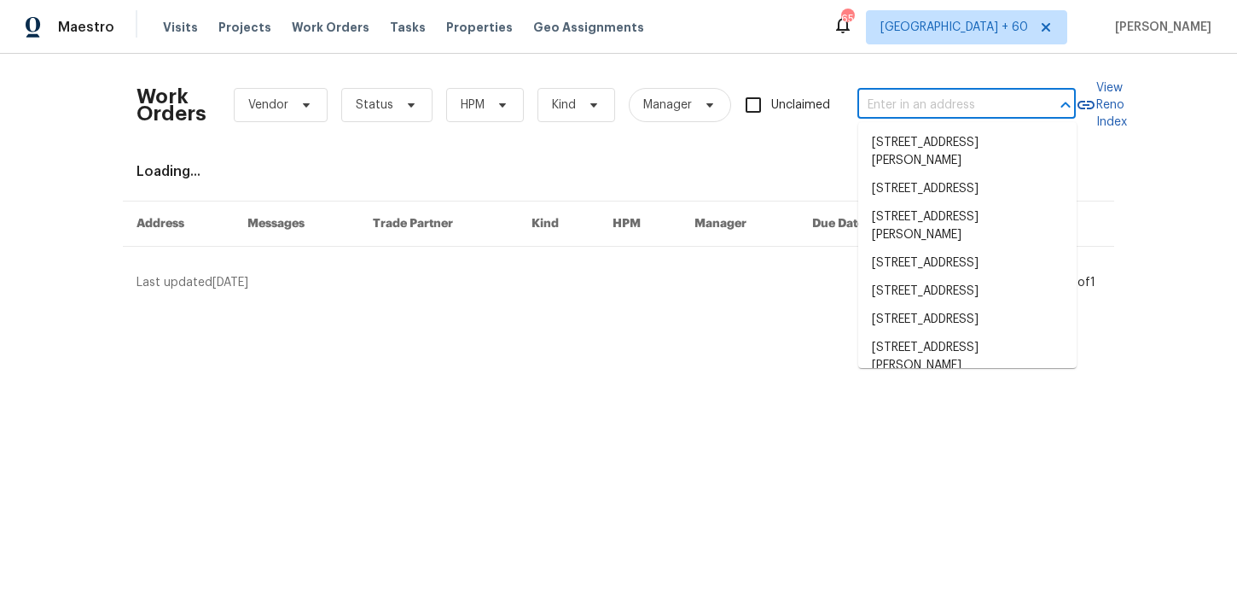
paste input "1747 Baylor Dr Rock Hill, SC 29732"
type input "1747 Baylor Dr Rock Hill, SC 29732"
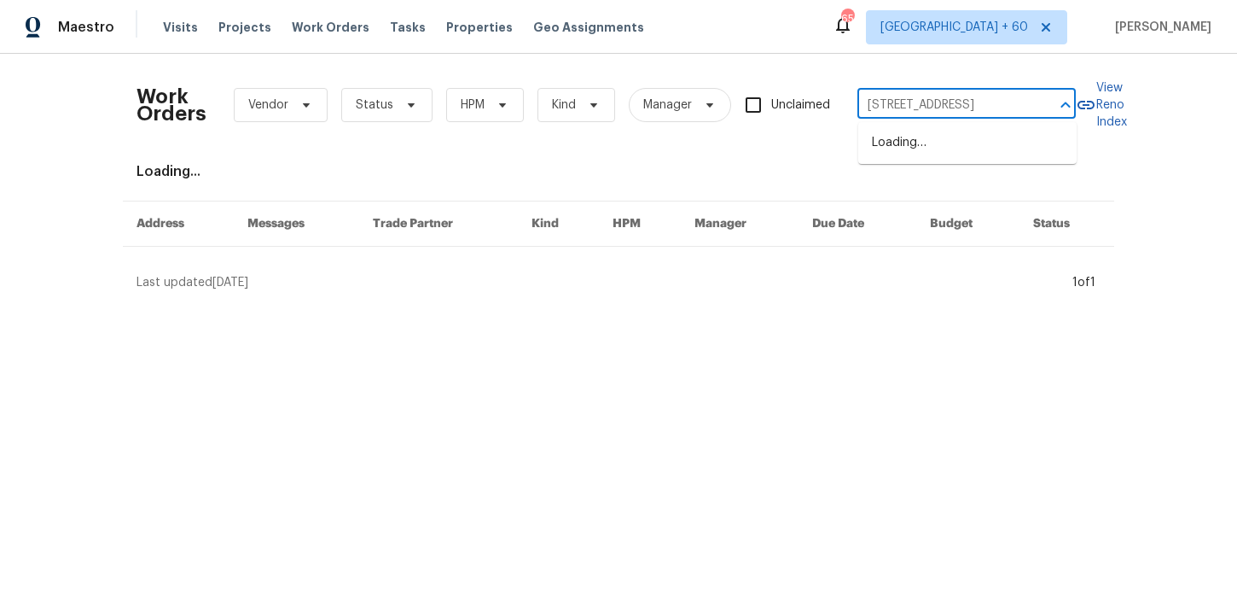
scroll to position [0, 28]
click at [926, 140] on li "1747 Baylor Dr, Rock Hill, SC 29732" at bounding box center [968, 143] width 218 height 28
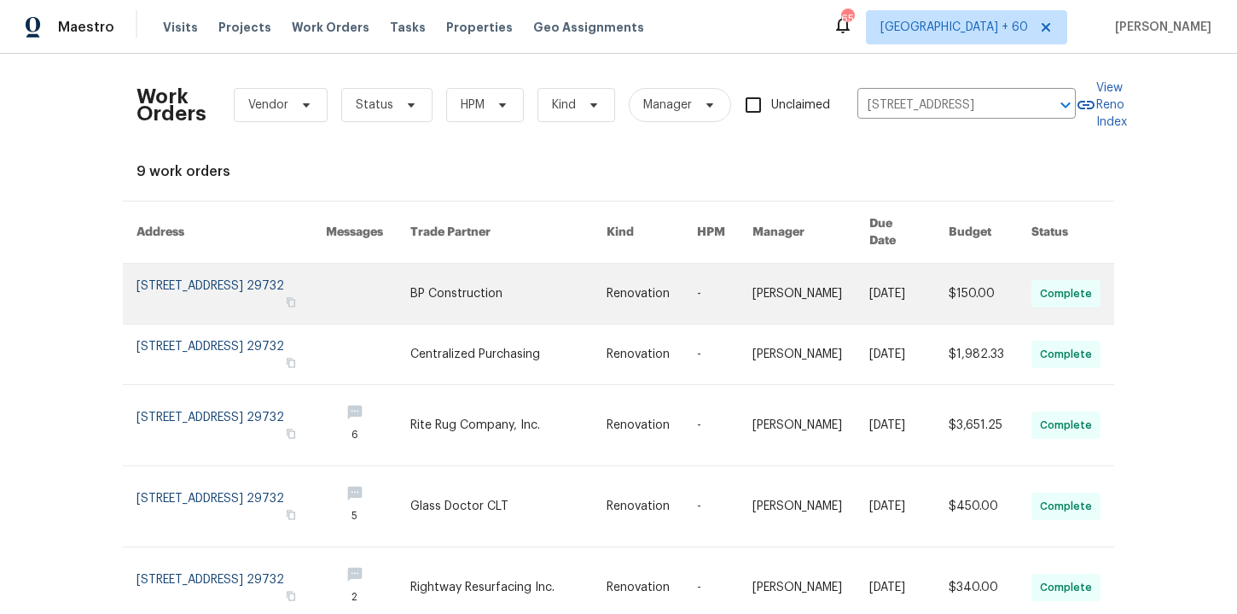
click at [198, 280] on link at bounding box center [231, 294] width 189 height 60
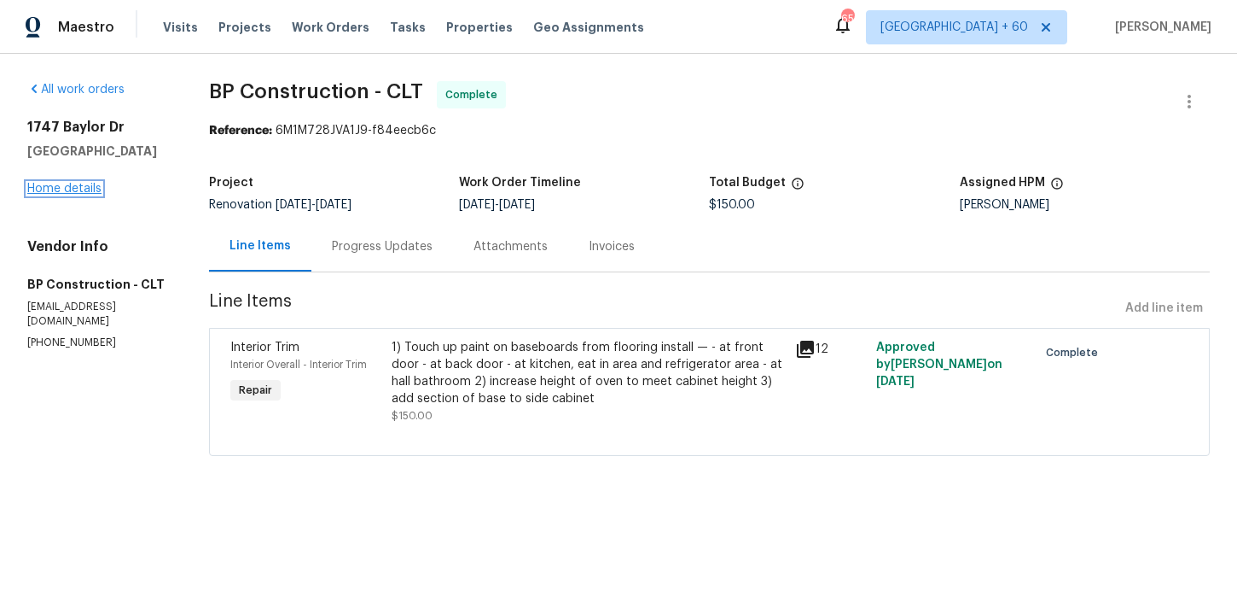
click at [69, 188] on link "Home details" at bounding box center [64, 189] width 74 height 12
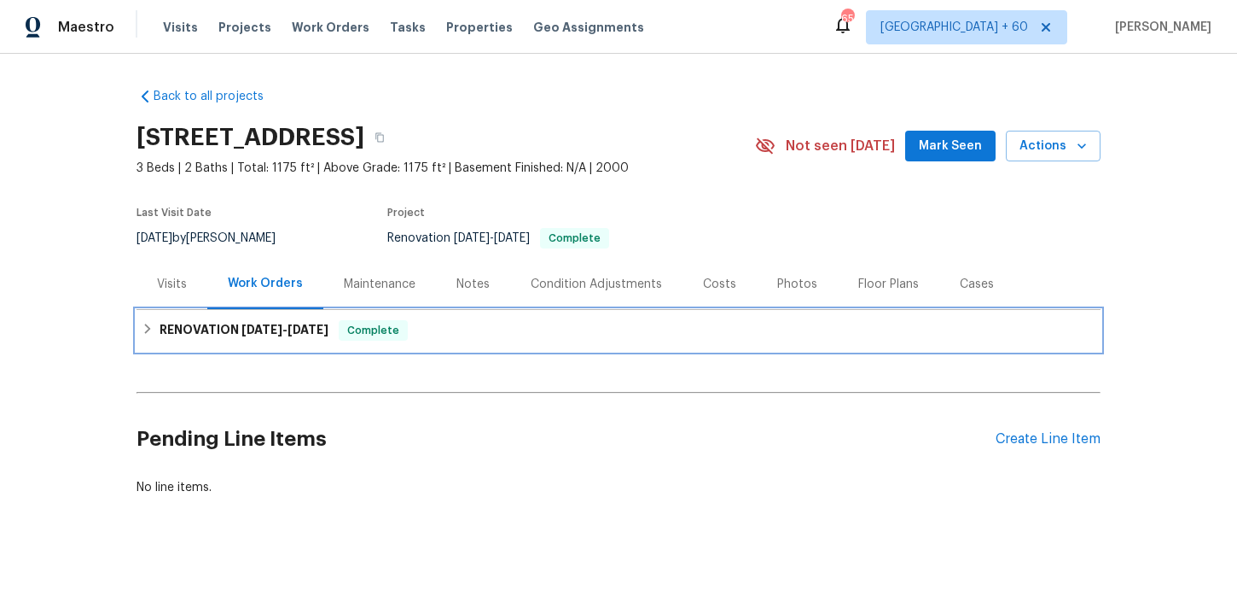
click at [550, 321] on div "RENOVATION 8/27/25 - 9/10/25 Complete" at bounding box center [619, 330] width 954 height 20
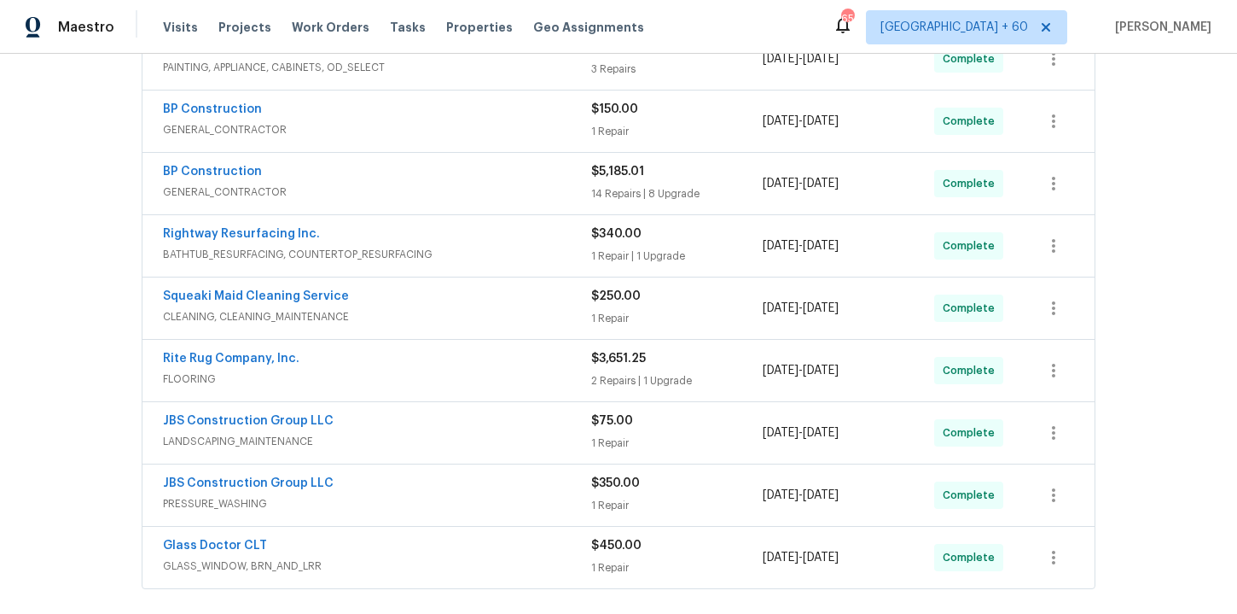
scroll to position [469, 0]
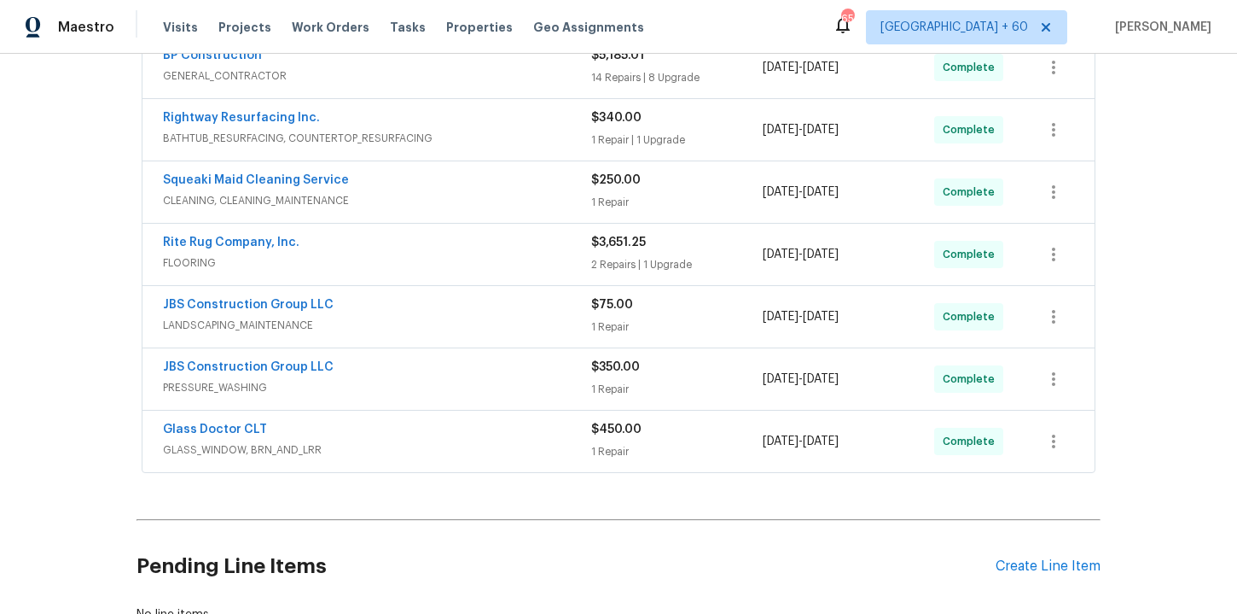
click at [523, 432] on div "Glass Doctor CLT" at bounding box center [377, 431] width 428 height 20
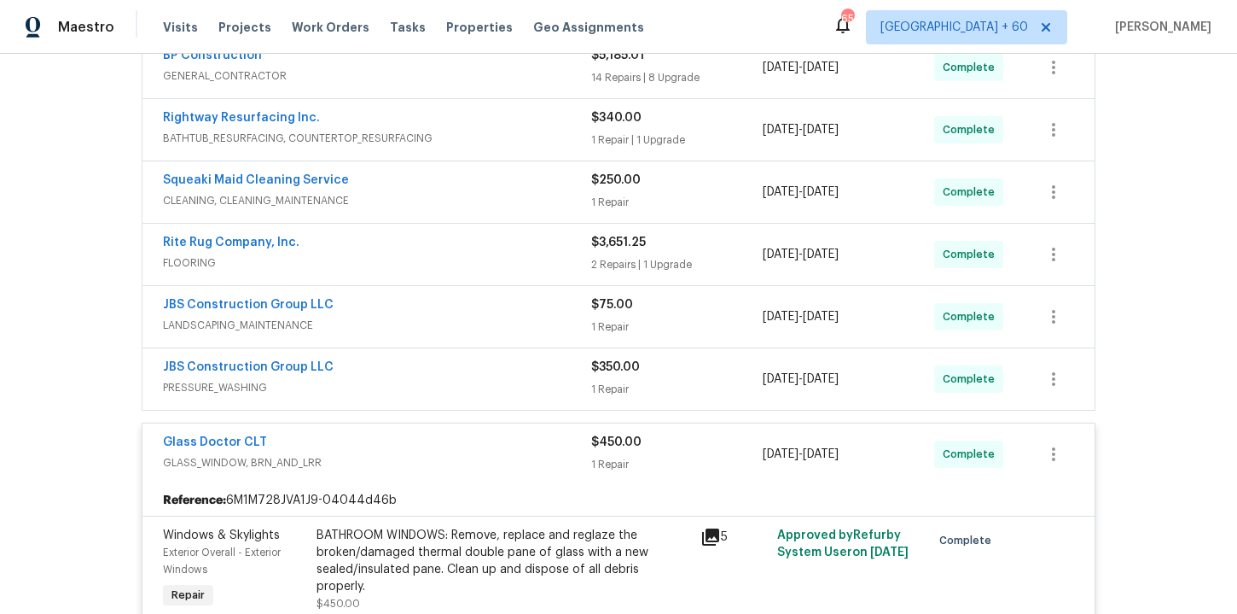
click at [504, 379] on span "PRESSURE_WASHING" at bounding box center [377, 387] width 428 height 17
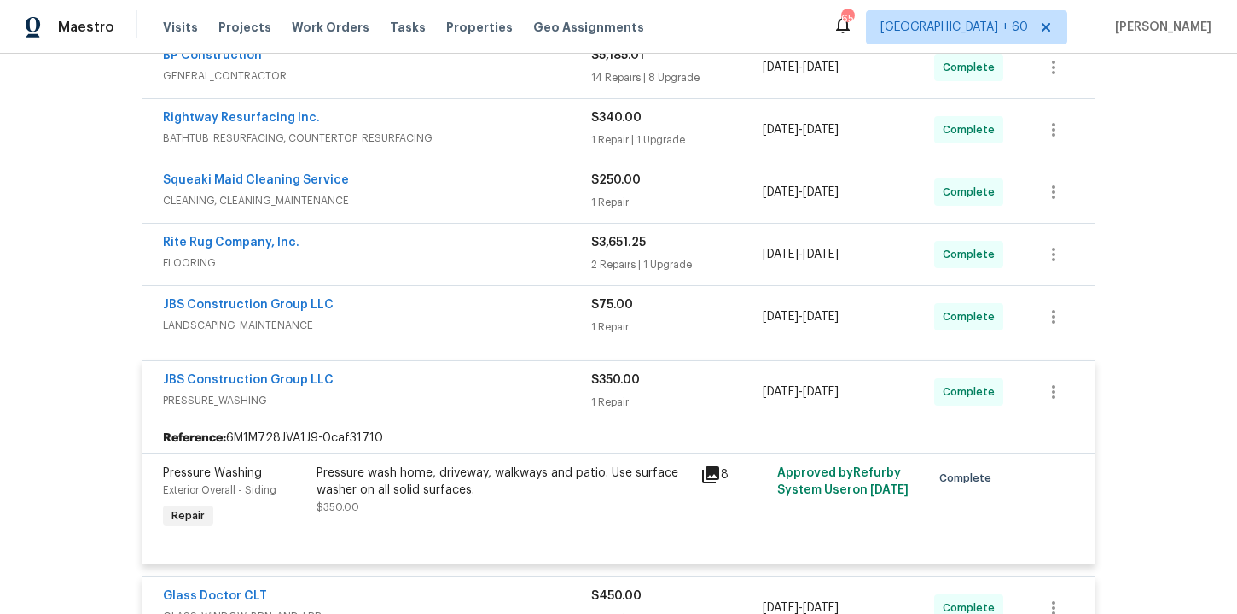
click at [475, 294] on div "JBS Construction Group LLC LANDSCAPING_MAINTENANCE $75.00 1 Repair 8/27/2025 - …" at bounding box center [619, 316] width 952 height 61
click at [479, 309] on div "JBS Construction Group LLC" at bounding box center [377, 306] width 428 height 20
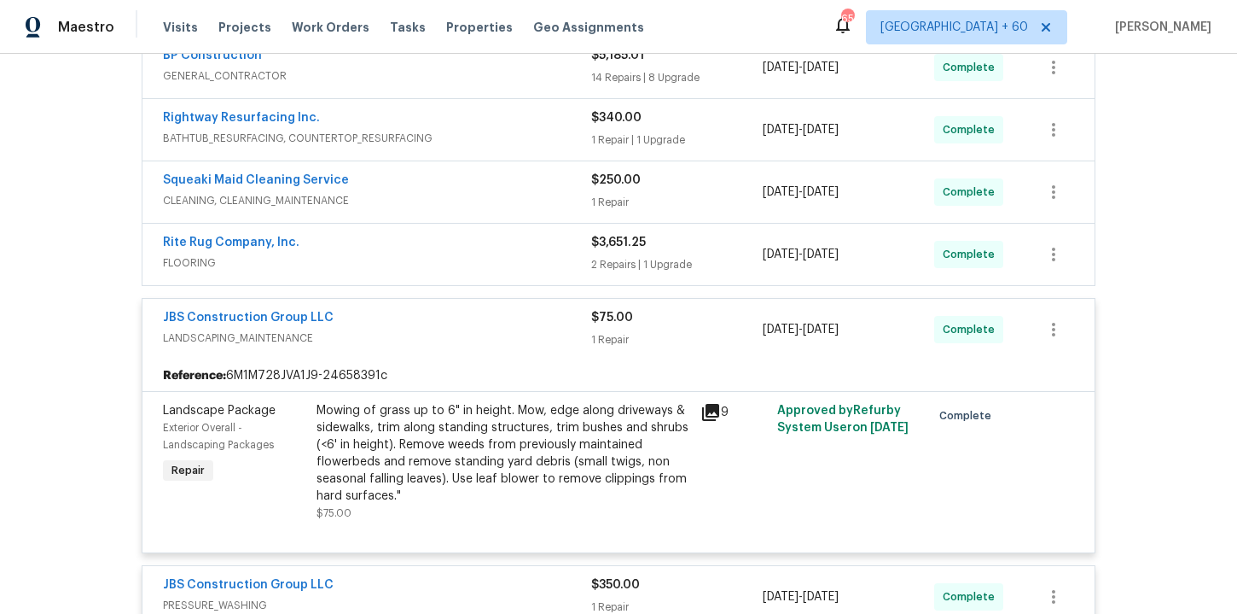
click at [463, 261] on span "FLOORING" at bounding box center [377, 262] width 428 height 17
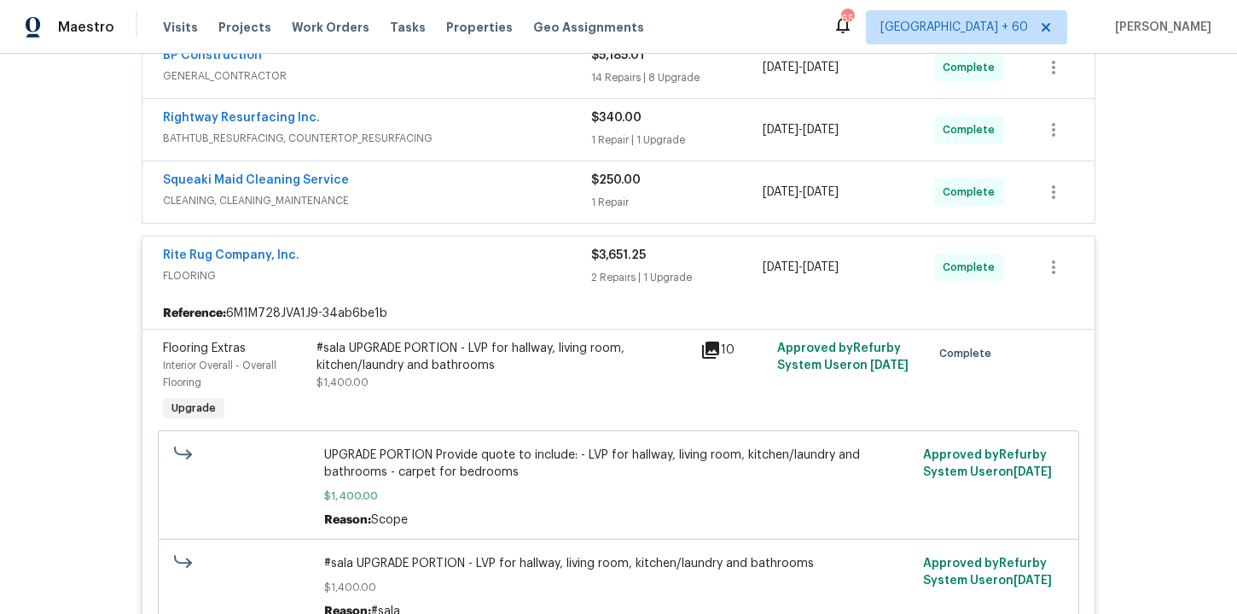
click at [466, 200] on span "CLEANING, CLEANING_MAINTENANCE" at bounding box center [377, 200] width 428 height 17
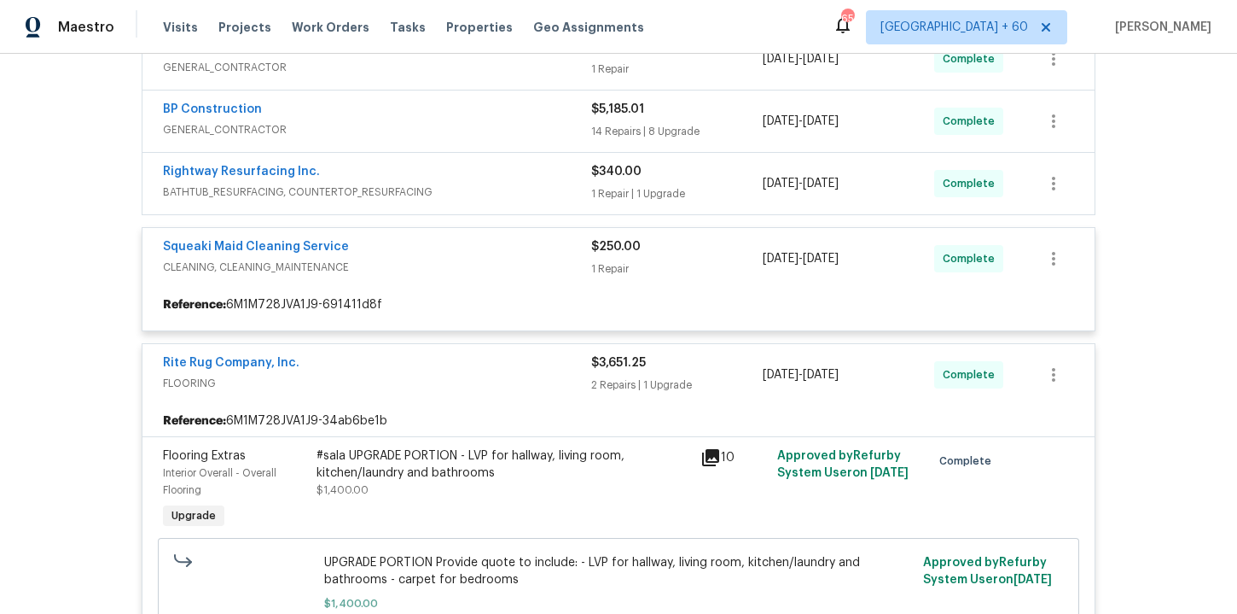
scroll to position [350, 0]
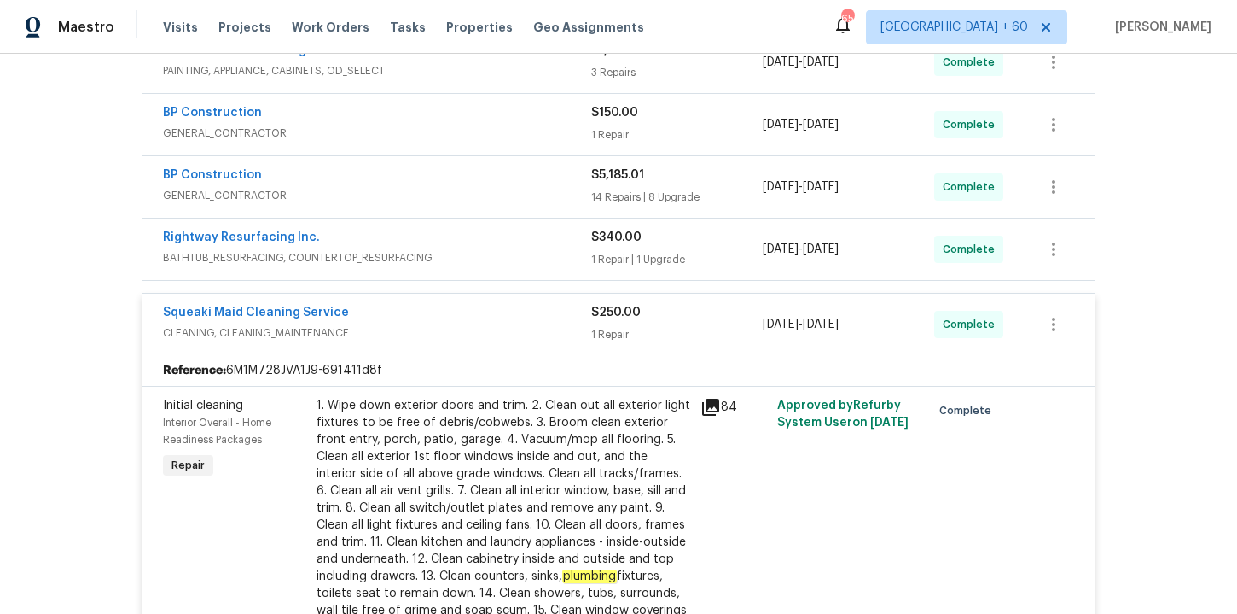
click at [472, 256] on span "BATHTUB_RESURFACING, COUNTERTOP_RESURFACING" at bounding box center [377, 257] width 428 height 17
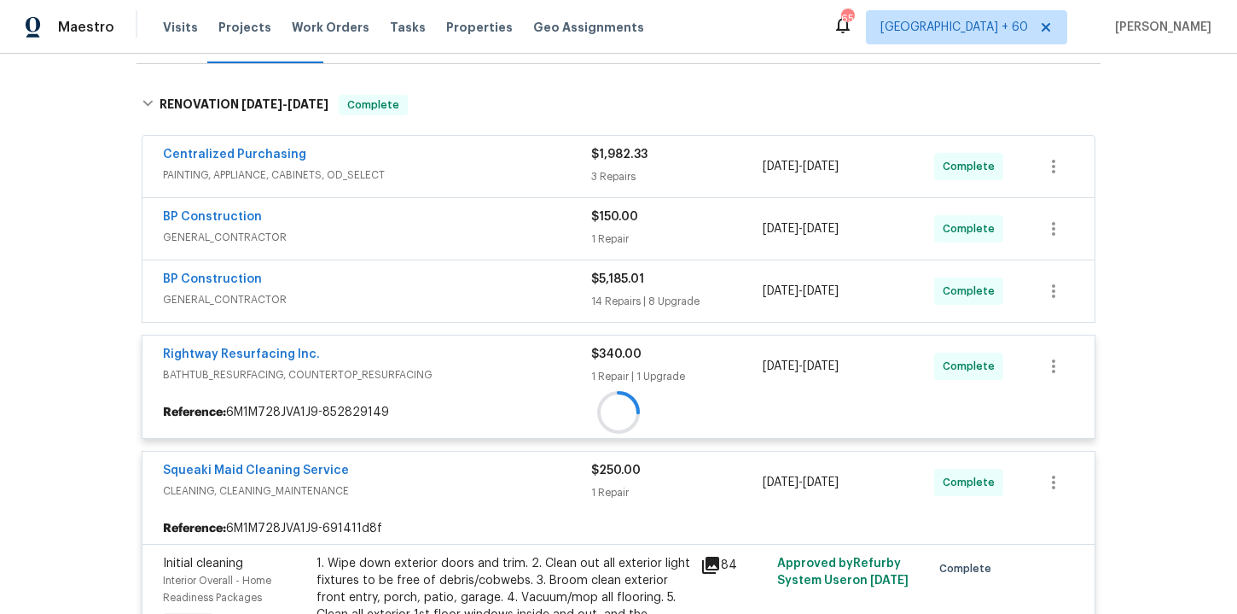
scroll to position [224, 0]
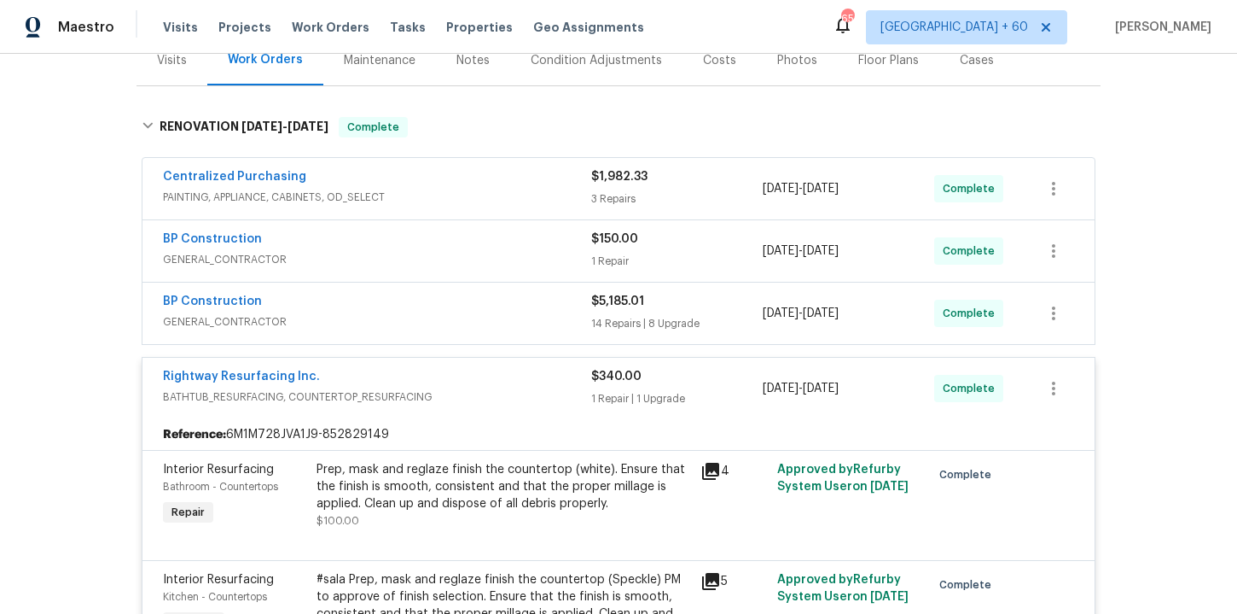
click at [477, 312] on div "BP Construction" at bounding box center [377, 303] width 428 height 20
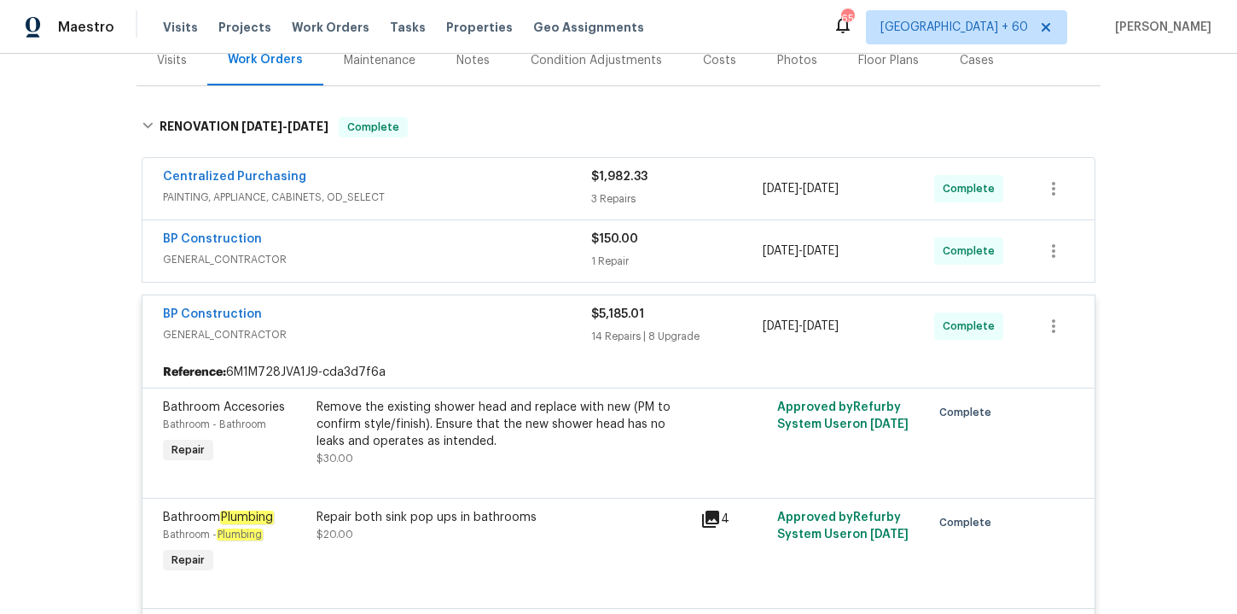
click at [478, 256] on span "GENERAL_CONTRACTOR" at bounding box center [377, 259] width 428 height 17
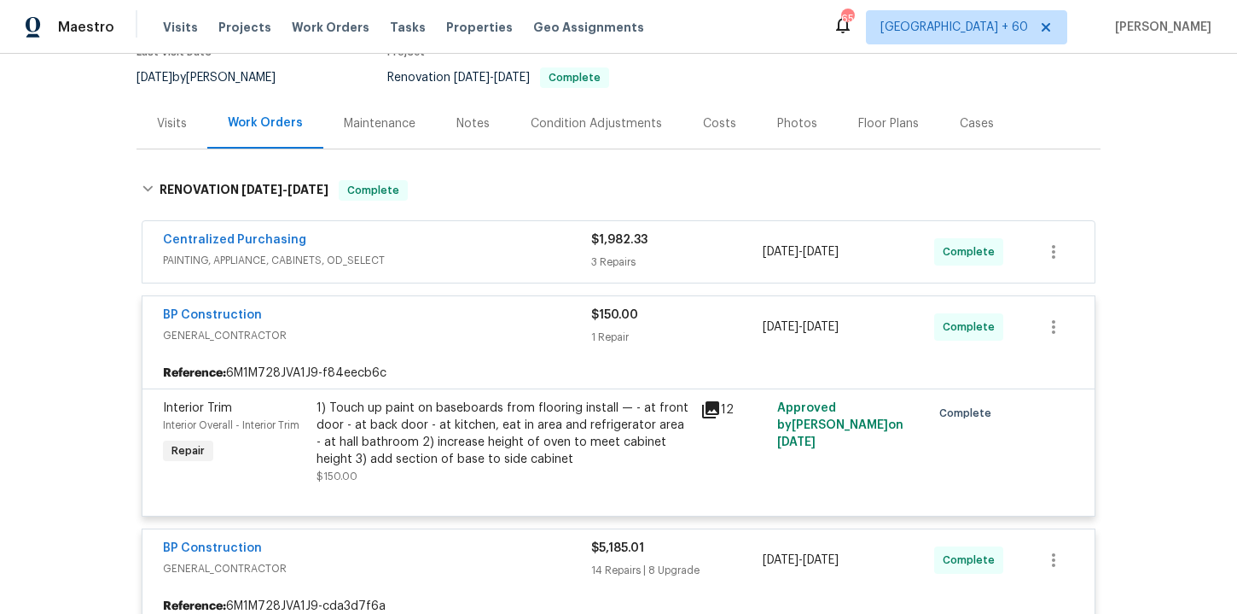
scroll to position [149, 0]
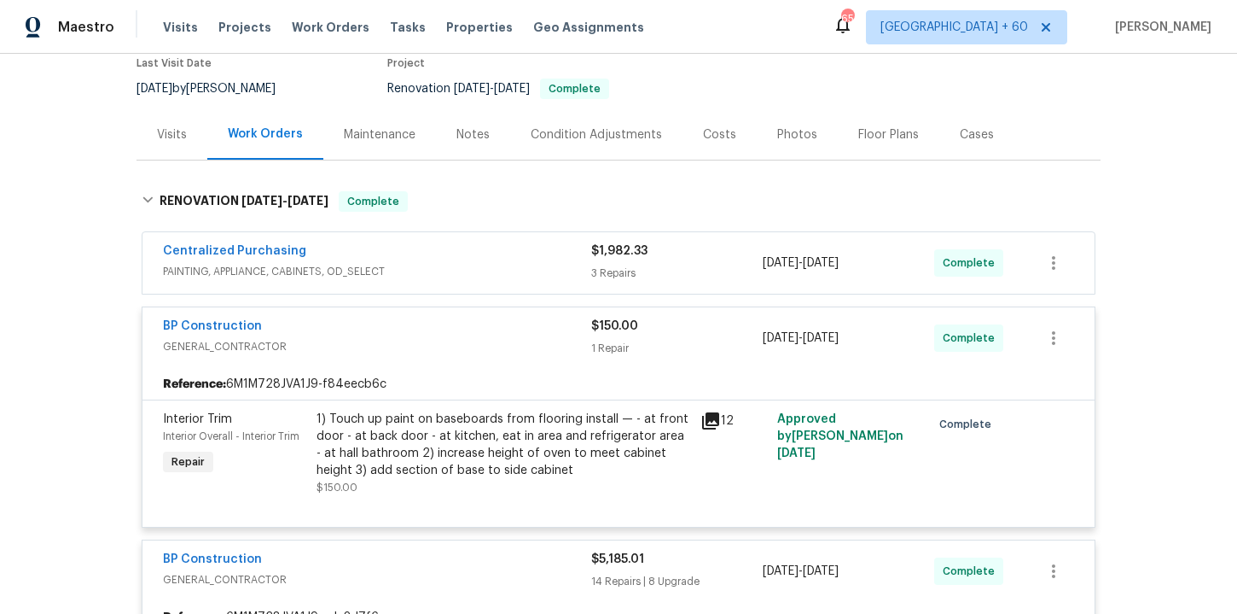
click at [471, 265] on span "PAINTING, APPLIANCE, CABINETS, OD_SELECT" at bounding box center [377, 271] width 428 height 17
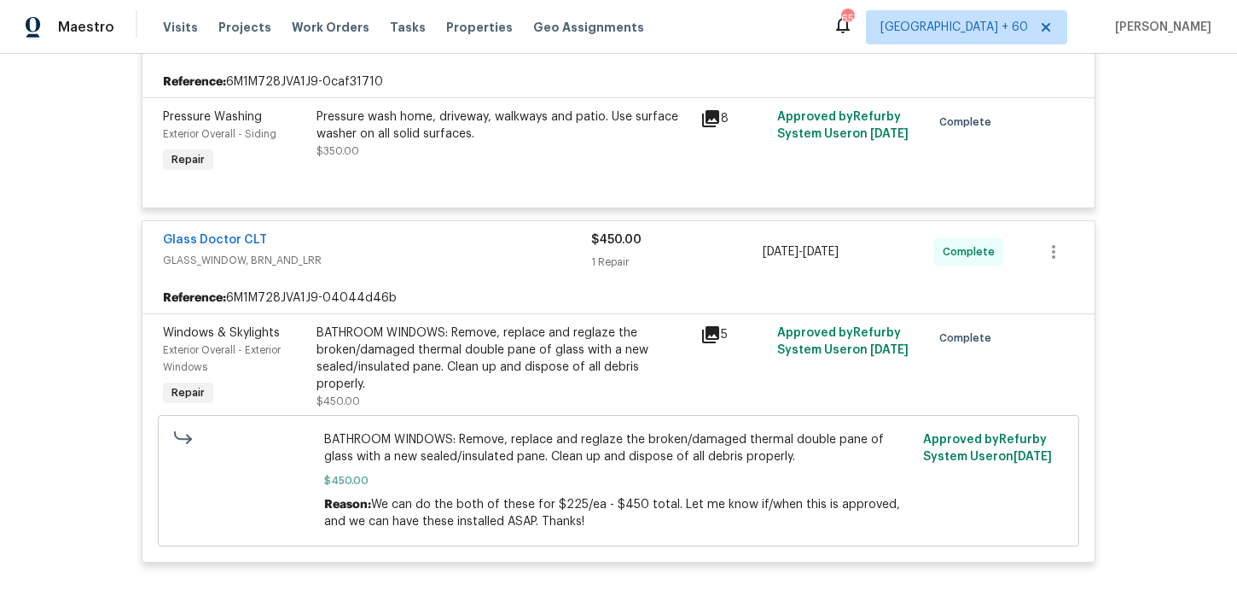
scroll to position [6751, 0]
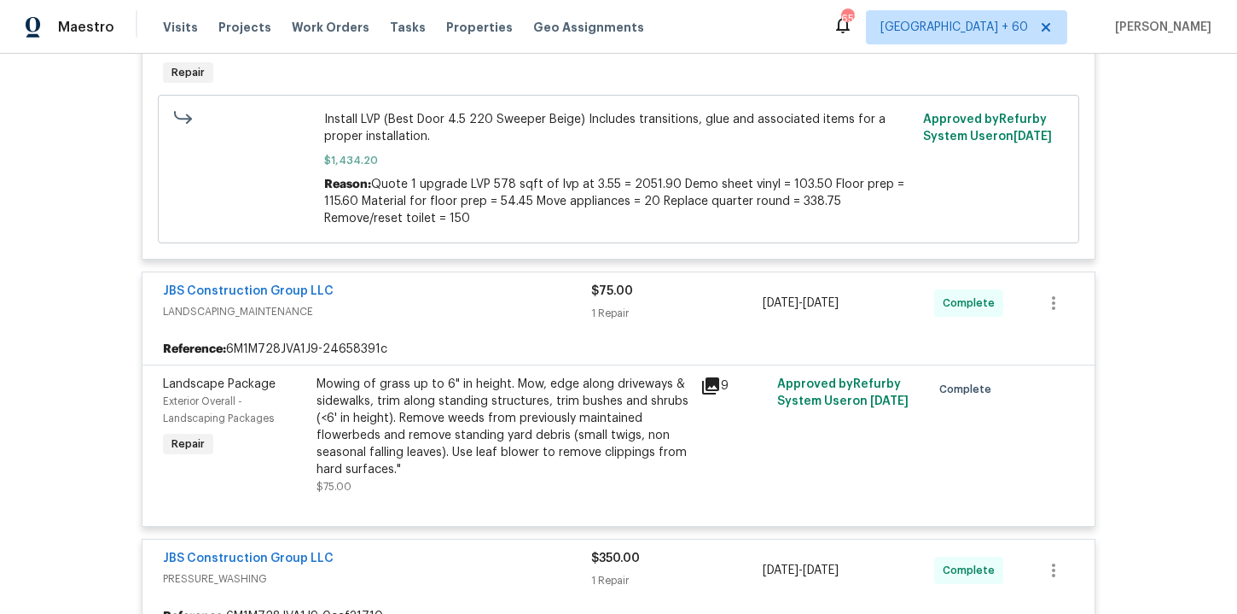
click at [485, 442] on div "Mowing of grass up to 6" in height. Mow, edge along driveways & sidewalks, trim…" at bounding box center [504, 427] width 374 height 102
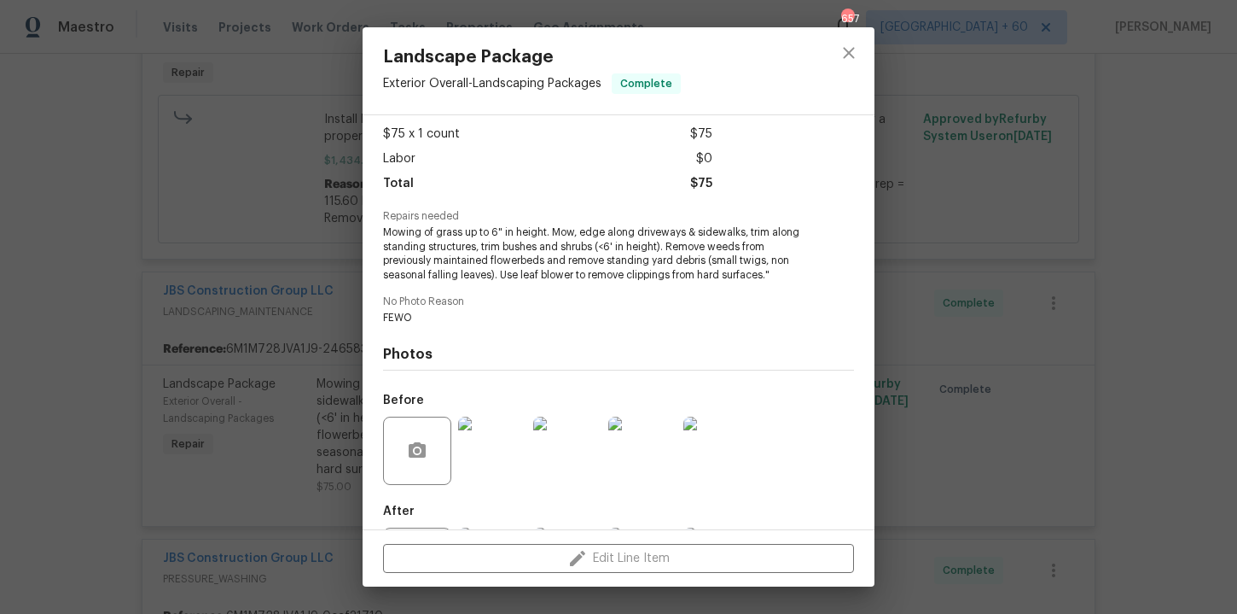
scroll to position [172, 0]
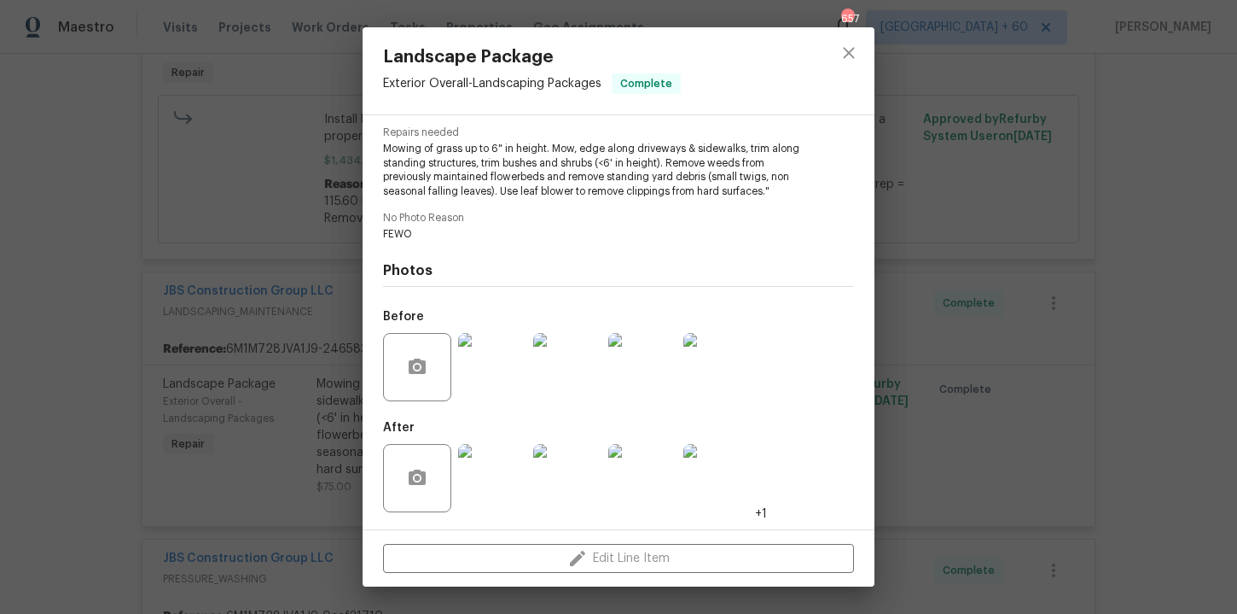
click at [478, 364] on img at bounding box center [492, 367] width 68 height 68
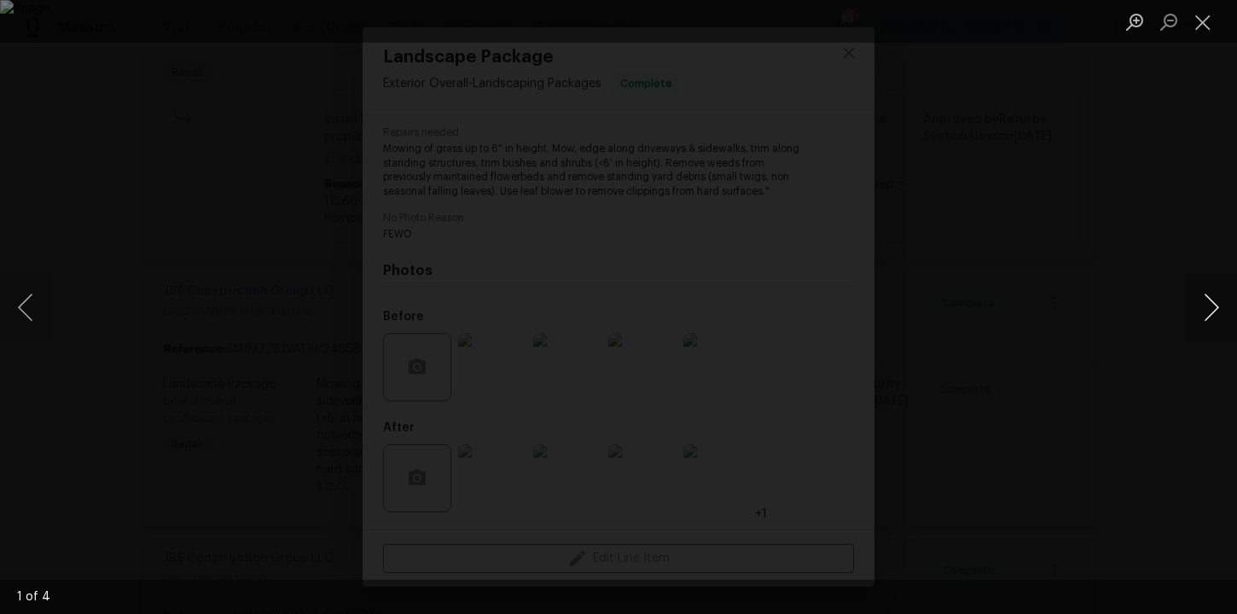
click at [1201, 310] on button "Next image" at bounding box center [1211, 307] width 51 height 68
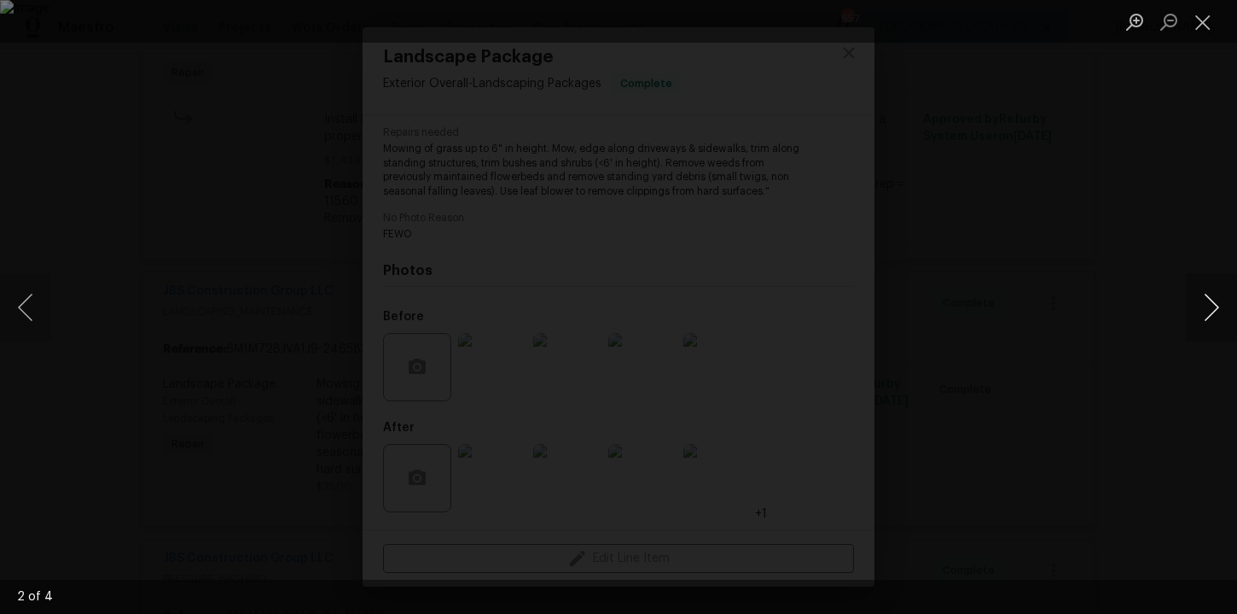
click at [1201, 310] on button "Next image" at bounding box center [1211, 307] width 51 height 68
click at [1201, 309] on button "Next image" at bounding box center [1211, 307] width 51 height 68
click at [1144, 215] on div "Lightbox" at bounding box center [618, 307] width 1237 height 614
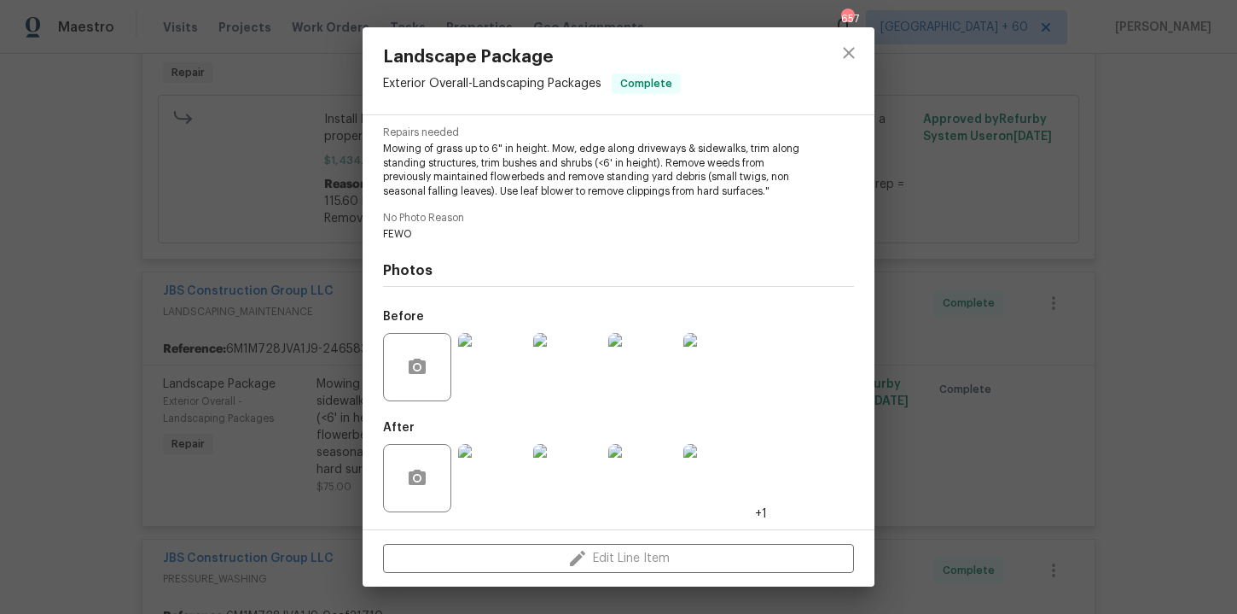
click at [527, 492] on div at bounding box center [492, 478] width 75 height 89
click at [508, 480] on img at bounding box center [492, 478] width 68 height 68
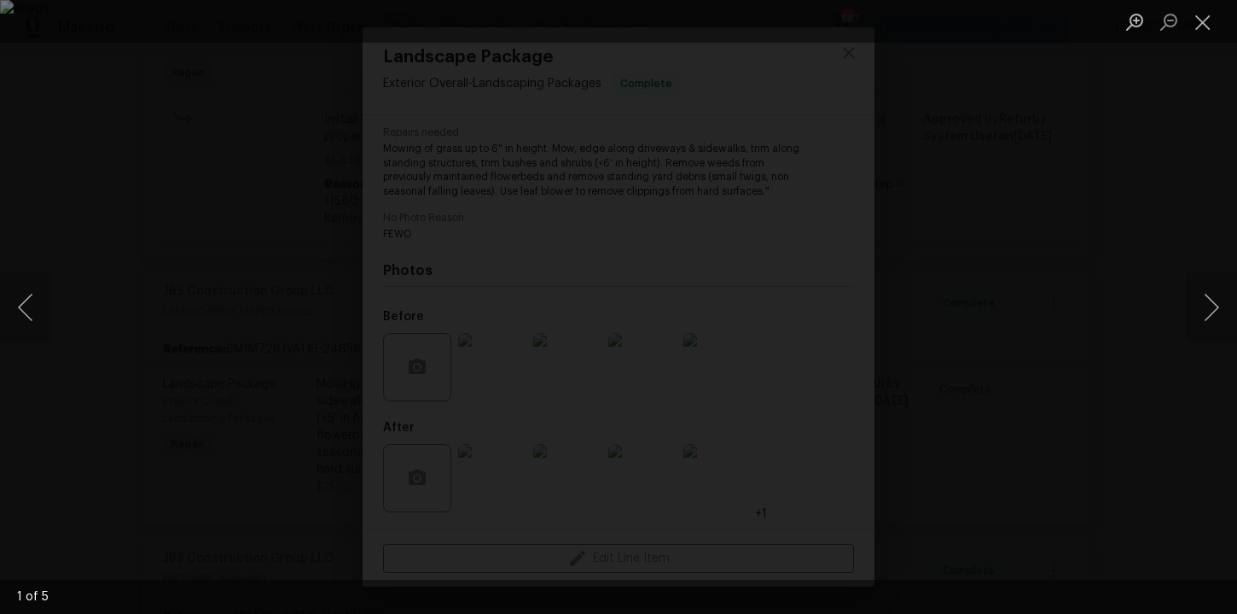
click at [1125, 262] on div "Lightbox" at bounding box center [618, 307] width 1237 height 614
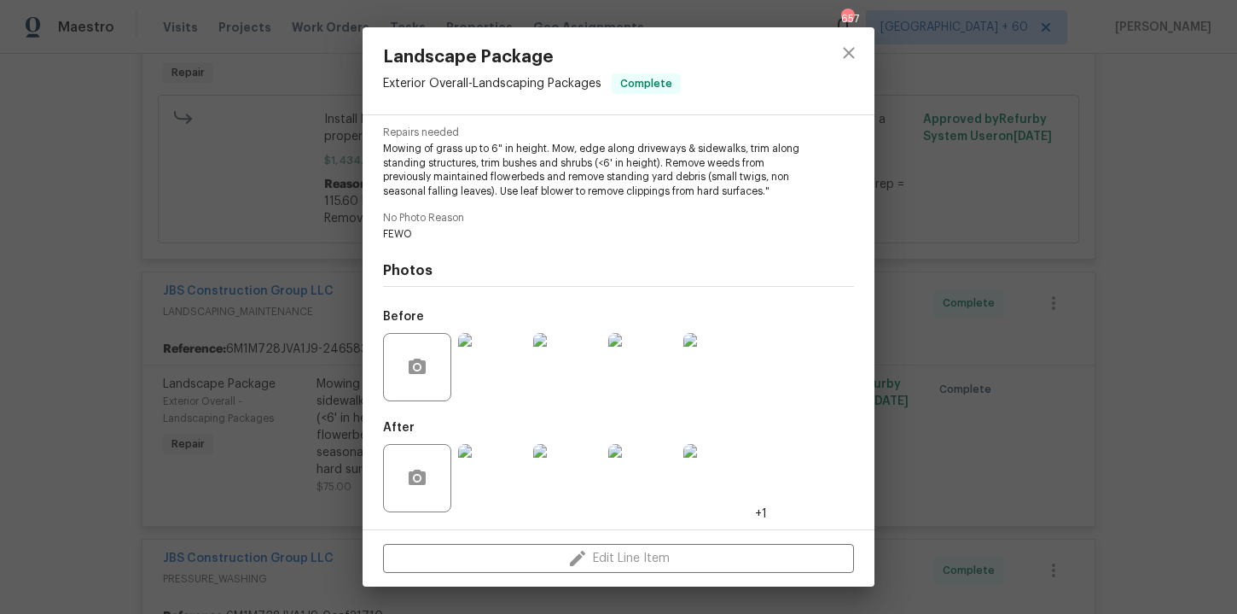
click at [963, 195] on div "Landscape Package Exterior Overall - Landscaping Packages Complete Vendor JBS C…" at bounding box center [618, 307] width 1237 height 614
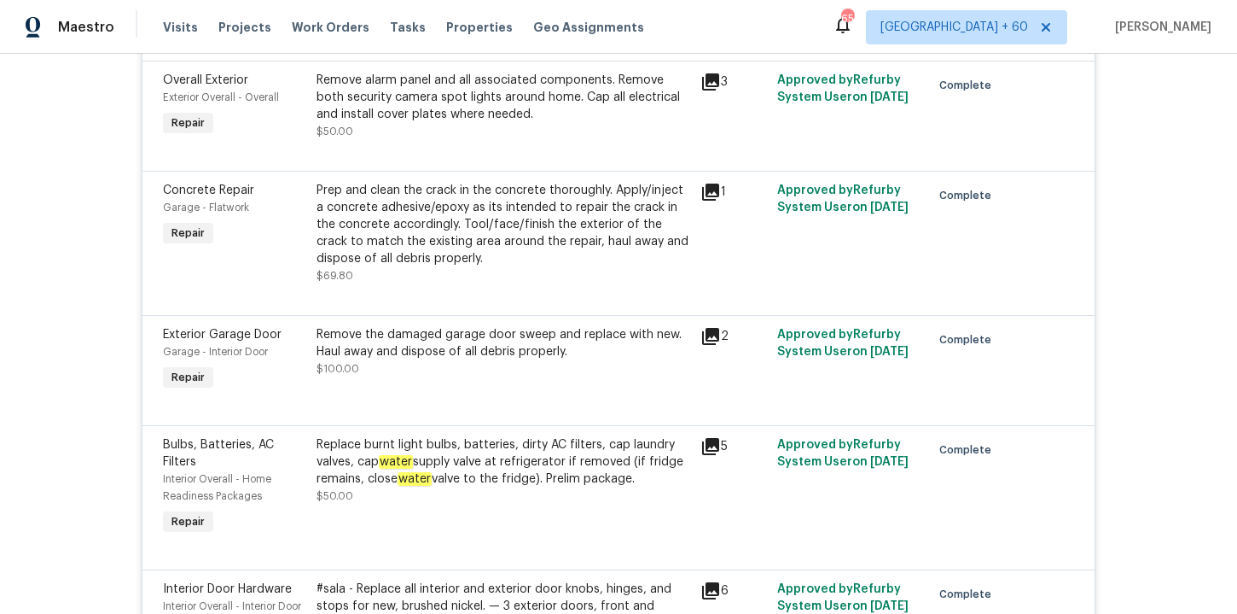
scroll to position [1903, 0]
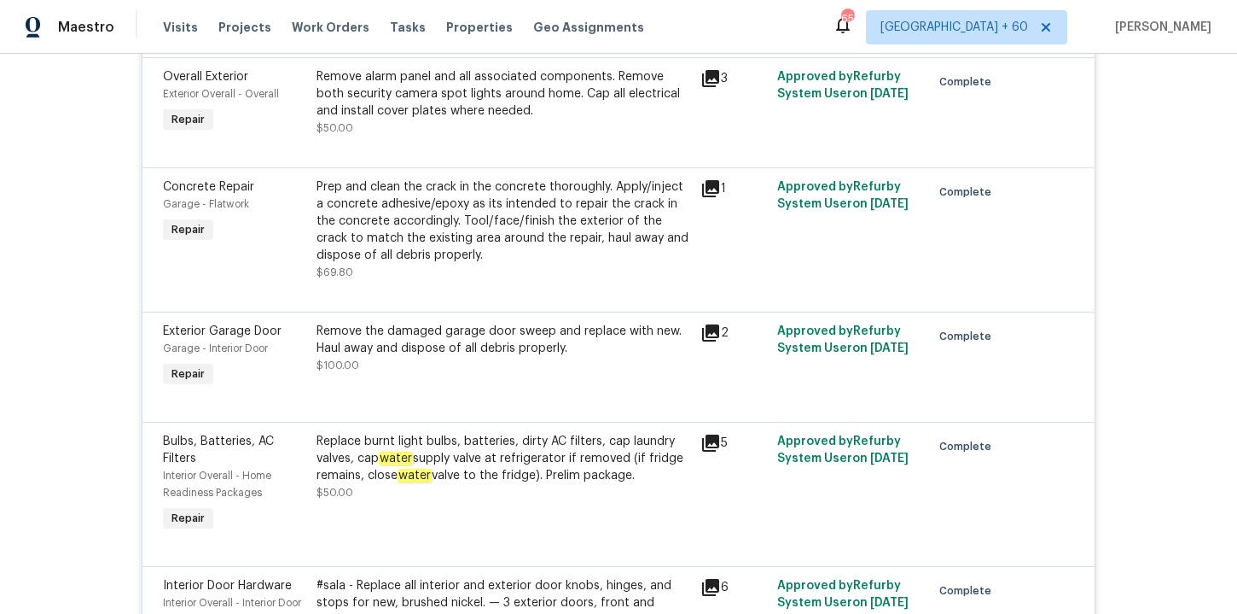
click at [503, 246] on div "Prep and clean the crack in the concrete thoroughly. Apply/inject a concrete ad…" at bounding box center [504, 220] width 374 height 85
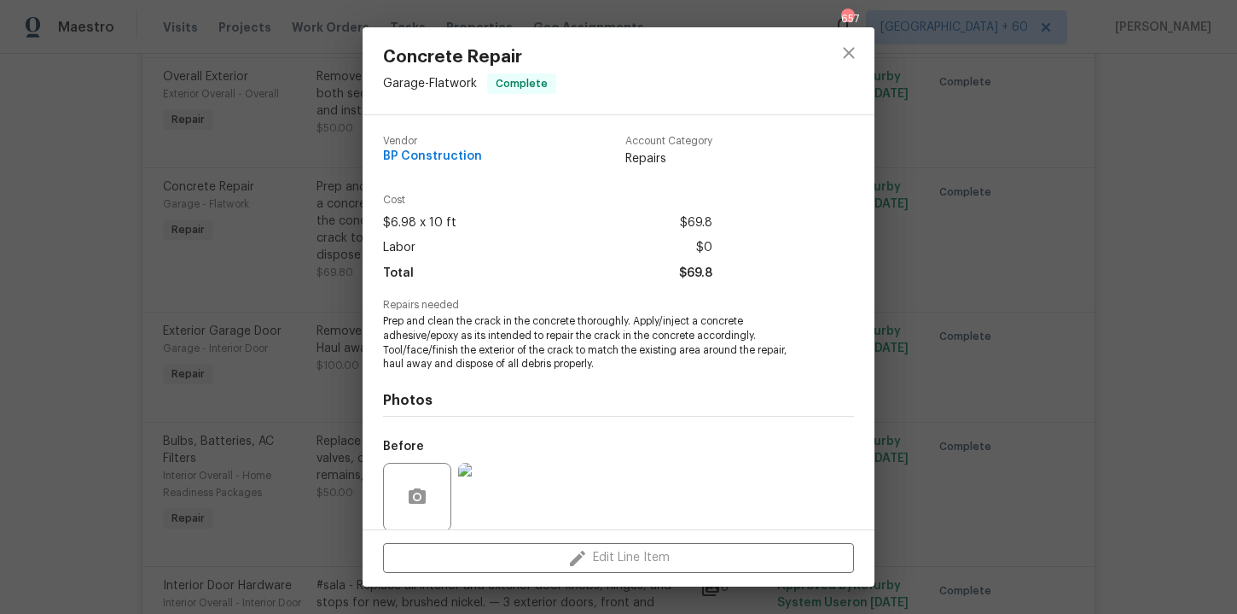
scroll to position [130, 0]
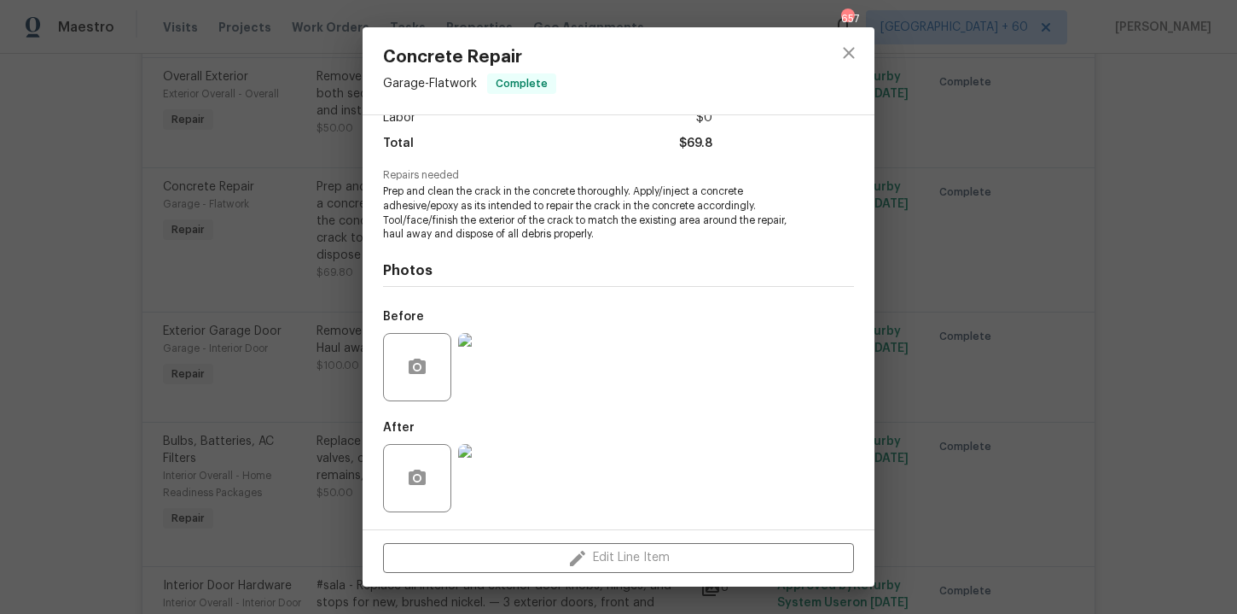
click at [498, 367] on img at bounding box center [492, 367] width 68 height 68
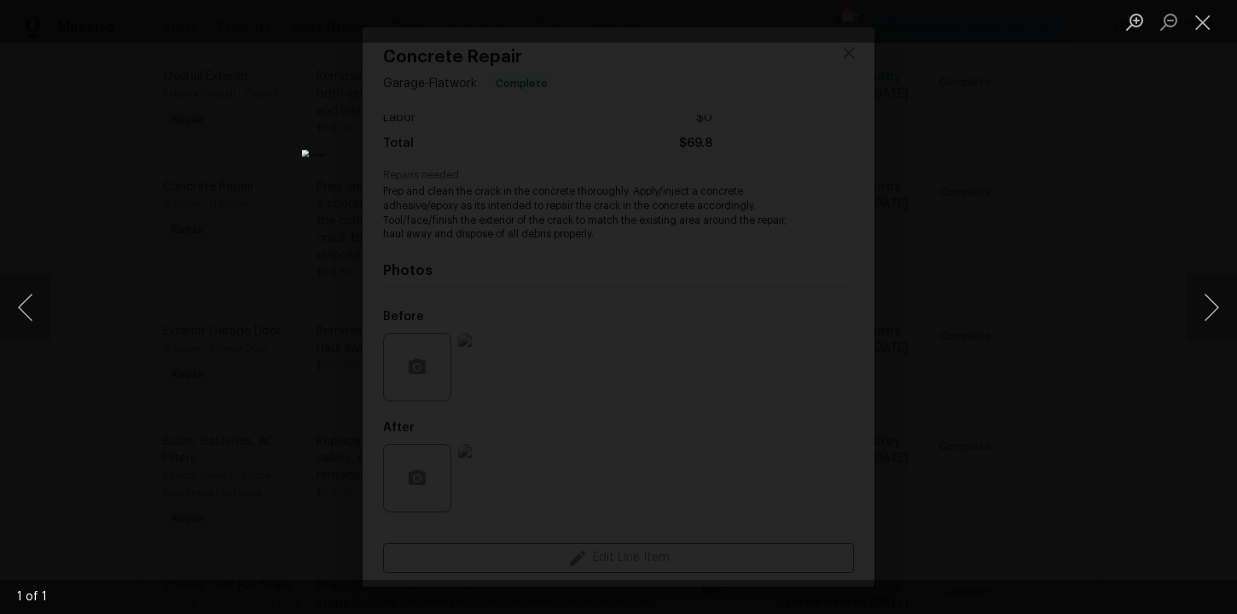
click at [1065, 247] on div "Lightbox" at bounding box center [618, 307] width 1237 height 614
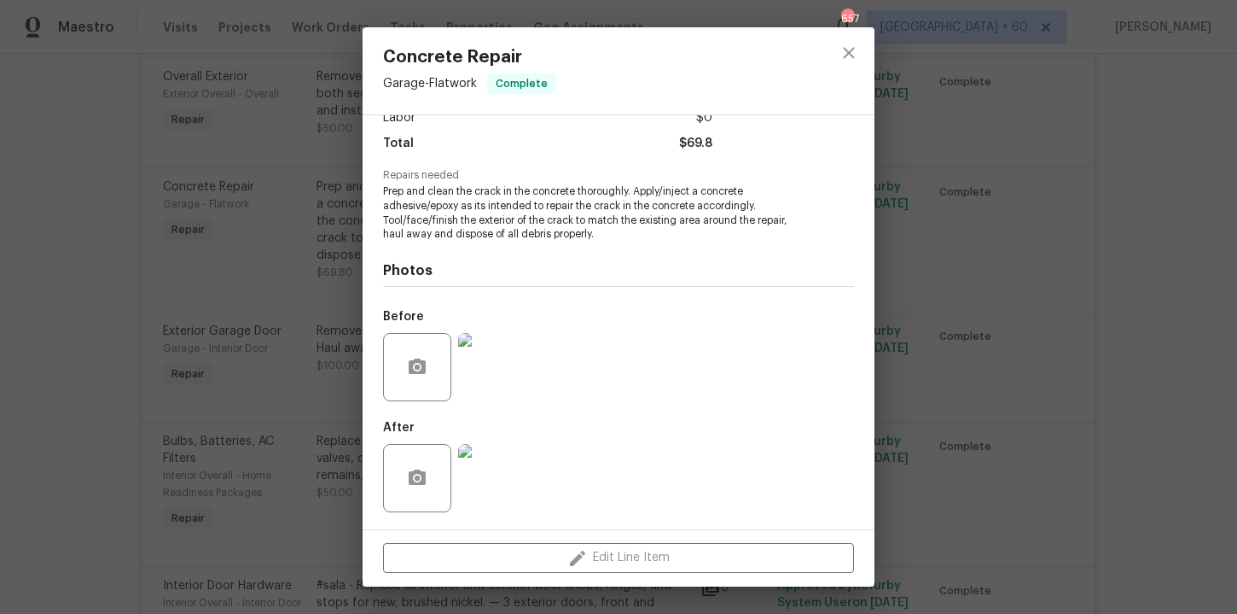
click at [1062, 275] on div "Concrete Repair Garage - Flatwork Complete Vendor BP Construction Account Categ…" at bounding box center [618, 307] width 1237 height 614
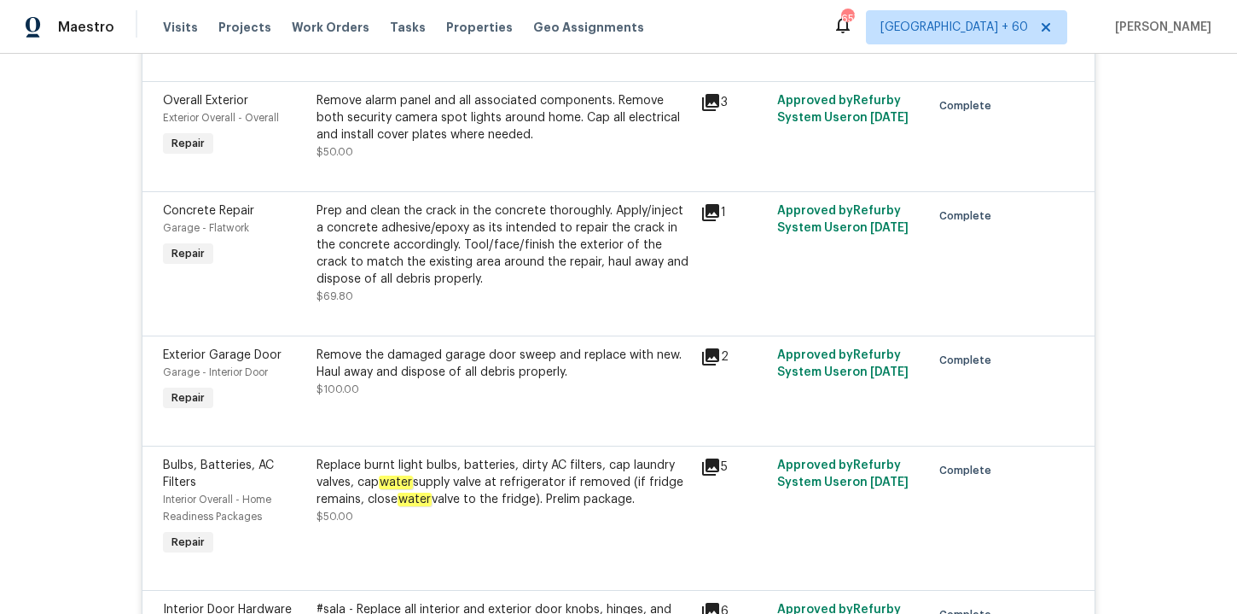
scroll to position [1878, 0]
click at [484, 288] on div "Prep and clean the crack in the concrete thoroughly. Apply/inject a concrete ad…" at bounding box center [504, 245] width 374 height 85
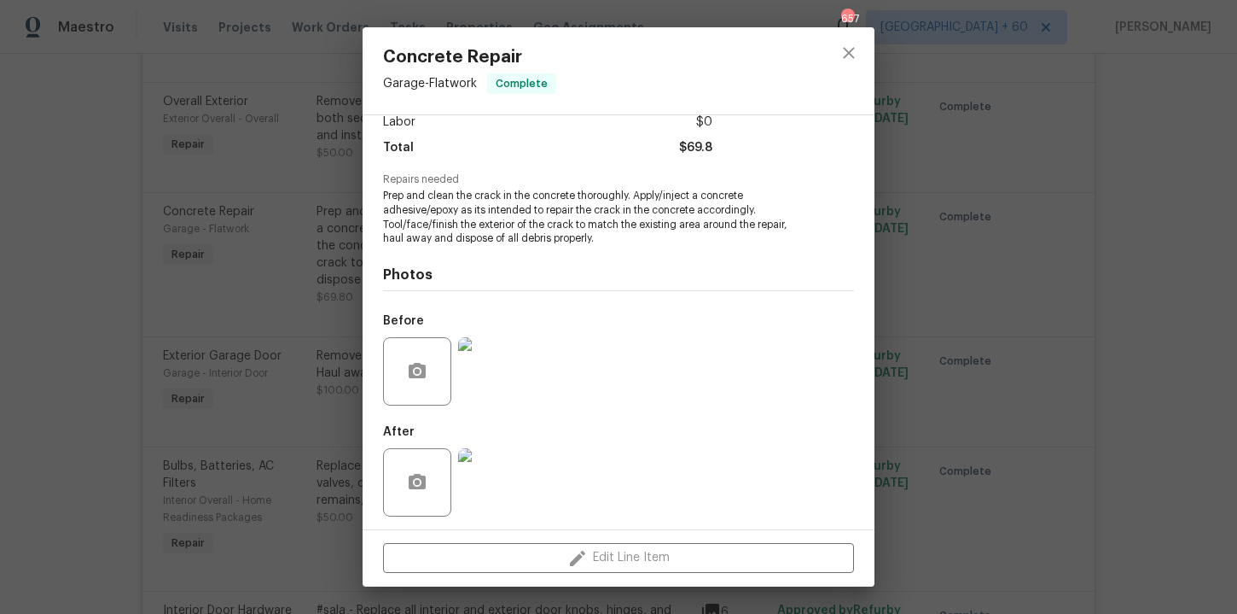
scroll to position [130, 0]
click at [494, 467] on img at bounding box center [492, 478] width 68 height 68
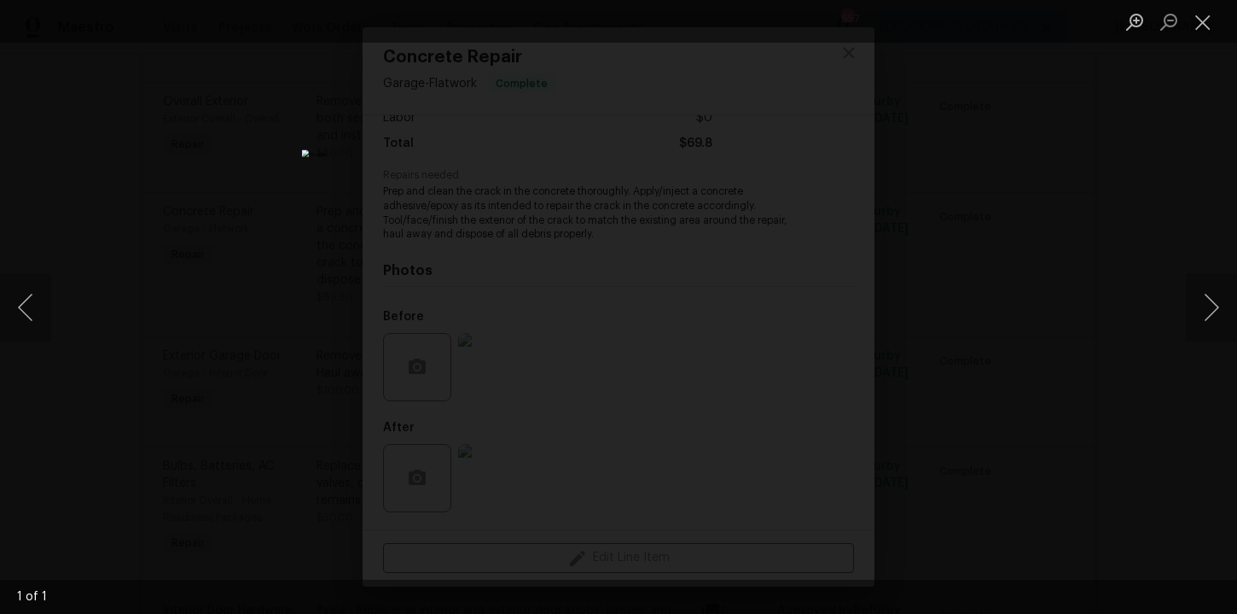
click at [1061, 265] on div "Lightbox" at bounding box center [618, 307] width 1237 height 614
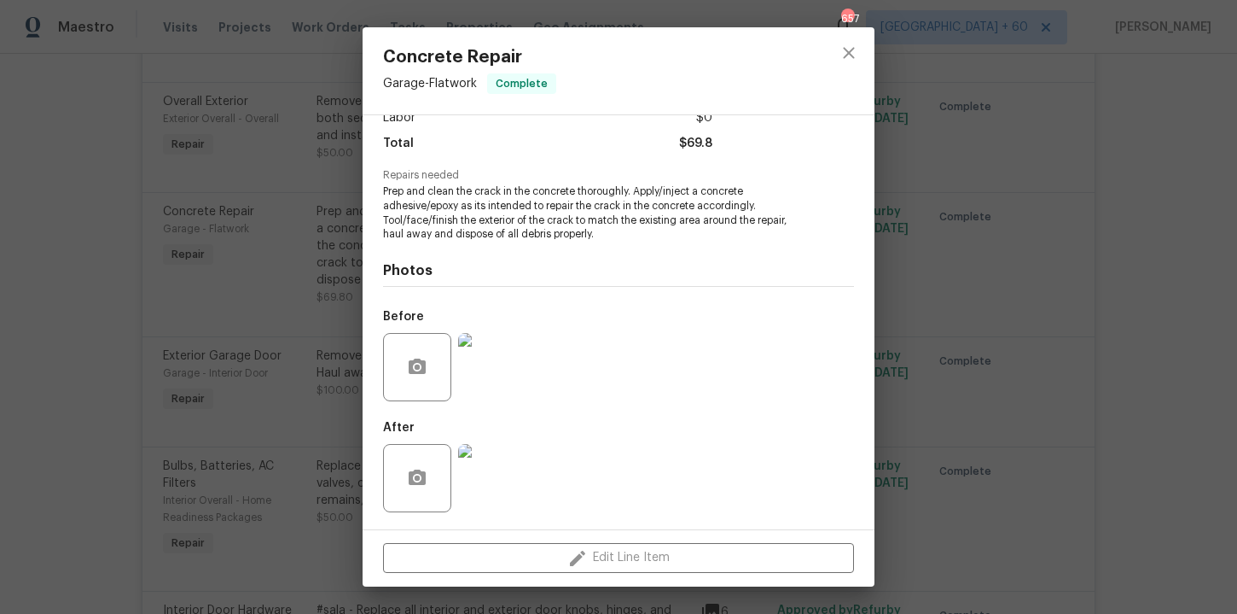
click at [1075, 248] on div "Concrete Repair Garage - Flatwork Complete Vendor BP Construction Account Categ…" at bounding box center [618, 307] width 1237 height 614
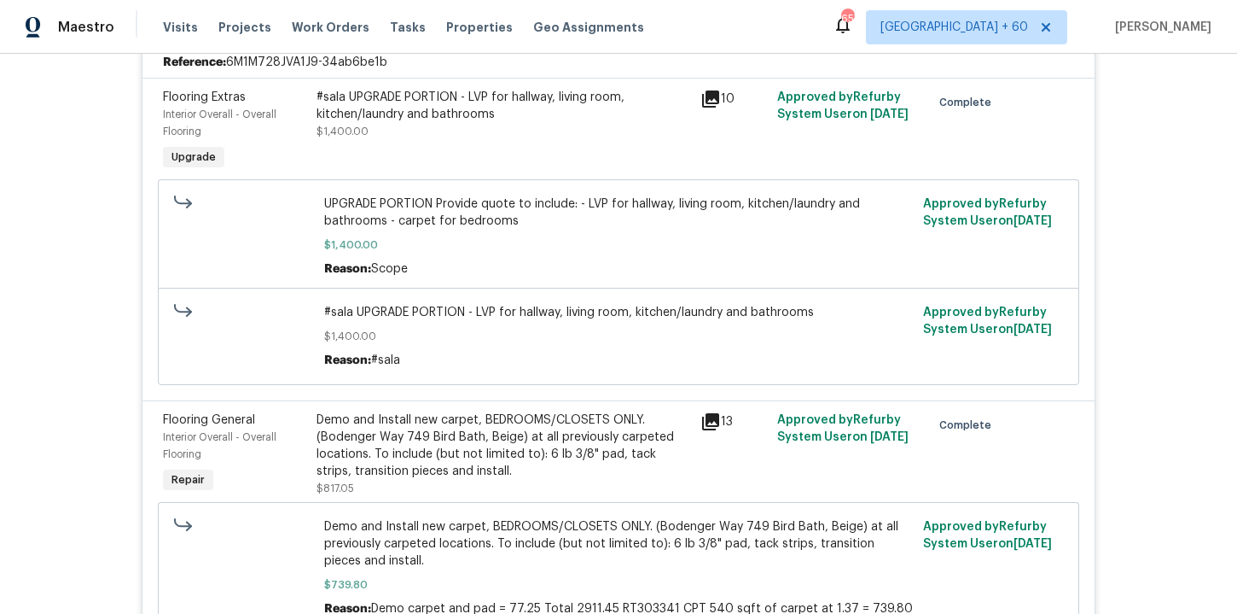
scroll to position [5975, 0]
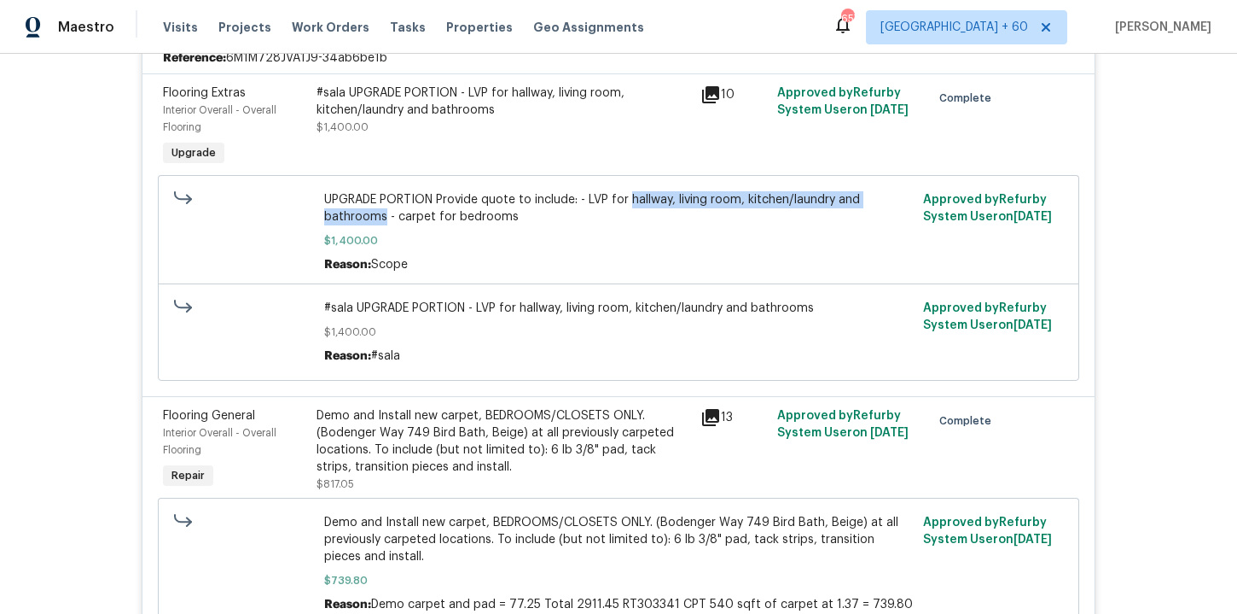
drag, startPoint x: 632, startPoint y: 218, endPoint x: 383, endPoint y: 236, distance: 249.8
click at [383, 225] on span "UPGRADE PORTION Provide quote to include: - LVP for hallway, living room, kitch…" at bounding box center [619, 208] width 590 height 34
copy span "hallway, living room, kitchen/laundry and bathrooms"
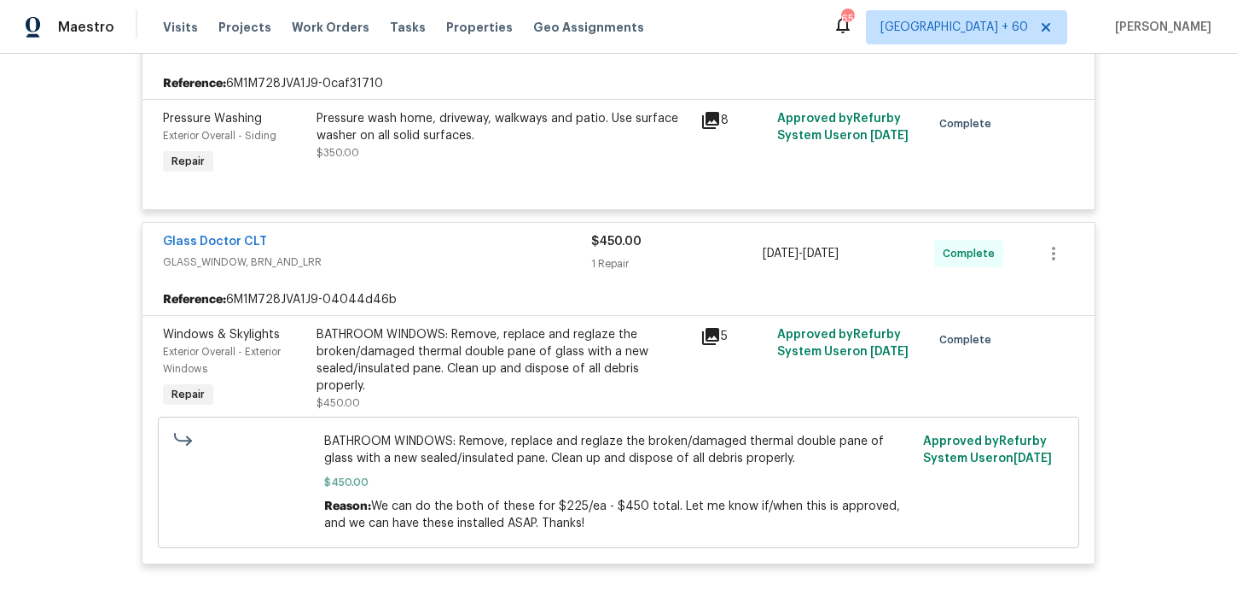
scroll to position [7537, 0]
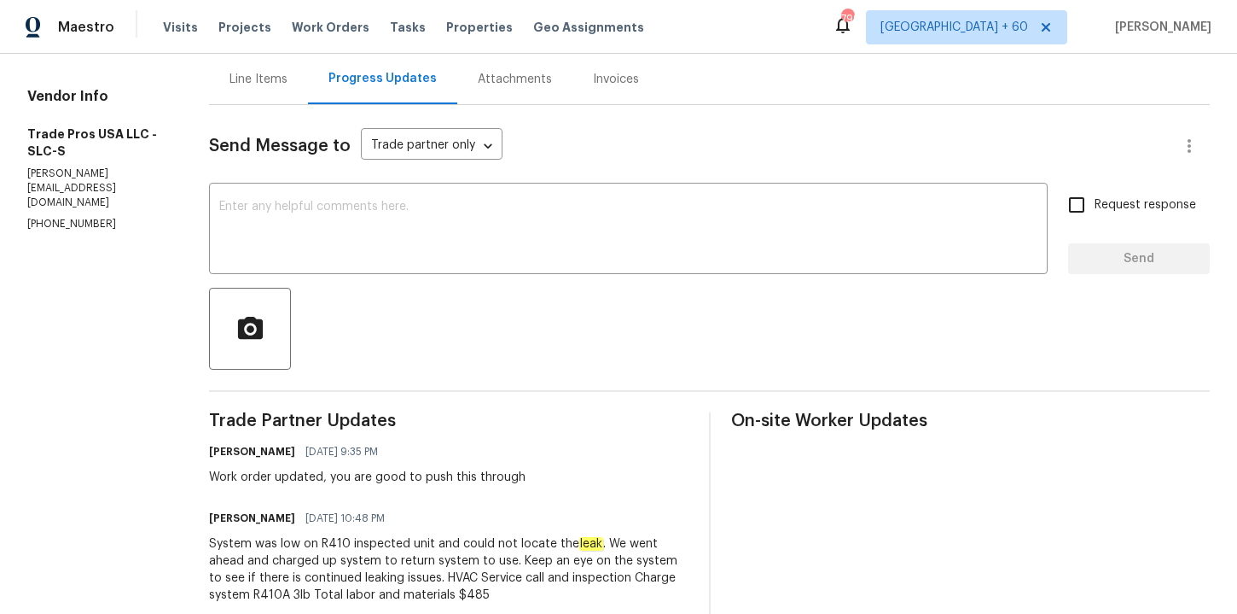
scroll to position [115, 0]
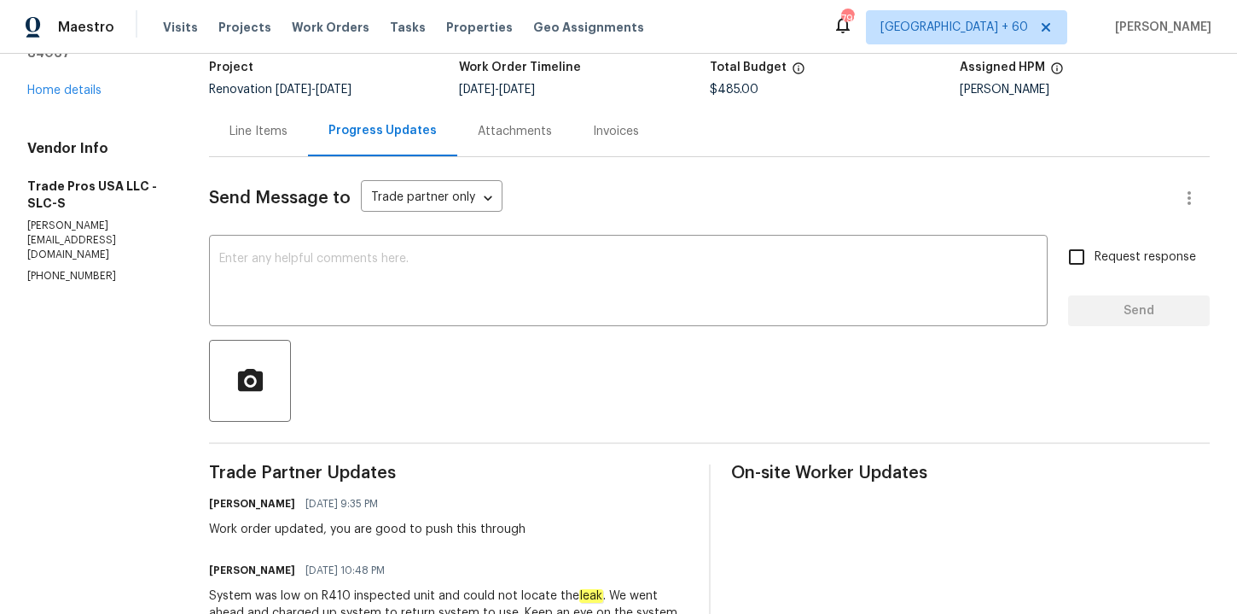
click at [271, 123] on div "Line Items" at bounding box center [259, 131] width 58 height 17
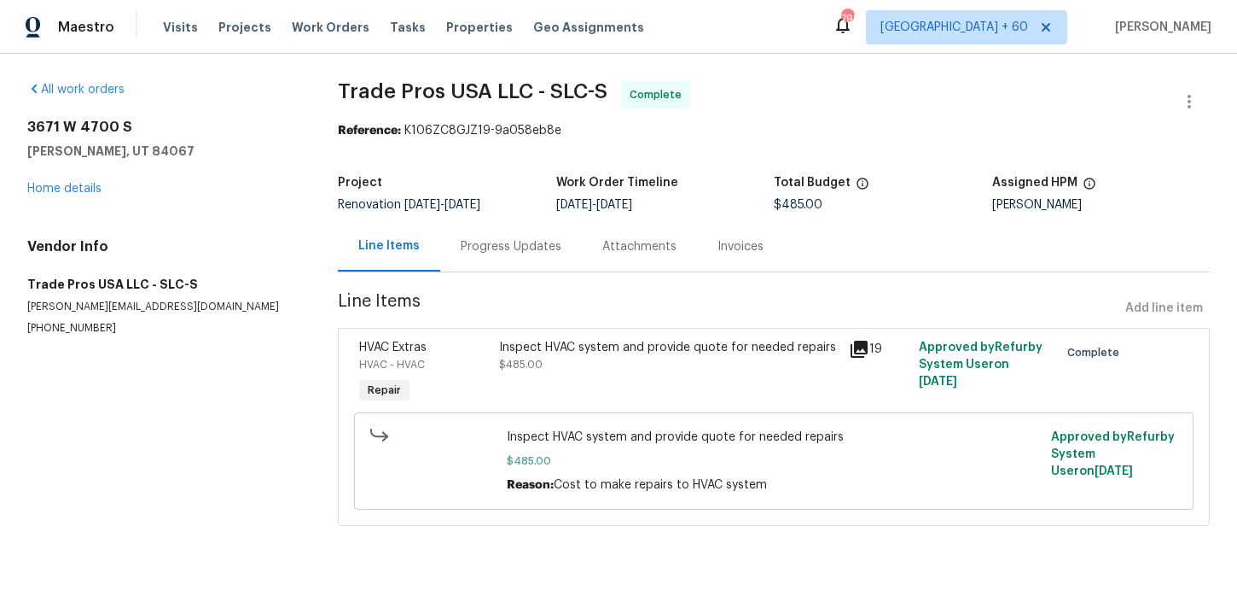
click at [731, 248] on div "Invoices" at bounding box center [741, 246] width 46 height 17
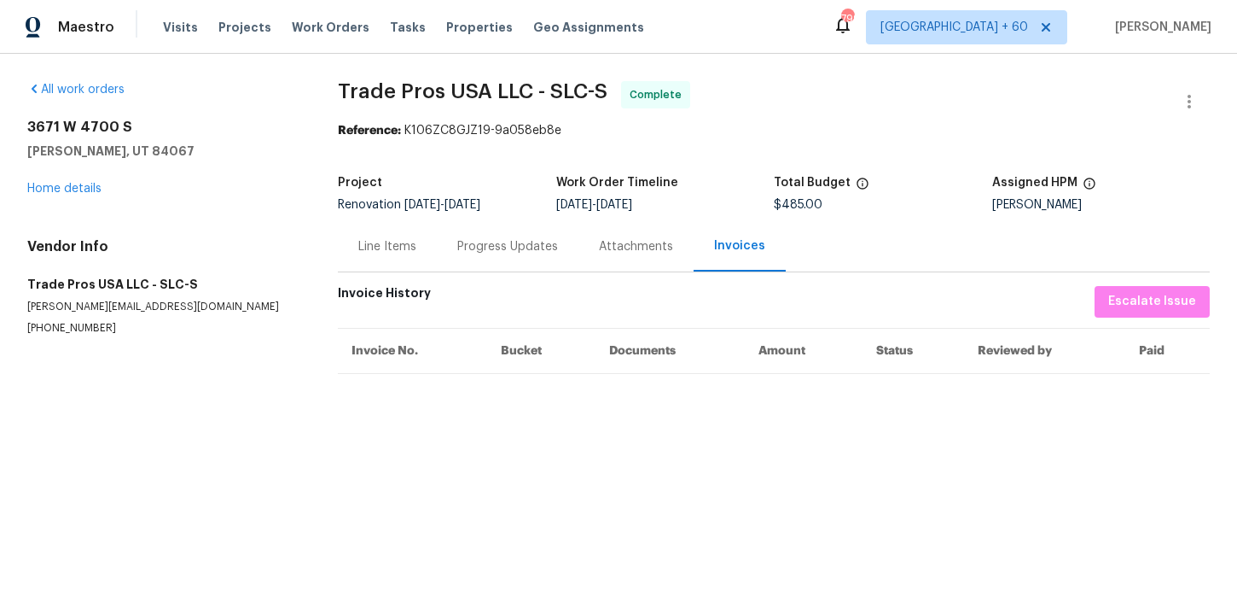
click at [488, 241] on div "Progress Updates" at bounding box center [507, 246] width 101 height 17
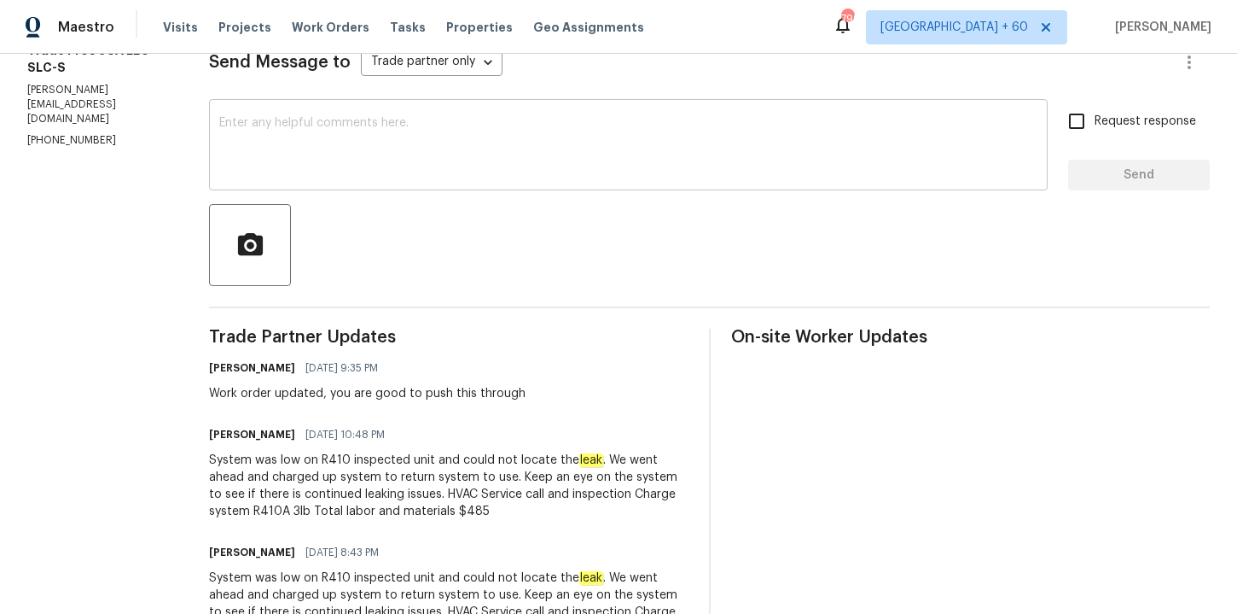
scroll to position [259, 0]
